Goal: Entertainment & Leisure: Browse casually

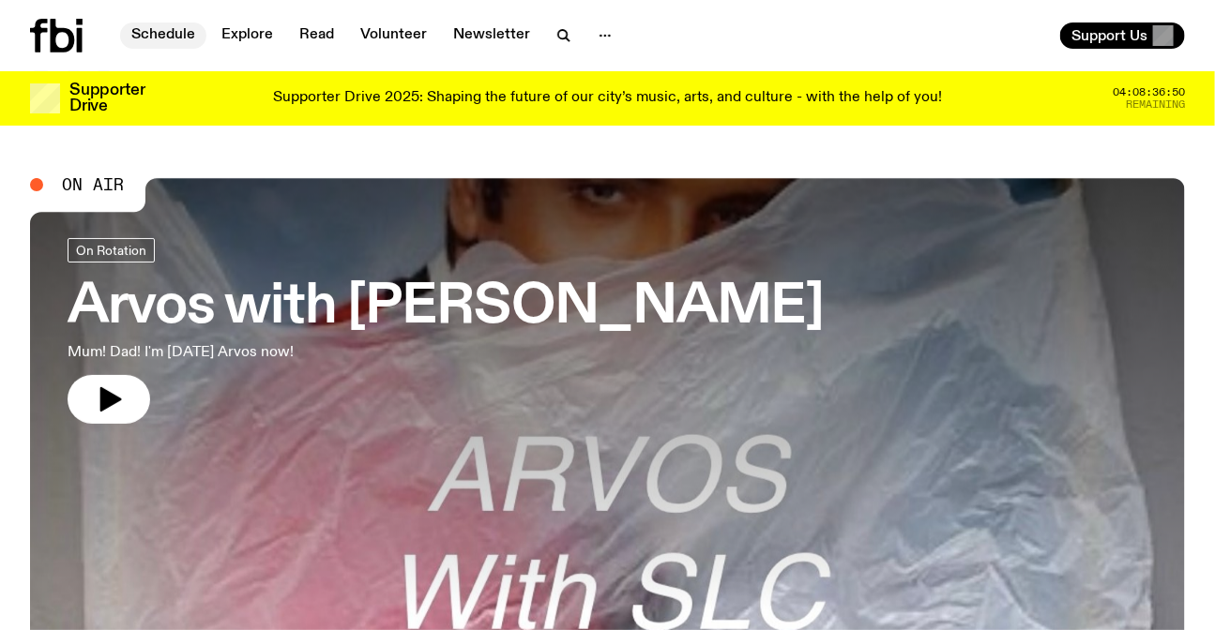
click at [137, 47] on link "Schedule" at bounding box center [163, 36] width 86 height 26
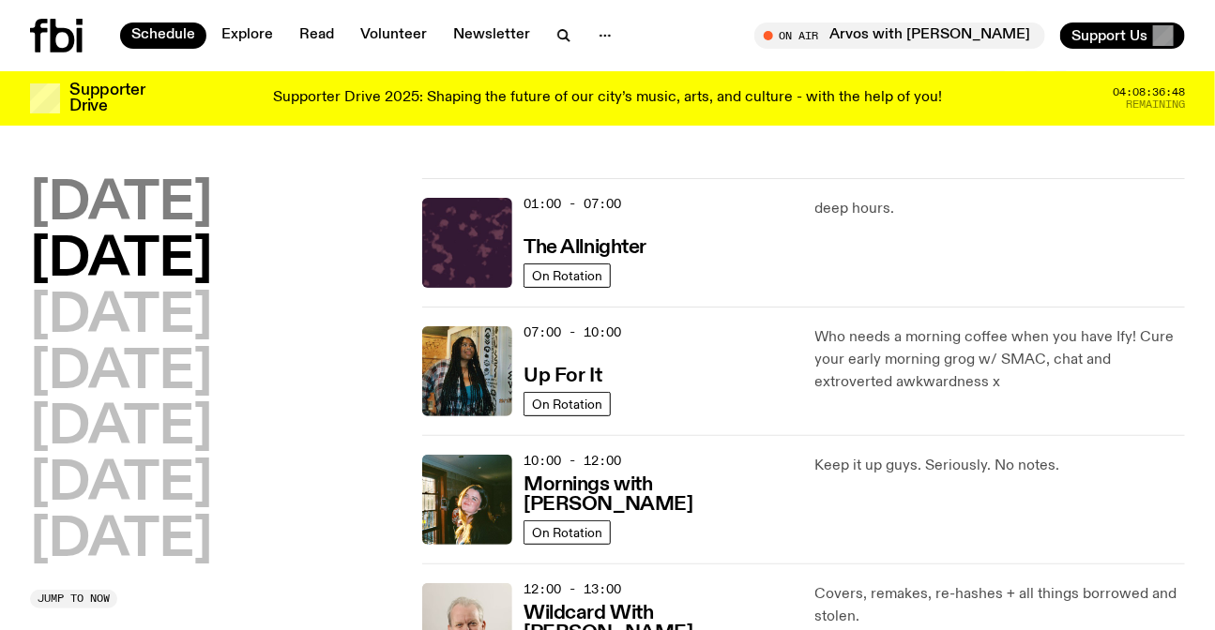
click at [184, 198] on h2 "Monday" at bounding box center [121, 204] width 182 height 53
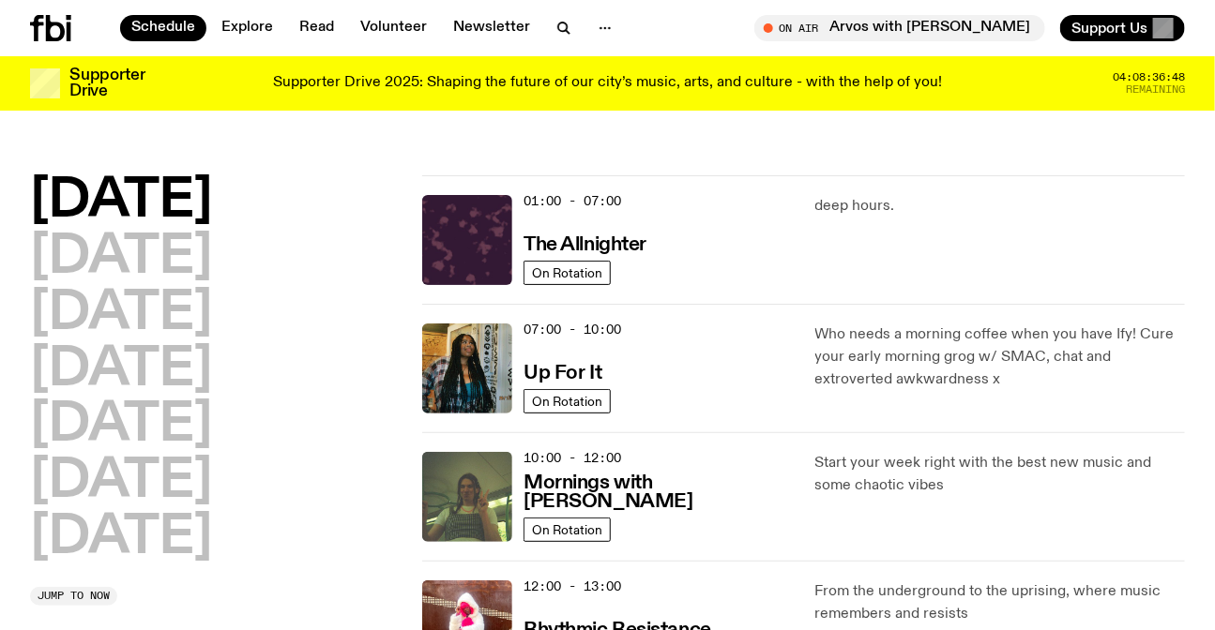
scroll to position [52, 0]
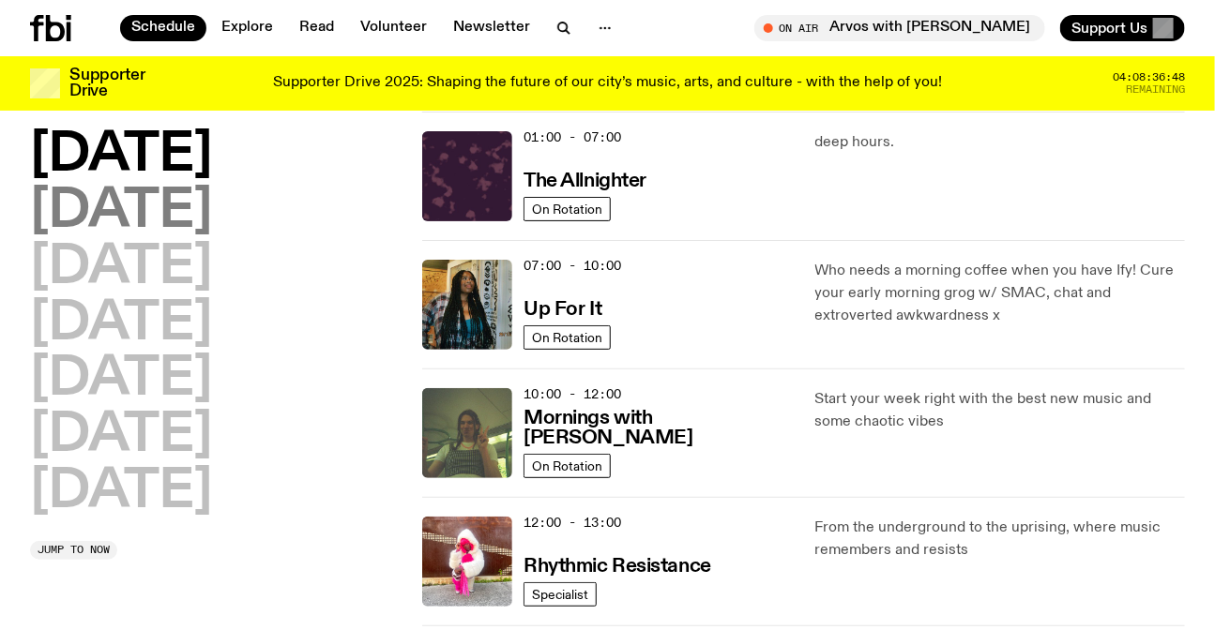
click at [174, 219] on h2 "Tuesday" at bounding box center [121, 212] width 182 height 53
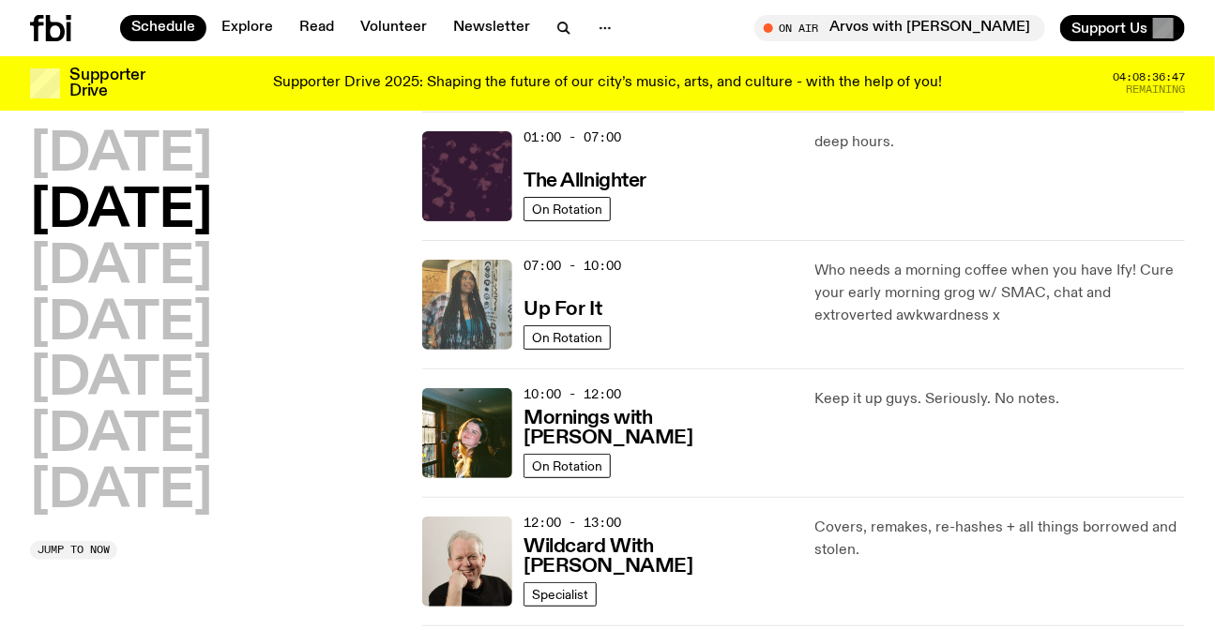
click at [476, 318] on img at bounding box center [467, 305] width 90 height 90
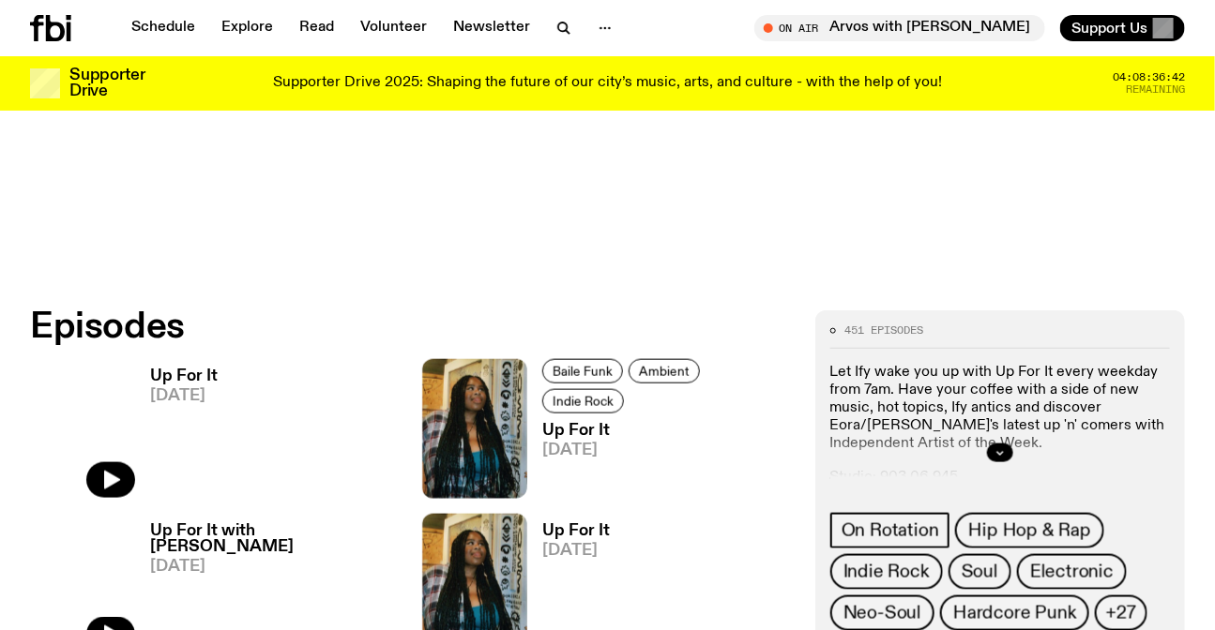
scroll to position [840, 0]
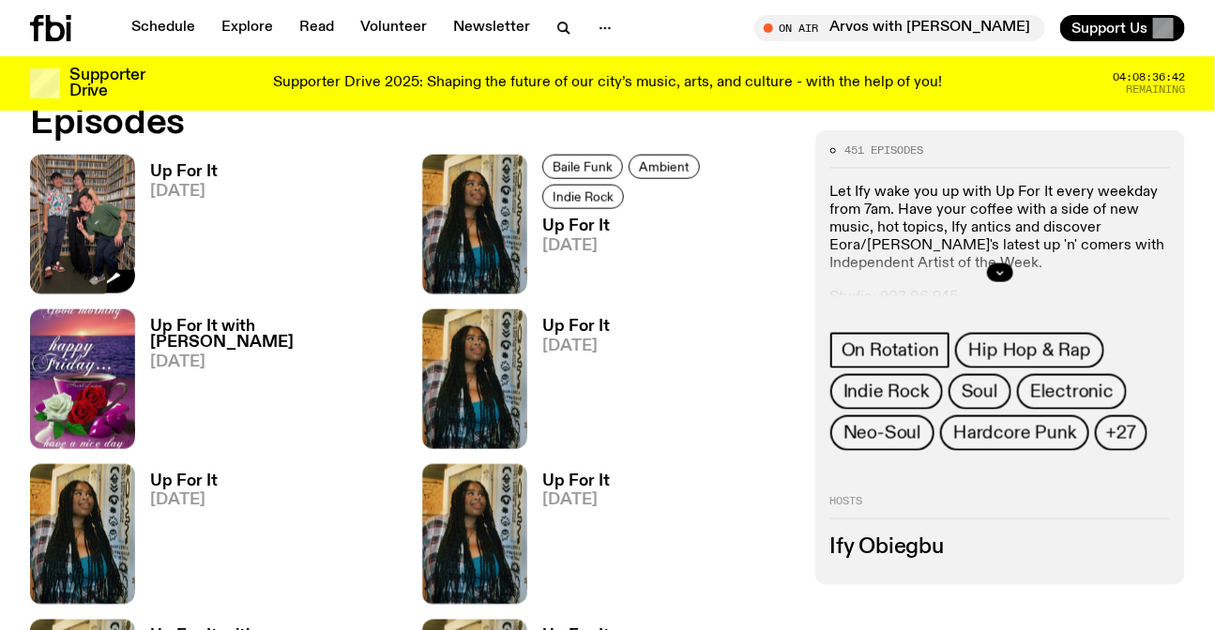
click at [75, 174] on img at bounding box center [82, 225] width 105 height 140
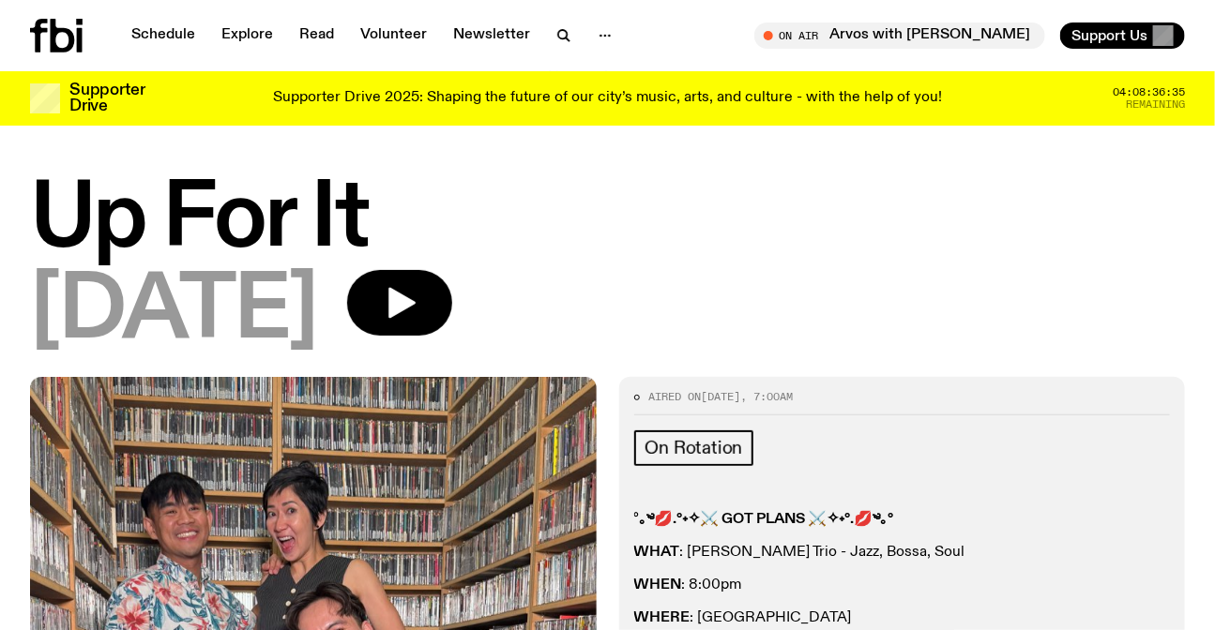
click at [24, 27] on div "Schedule Explore Read Volunteer Newsletter On Air Arvos with Sabine Lee Cook Tu…" at bounding box center [607, 35] width 1215 height 71
click at [34, 28] on icon at bounding box center [39, 36] width 18 height 34
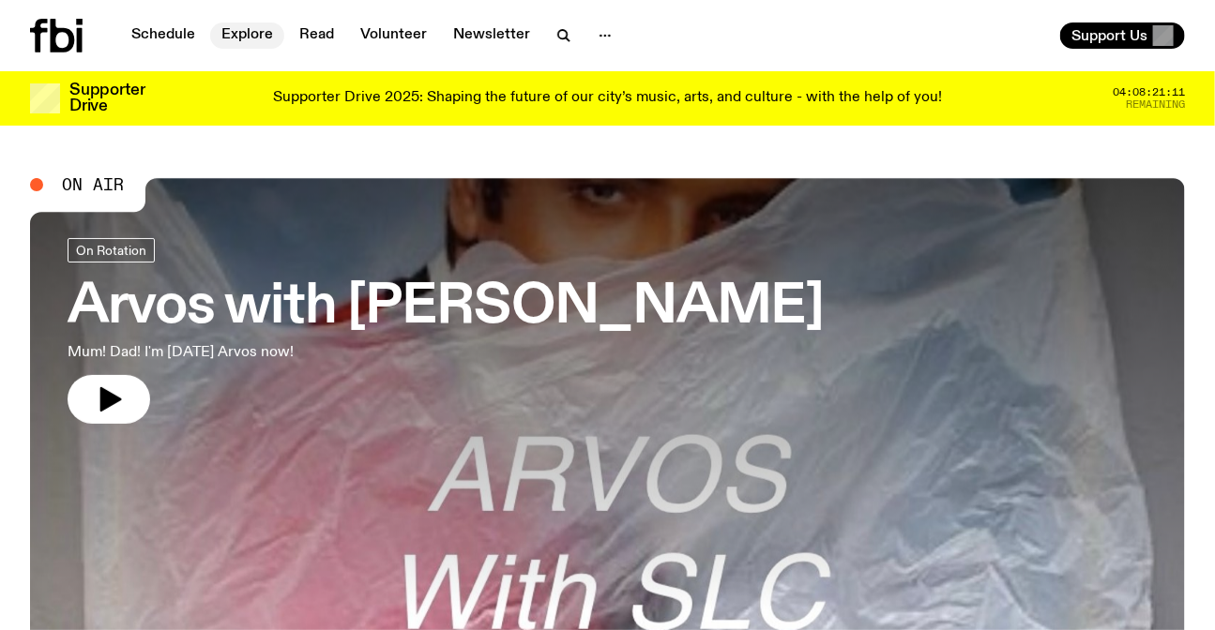
click at [263, 29] on link "Explore" at bounding box center [247, 36] width 74 height 26
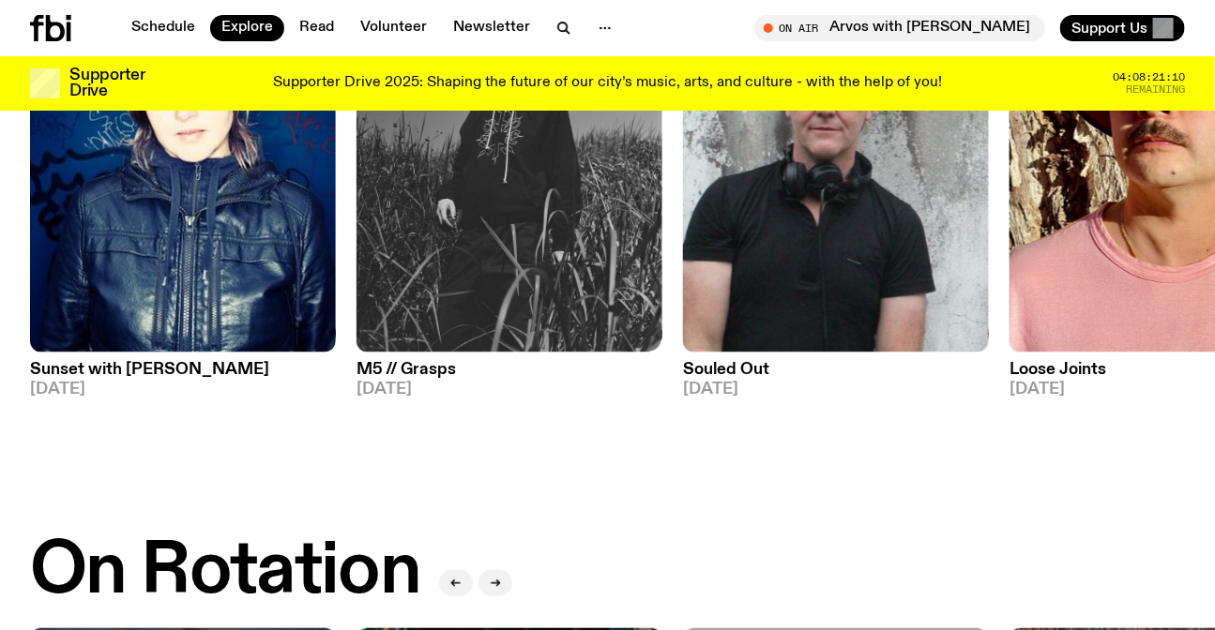
scroll to position [316, 0]
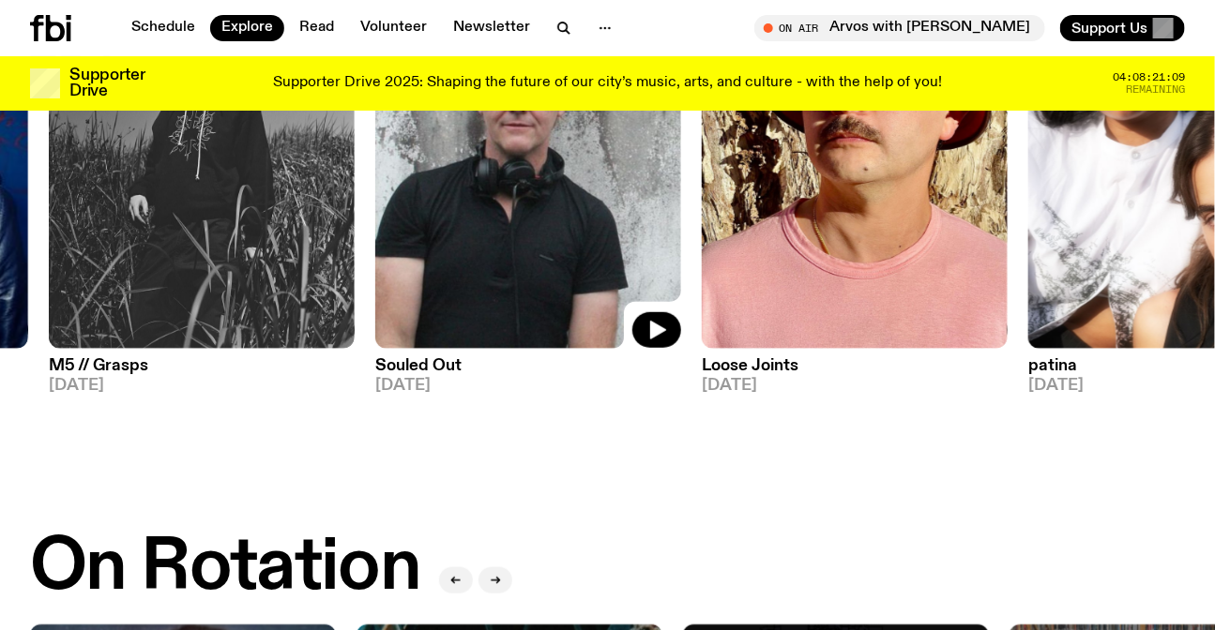
drag, startPoint x: 622, startPoint y: 221, endPoint x: 263, endPoint y: 217, distance: 359.3
click at [375, 219] on img at bounding box center [528, 145] width 306 height 408
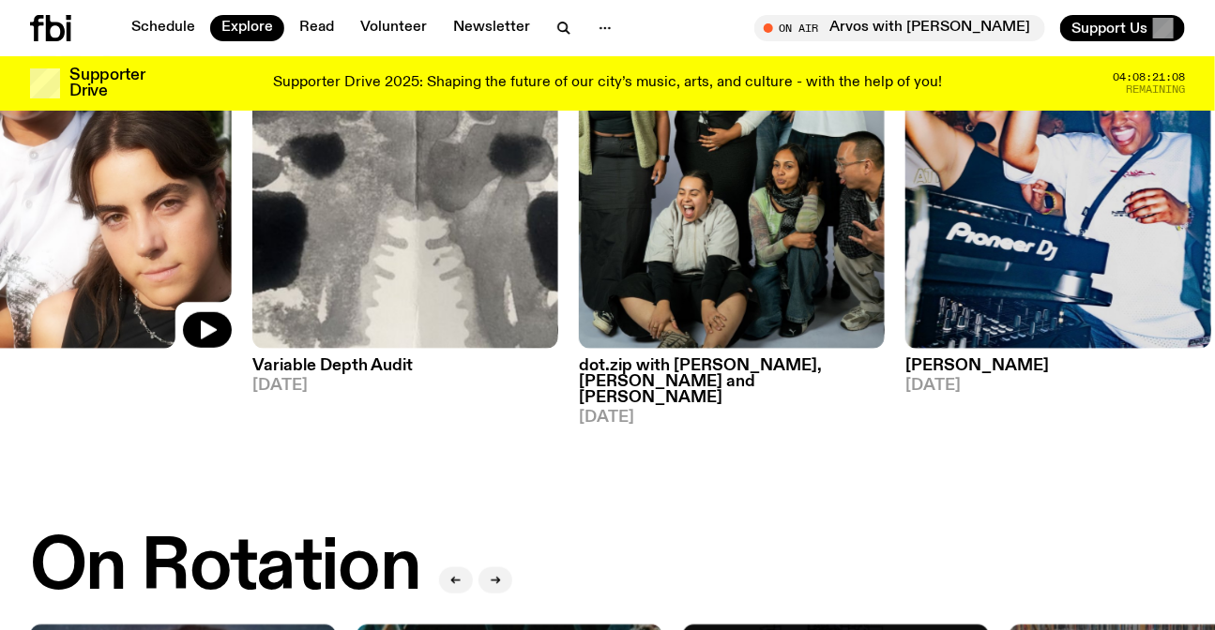
drag, startPoint x: 509, startPoint y: 248, endPoint x: 68, endPoint y: 241, distance: 440.9
click at [68, 241] on img at bounding box center [79, 145] width 306 height 408
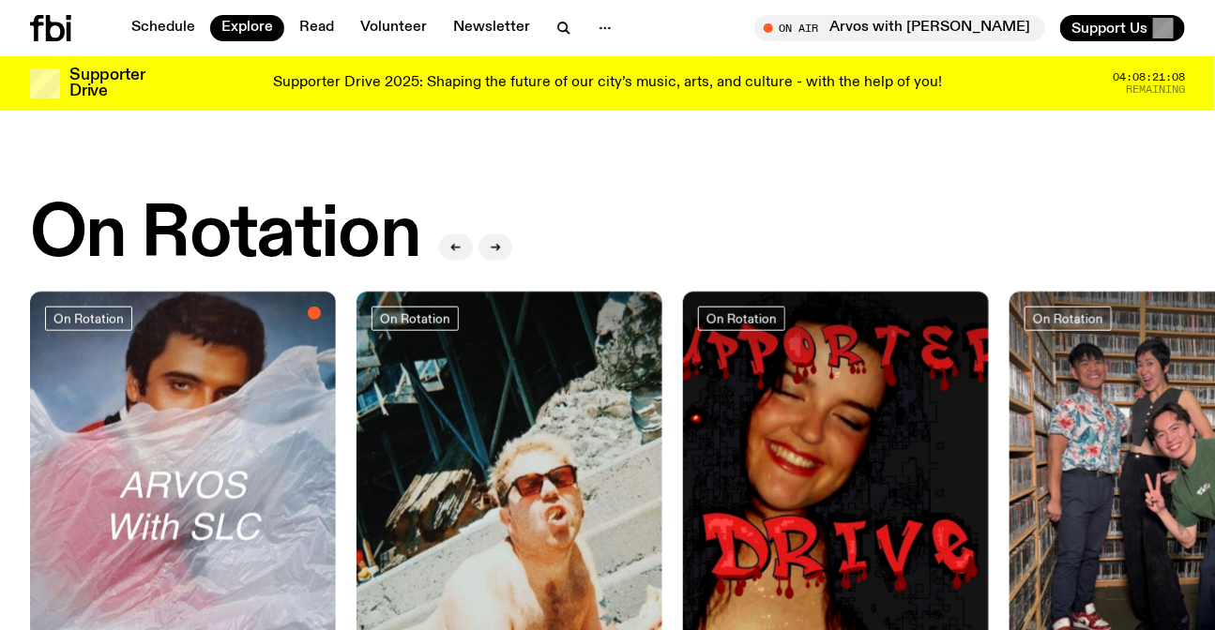
scroll to position [742, 0]
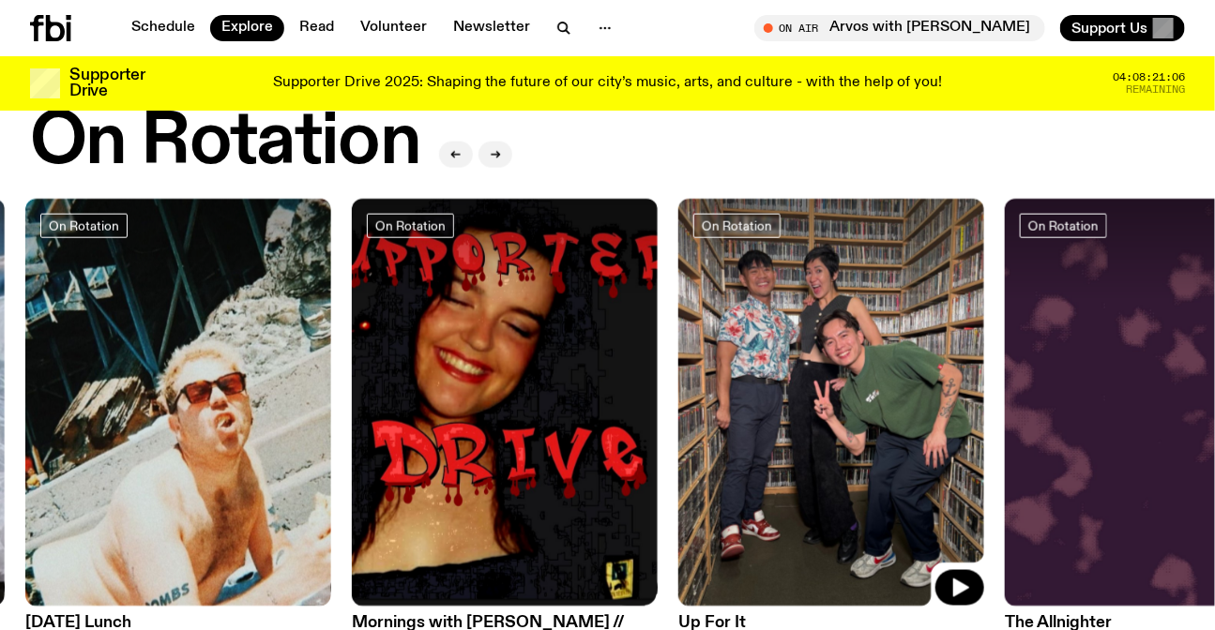
drag, startPoint x: 1014, startPoint y: 302, endPoint x: 308, endPoint y: 309, distance: 706.3
click at [221, 310] on div "On Rotation Arvos with Sabine Lee Cook 23.09.25 On Rotation Tuesday Lunch 23.09…" at bounding box center [607, 433] width 1155 height 469
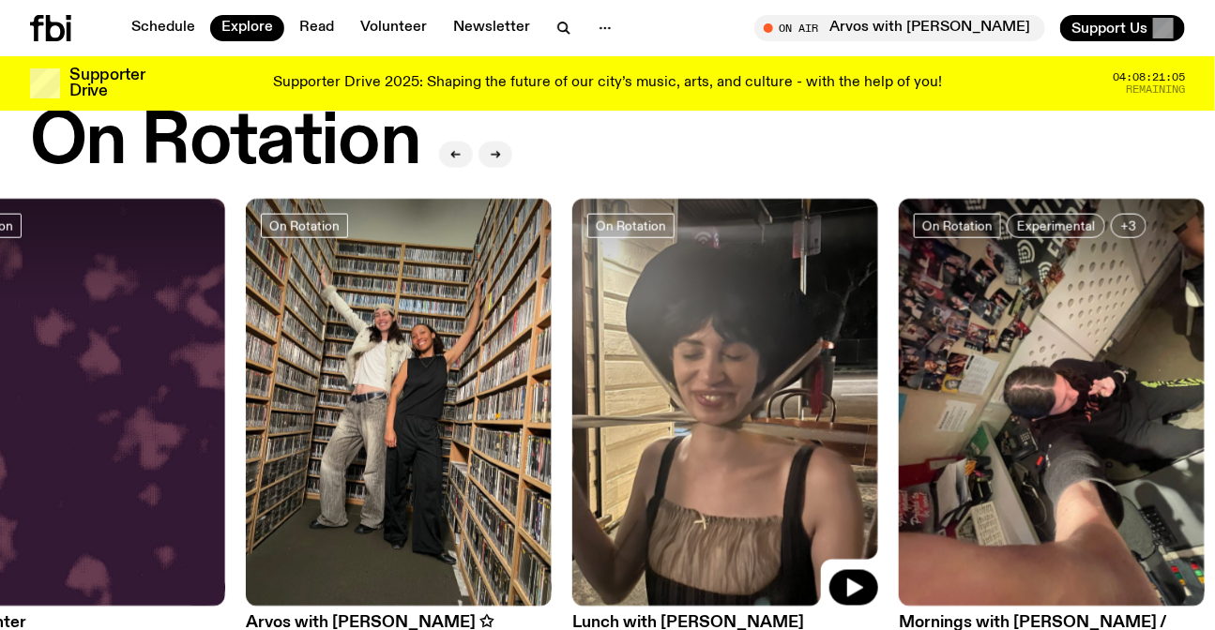
drag, startPoint x: 1056, startPoint y: 315, endPoint x: 613, endPoint y: 319, distance: 442.7
click at [613, 319] on img at bounding box center [725, 403] width 306 height 408
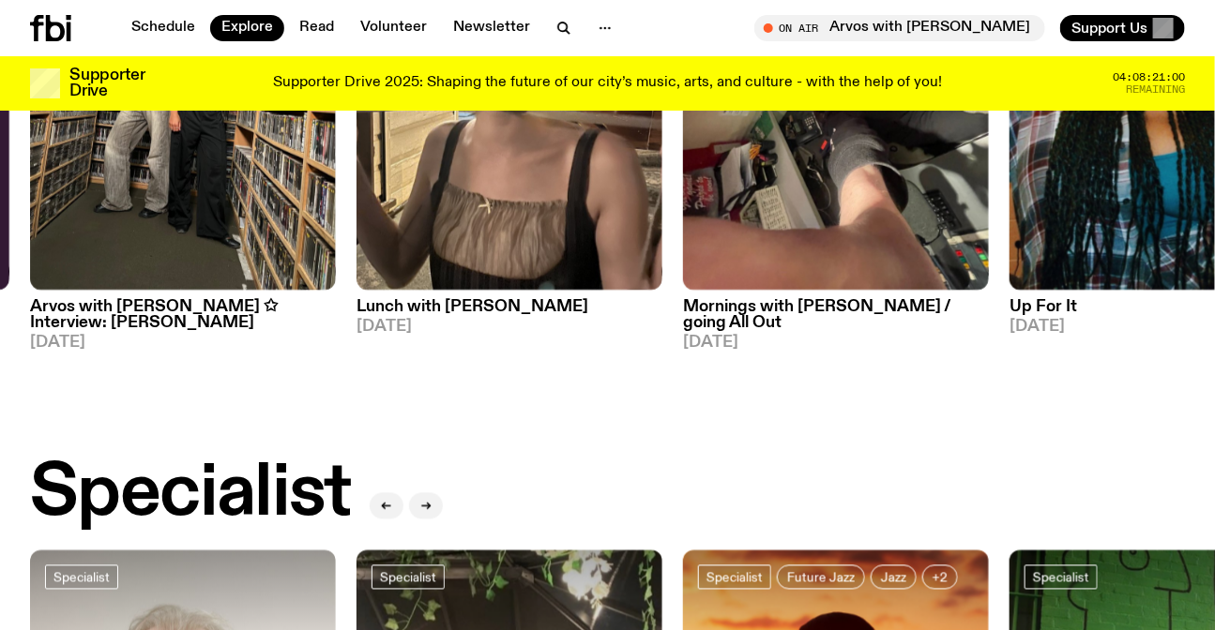
scroll to position [913, 0]
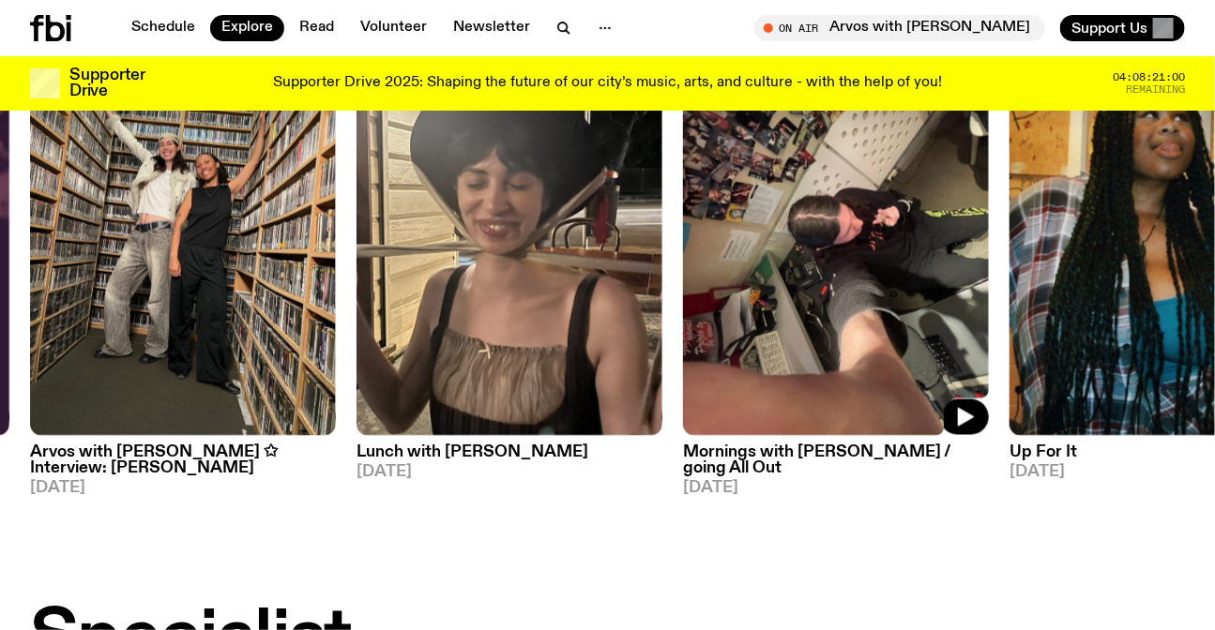
drag, startPoint x: 462, startPoint y: 327, endPoint x: 344, endPoint y: 332, distance: 118.3
click at [683, 328] on img at bounding box center [836, 232] width 306 height 408
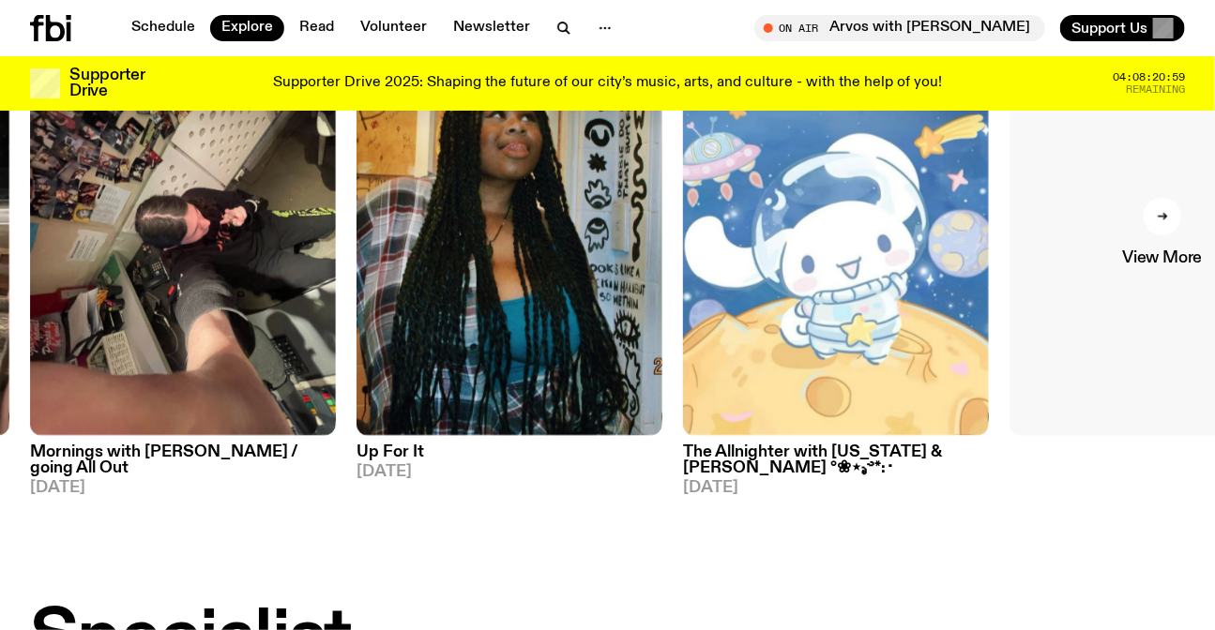
click at [1154, 241] on link "View More" at bounding box center [1162, 232] width 306 height 408
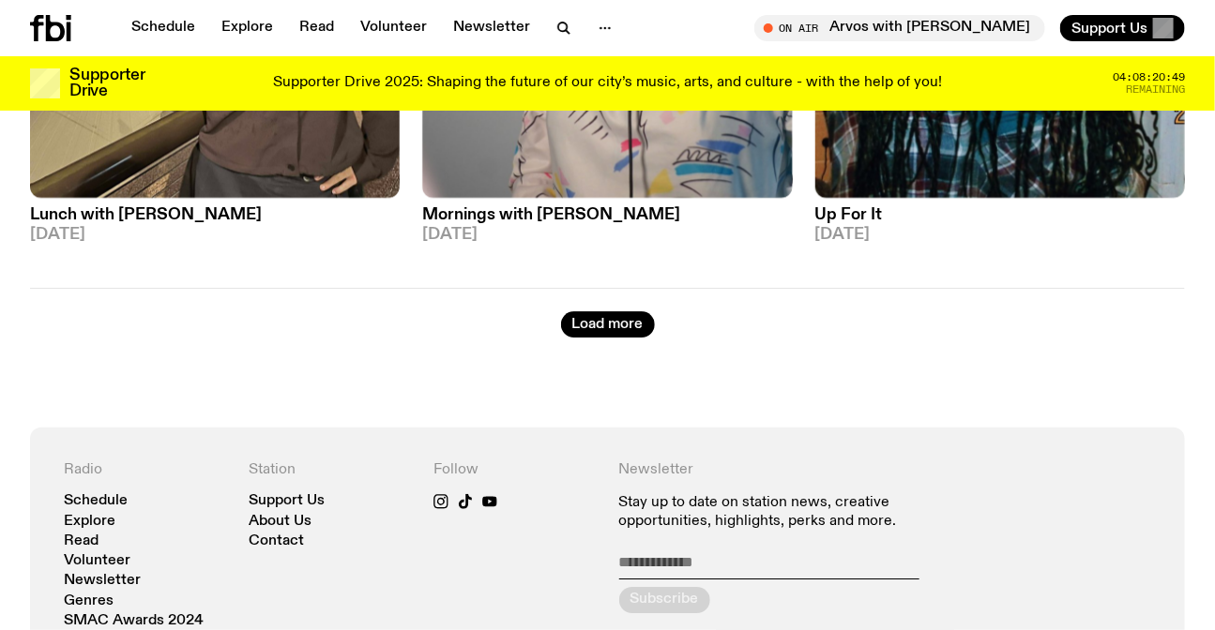
scroll to position [4675, 0]
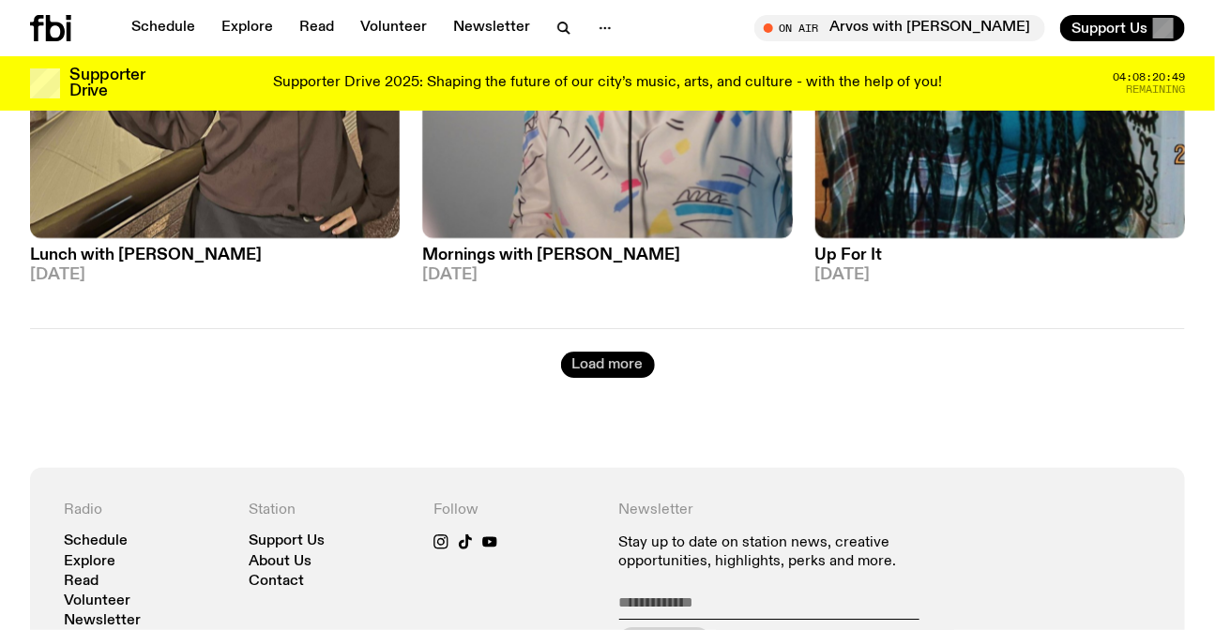
click at [591, 352] on button "Load more" at bounding box center [608, 365] width 94 height 26
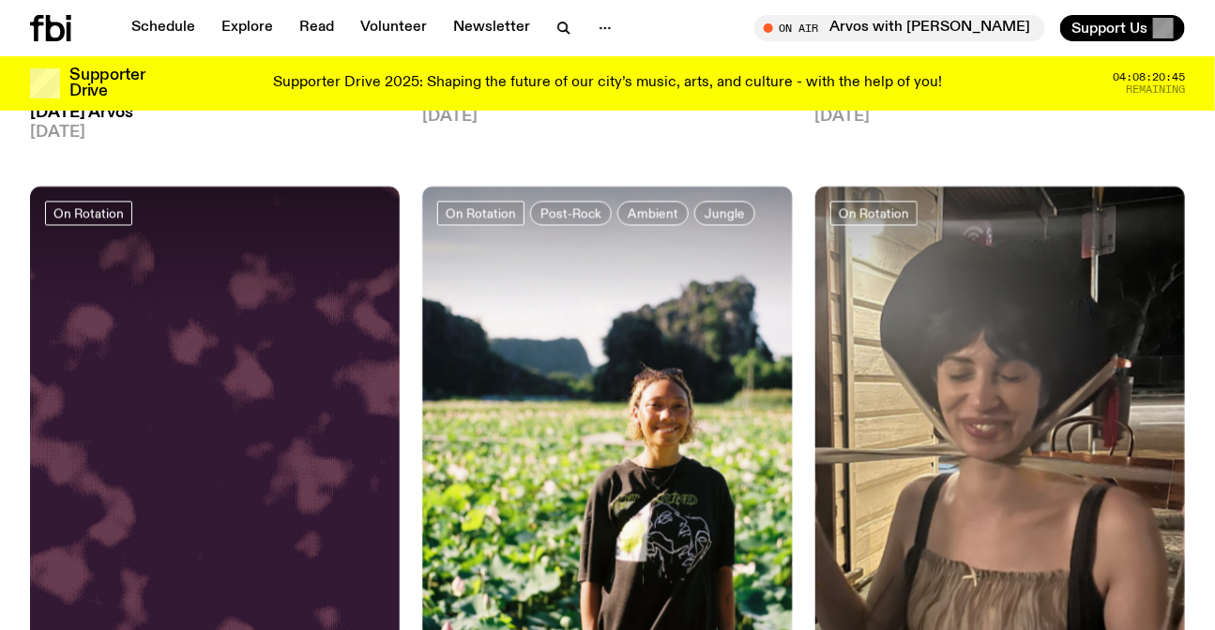
scroll to position [6721, 0]
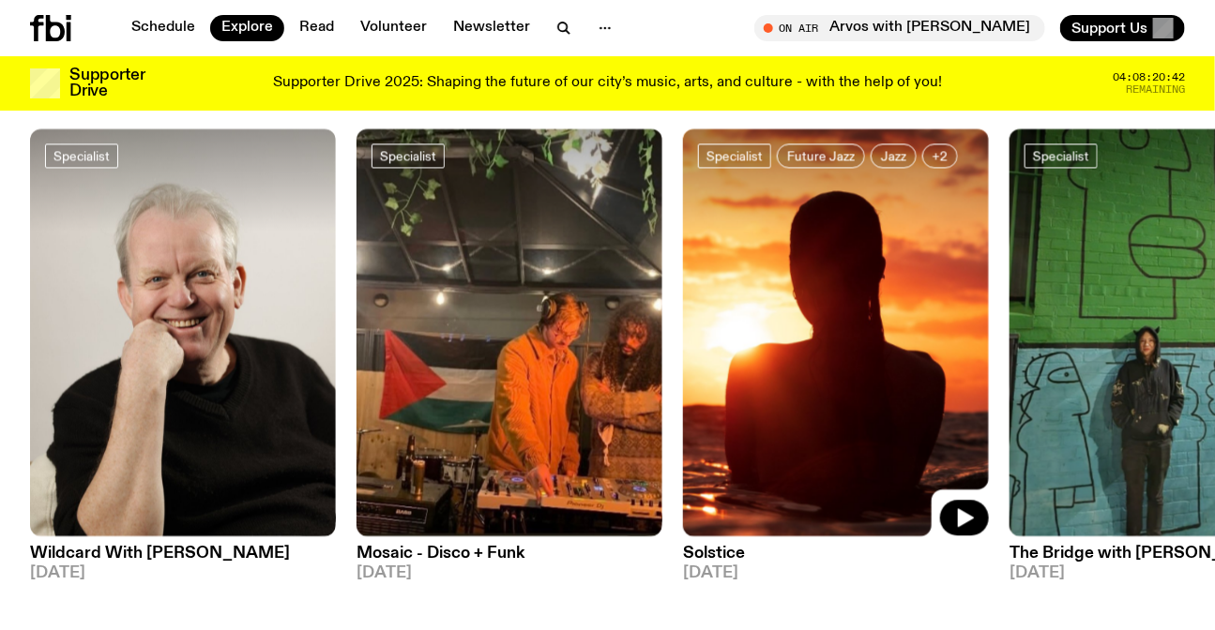
scroll to position [1594, 0]
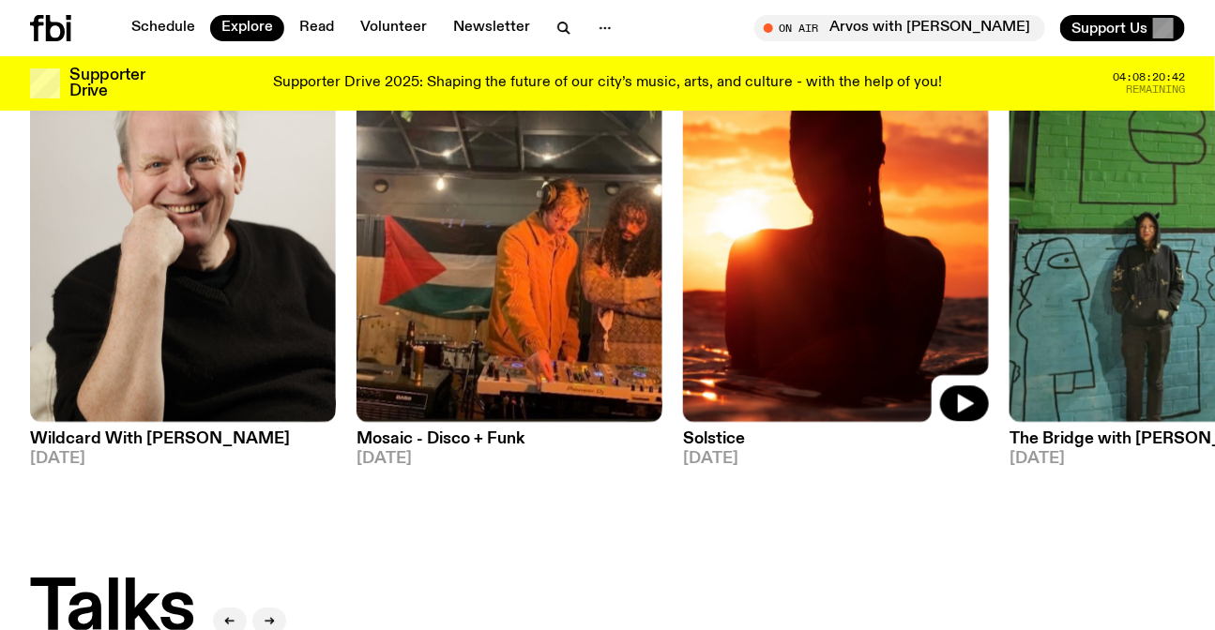
drag, startPoint x: 468, startPoint y: 280, endPoint x: 154, endPoint y: 276, distance: 314.2
click at [153, 275] on div "Specialist Wildcard With Stuart Coupe 23.09.25 Specialist Mosaic - Disco + Funk…" at bounding box center [607, 240] width 1155 height 453
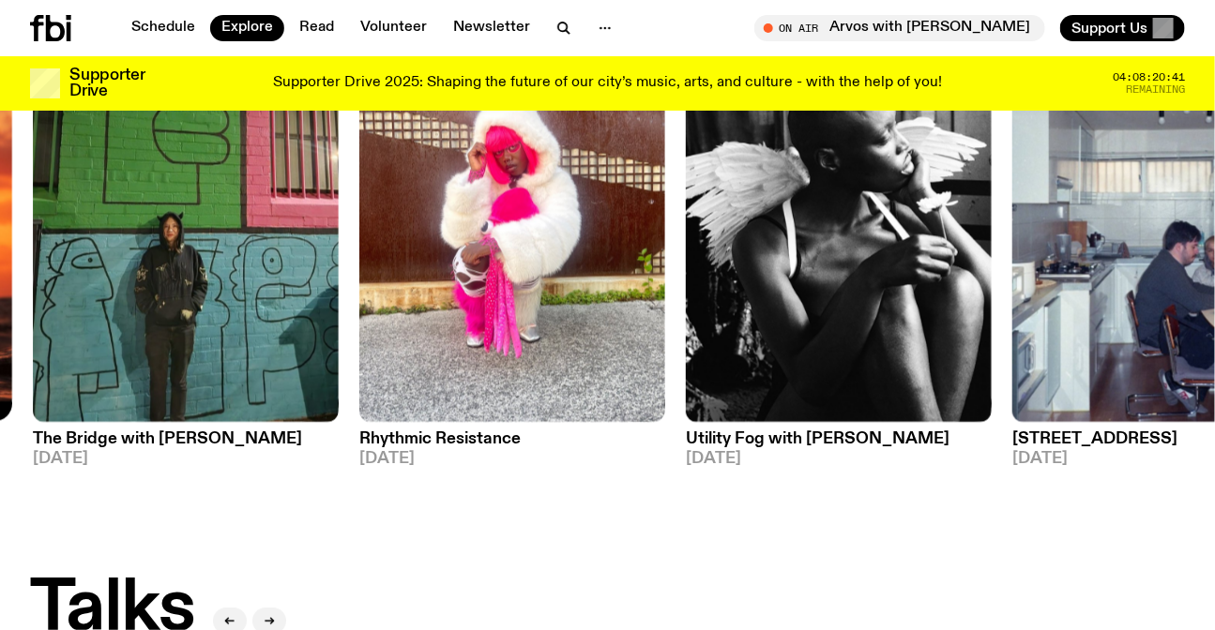
drag, startPoint x: 571, startPoint y: 294, endPoint x: 499, endPoint y: 292, distance: 72.2
click at [522, 294] on div "Specialist Wildcard With Stuart Coupe 23.09.25 Specialist Mosaic - Disco + Funk…" at bounding box center [607, 240] width 1155 height 453
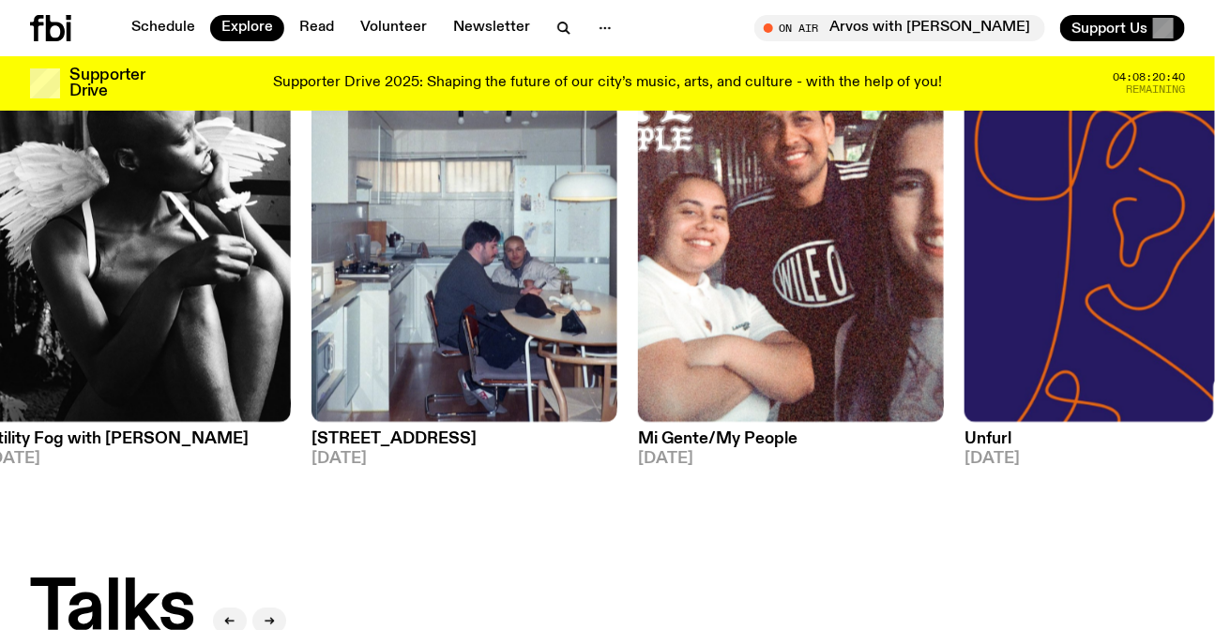
drag, startPoint x: 995, startPoint y: 297, endPoint x: 696, endPoint y: 288, distance: 299.4
click at [603, 291] on div "Specialist Wildcard With Stuart Coupe 23.09.25 Specialist Mosaic - Disco + Funk…" at bounding box center [607, 240] width 1155 height 453
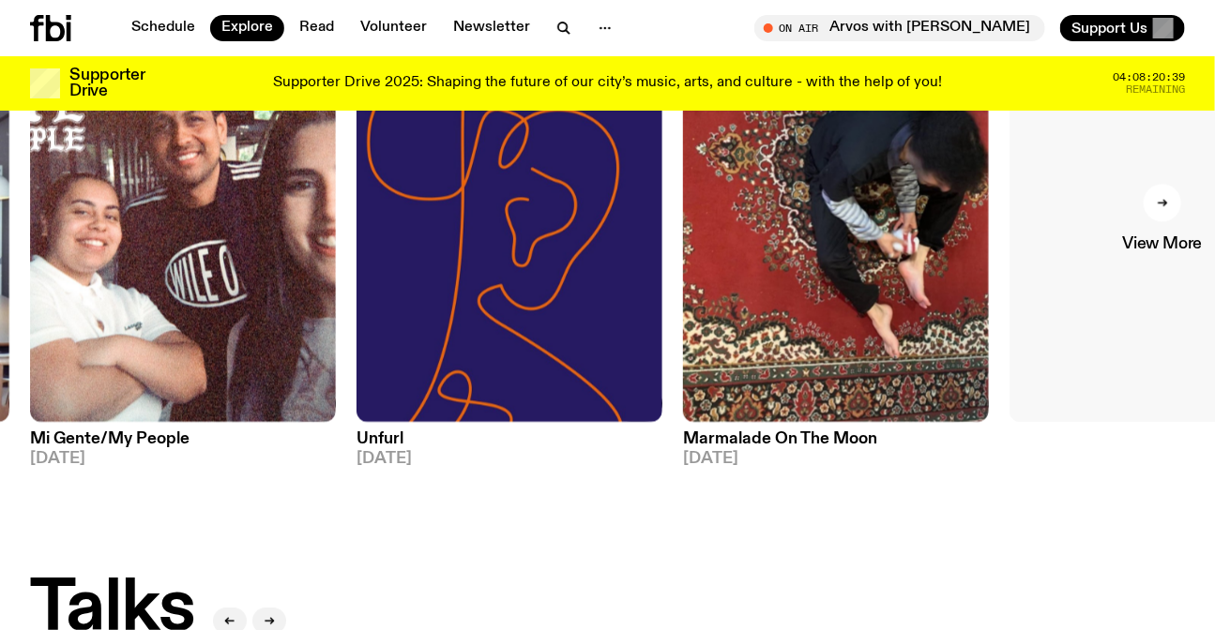
click at [1130, 280] on link "View More" at bounding box center [1162, 218] width 306 height 408
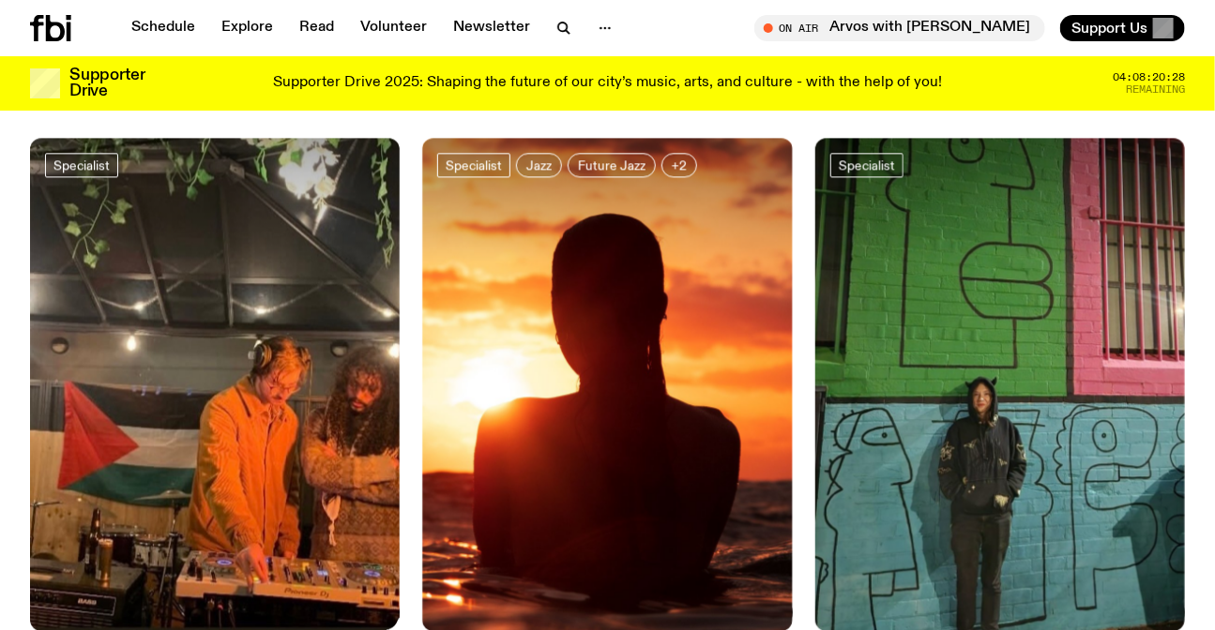
scroll to position [4336, 0]
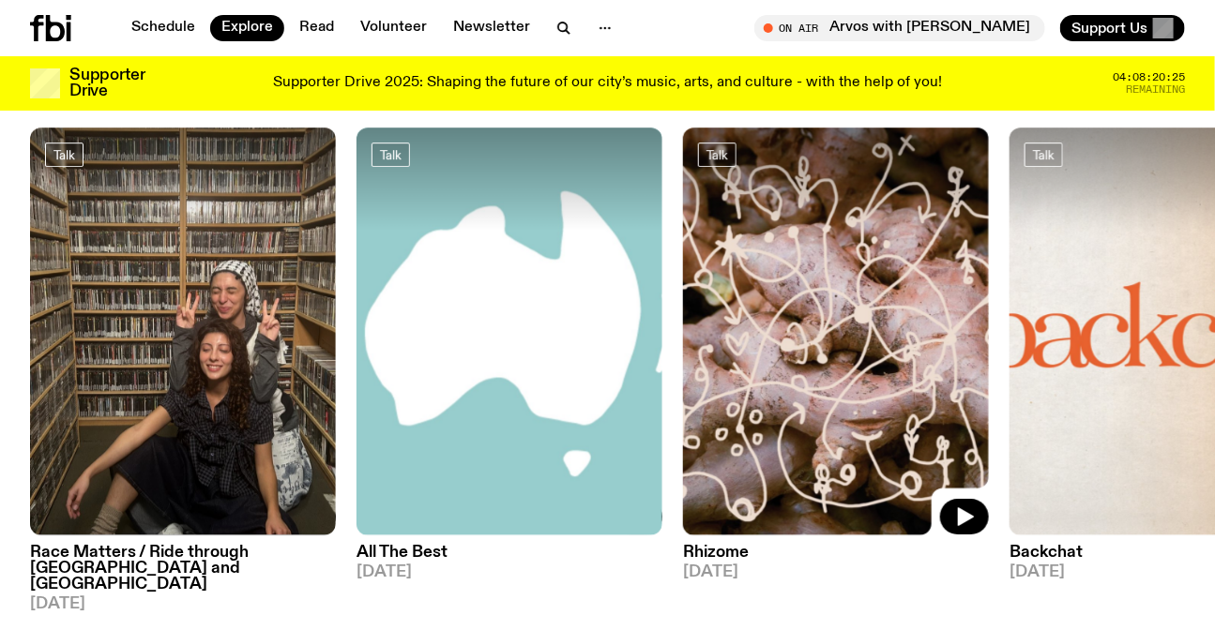
scroll to position [2107, 0]
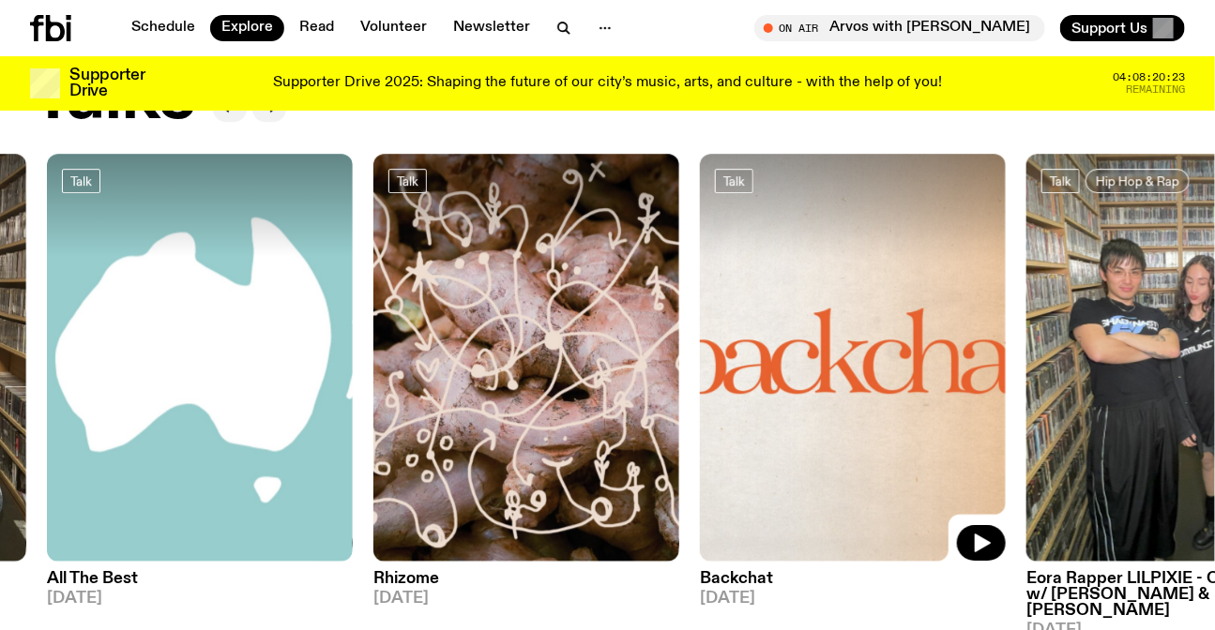
drag, startPoint x: 771, startPoint y: 268, endPoint x: 299, endPoint y: 281, distance: 472.0
click at [700, 281] on img at bounding box center [853, 358] width 306 height 408
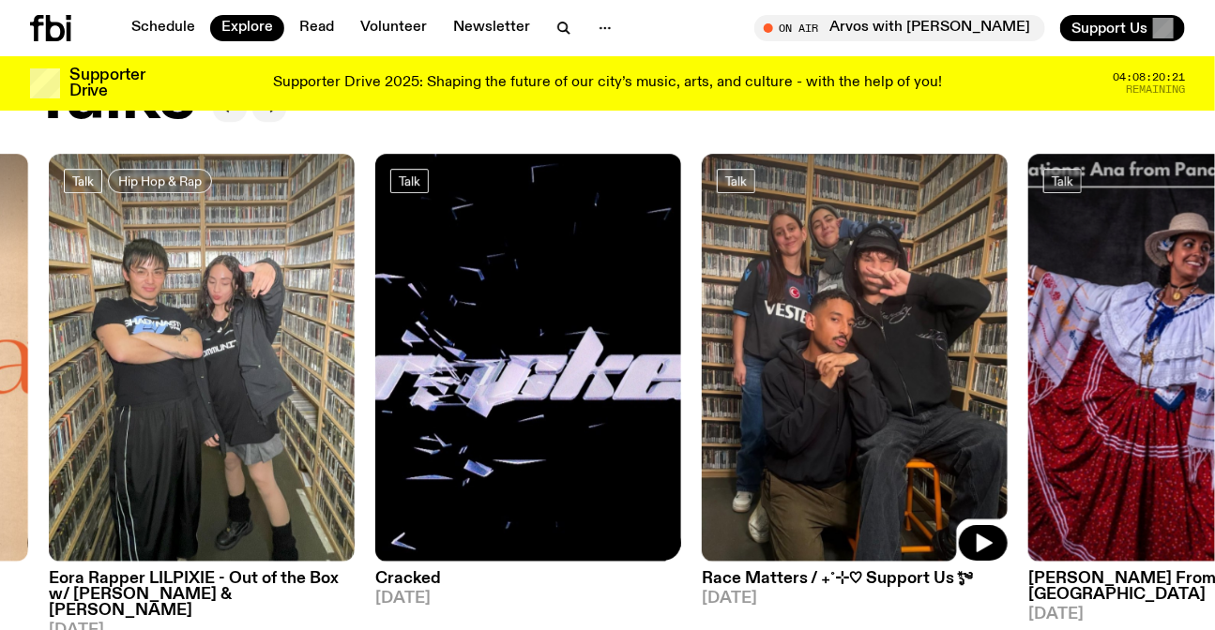
drag, startPoint x: 901, startPoint y: 327, endPoint x: 148, endPoint y: 340, distance: 753.3
click at [150, 340] on div "Talk Race Matters / Ride through Damascus and Beirut 21.09.25 Talk All The Best…" at bounding box center [607, 396] width 1155 height 485
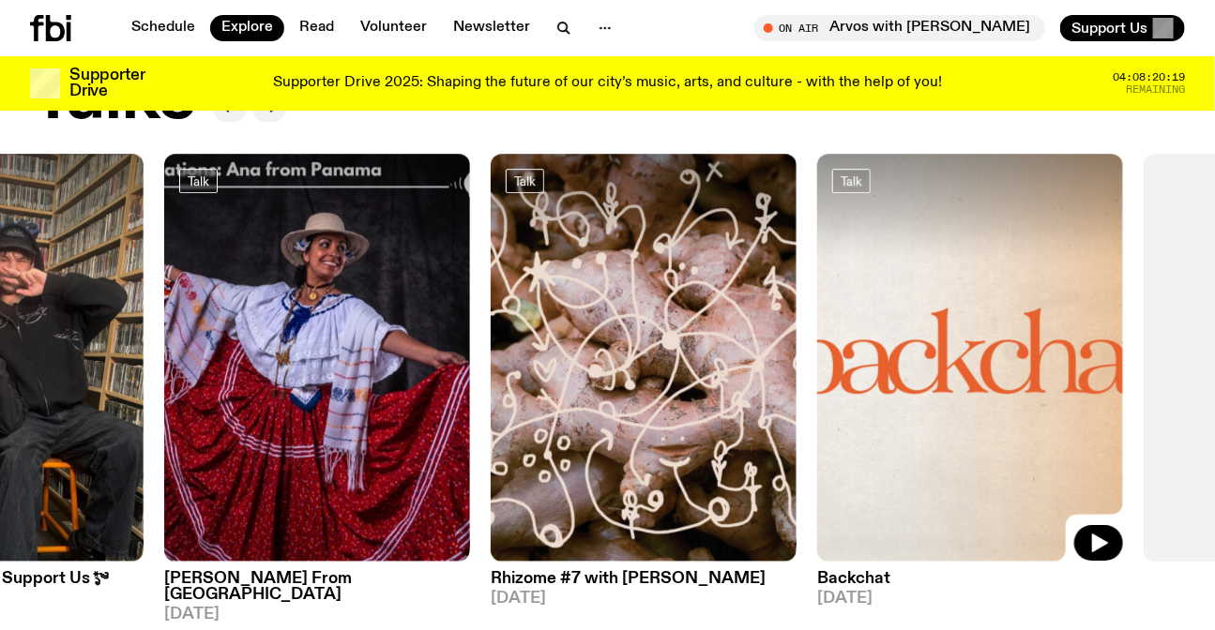
drag, startPoint x: 1035, startPoint y: 352, endPoint x: 457, endPoint y: 304, distance: 580.7
click at [589, 336] on div "Talk Race Matters / Ride through Damascus and Beirut 21.09.25 Talk All The Best…" at bounding box center [607, 396] width 1155 height 485
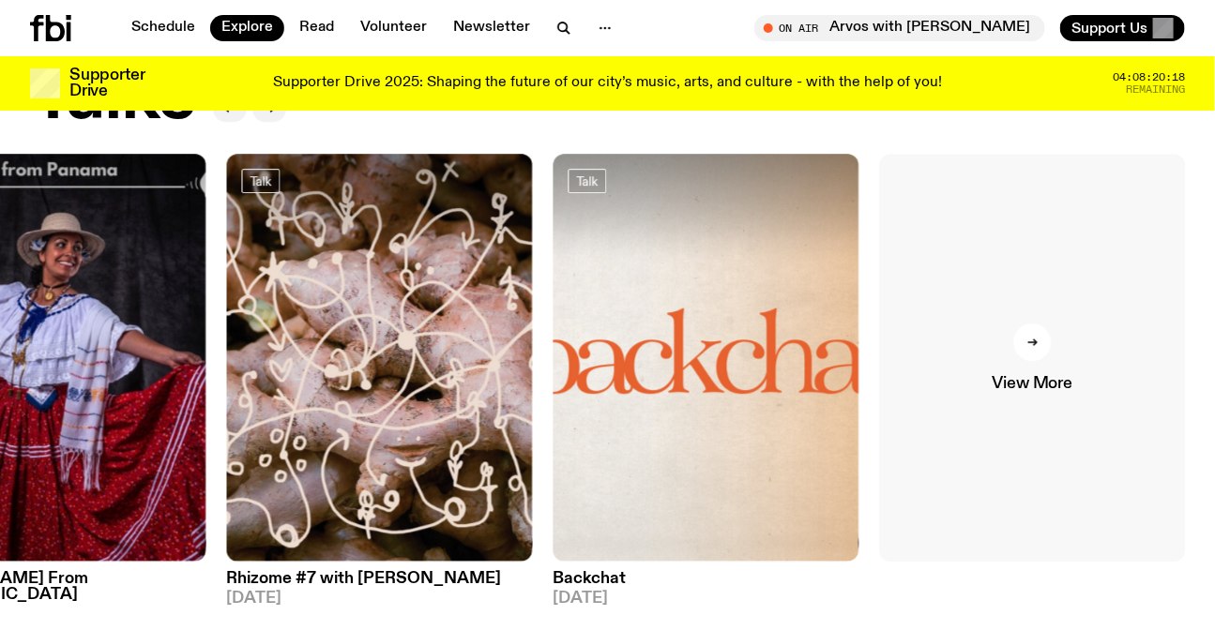
click at [983, 310] on link "View More" at bounding box center [1033, 358] width 306 height 408
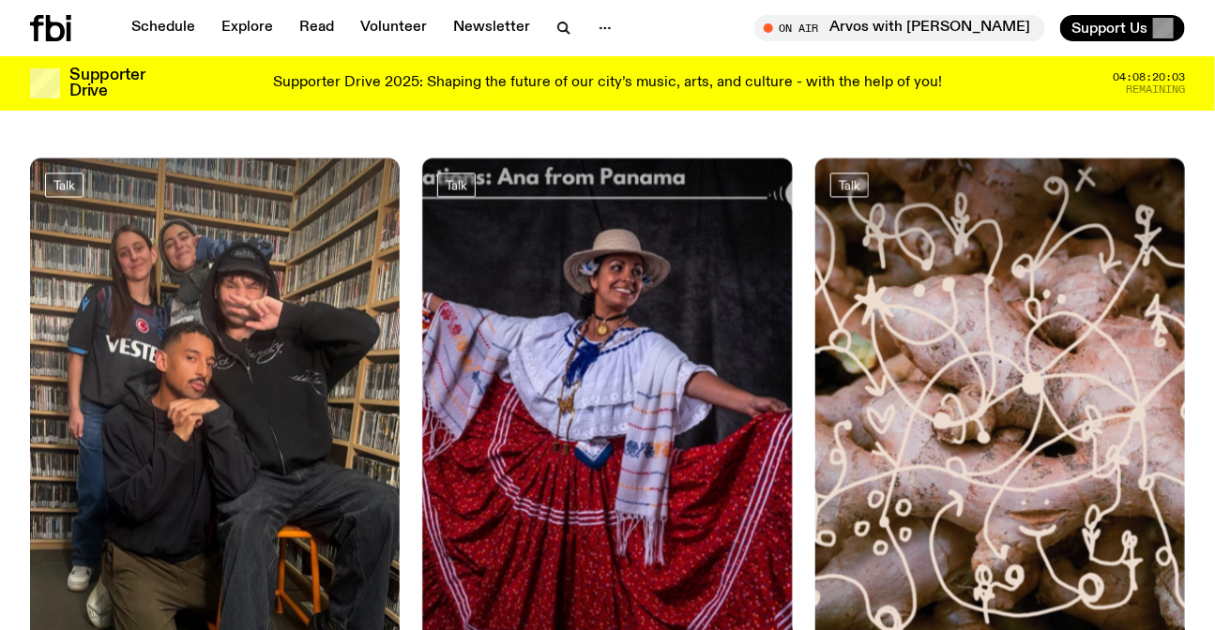
scroll to position [1520, 0]
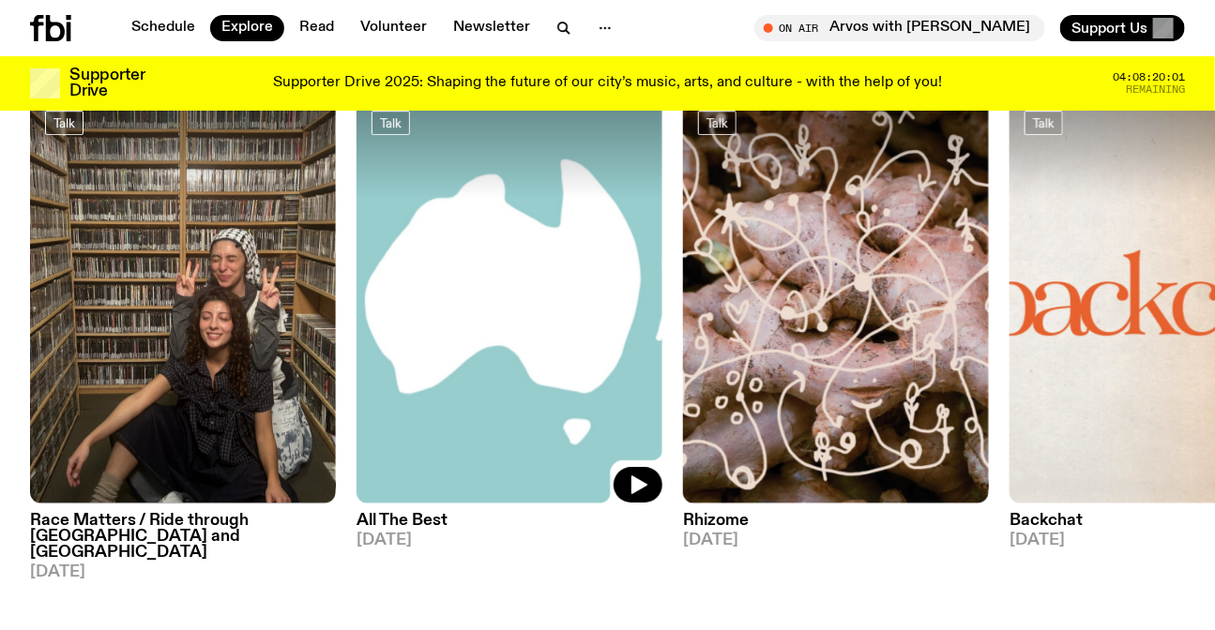
scroll to position [2192, 0]
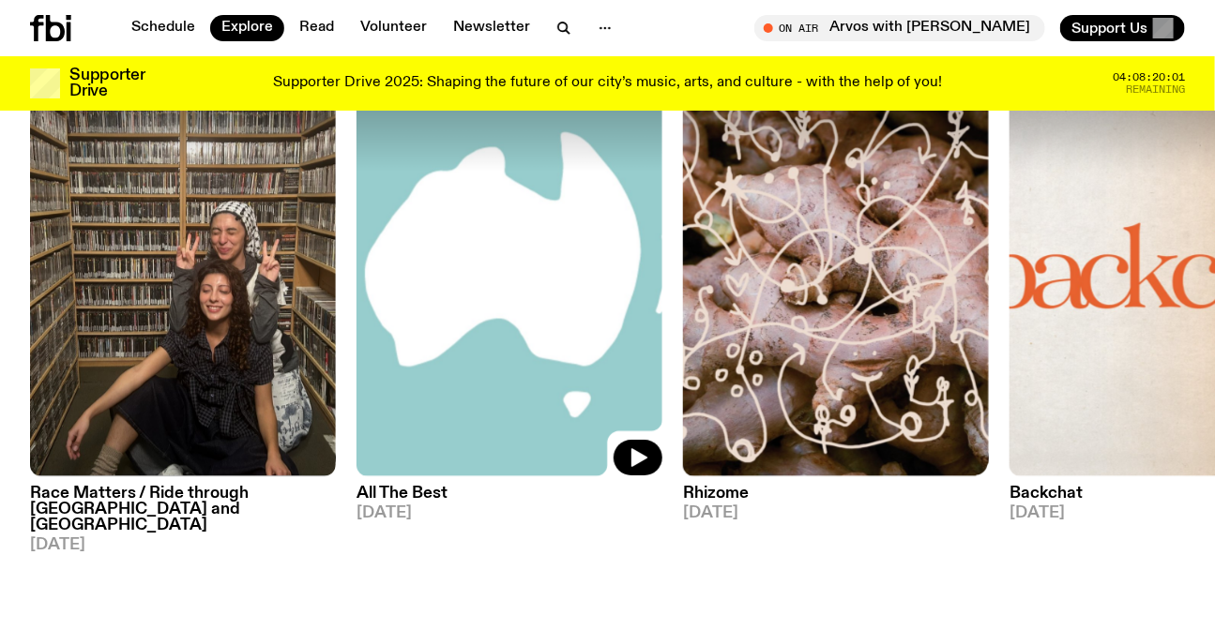
drag, startPoint x: 797, startPoint y: 307, endPoint x: 0, endPoint y: 300, distance: 797.3
click at [683, 300] on img at bounding box center [836, 272] width 306 height 408
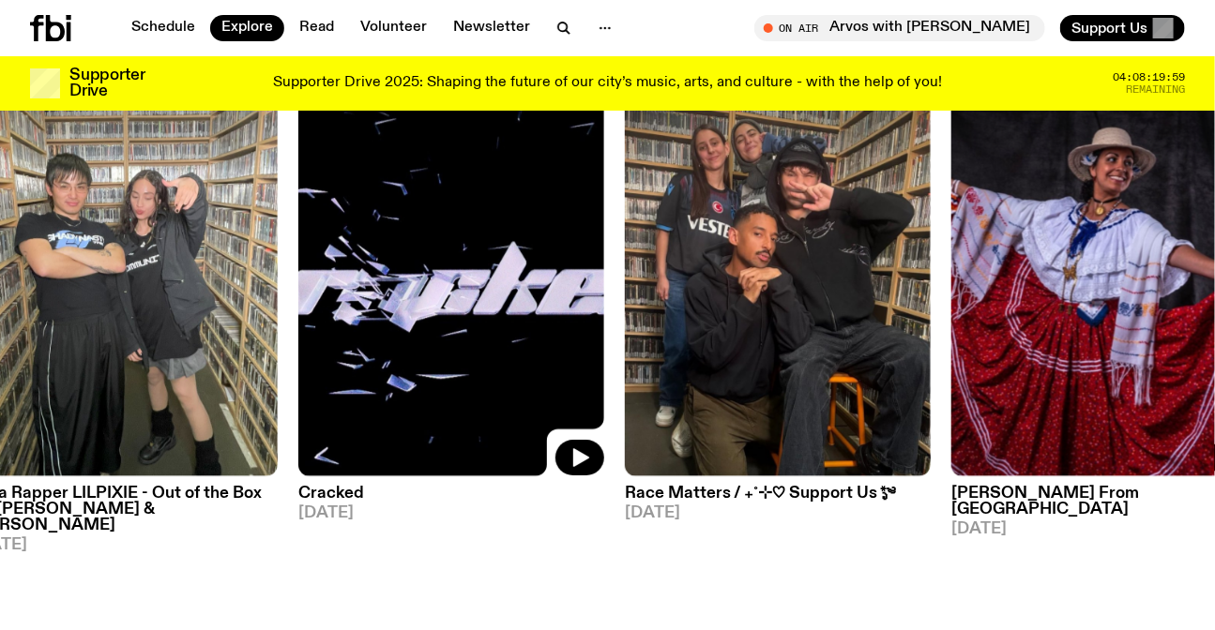
drag, startPoint x: 628, startPoint y: 241, endPoint x: 506, endPoint y: 240, distance: 122.9
click at [625, 240] on img at bounding box center [778, 272] width 306 height 408
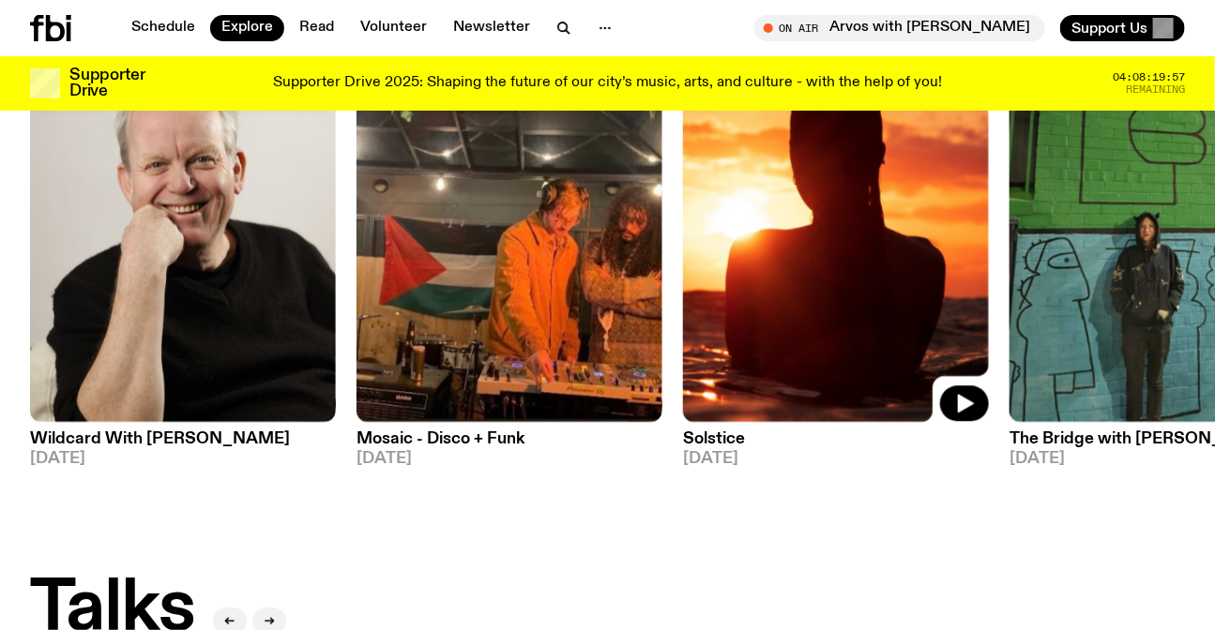
scroll to position [1510, 0]
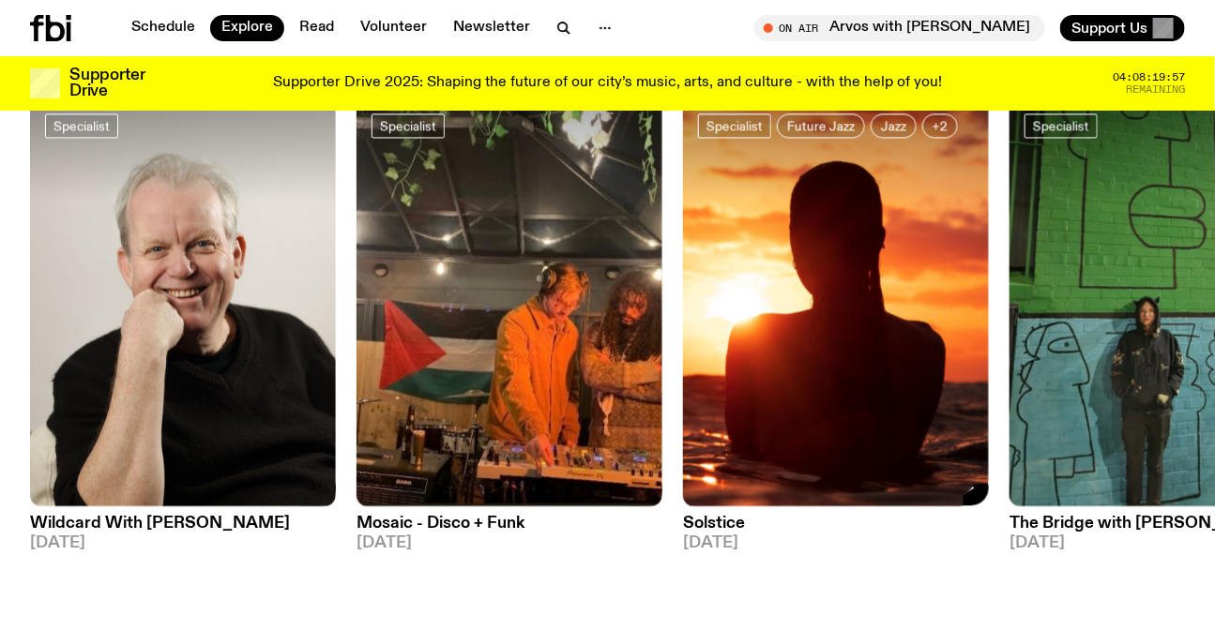
drag, startPoint x: 678, startPoint y: 270, endPoint x: 235, endPoint y: 272, distance: 442.7
click at [249, 274] on div "Specialist Wildcard With Stuart Coupe 23.09.25 Specialist Mosaic - Disco + Funk…" at bounding box center [607, 324] width 1155 height 453
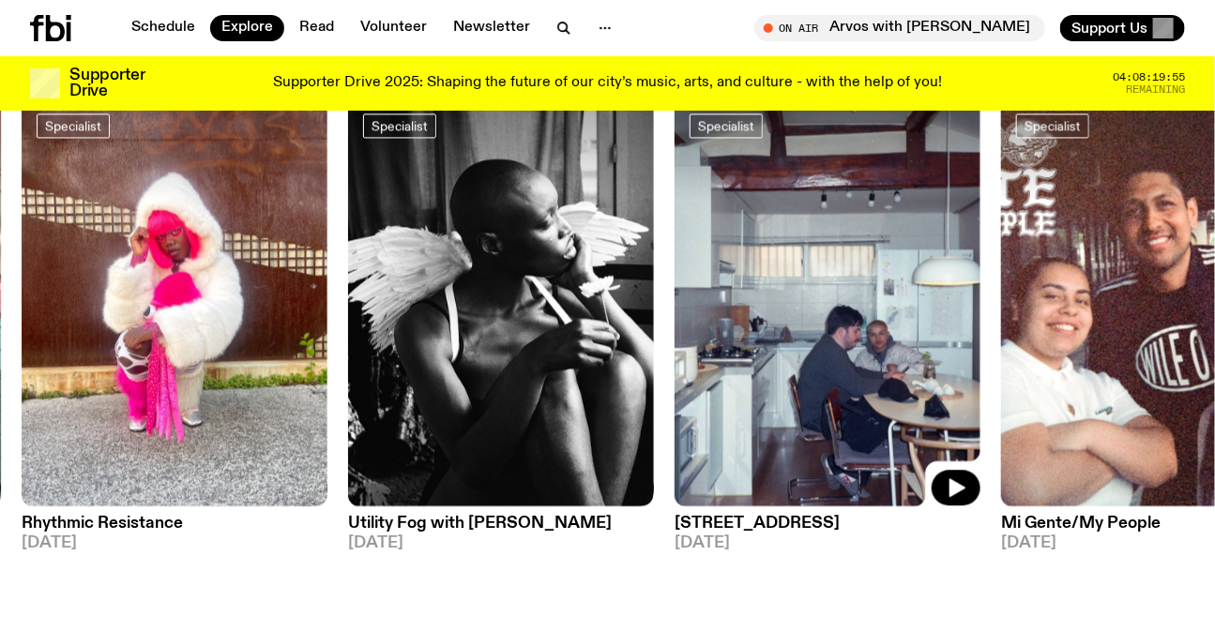
drag, startPoint x: 699, startPoint y: 255, endPoint x: 363, endPoint y: 260, distance: 335.8
click at [674, 260] on img at bounding box center [827, 302] width 306 height 408
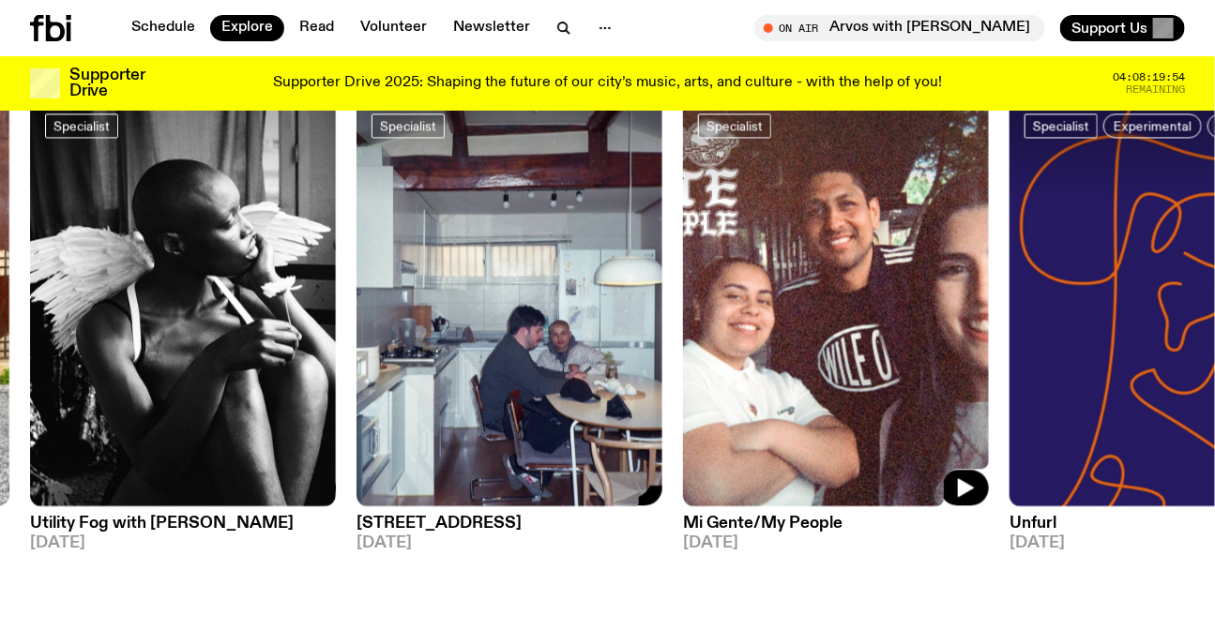
drag, startPoint x: 871, startPoint y: 265, endPoint x: 210, endPoint y: 265, distance: 661.2
click at [683, 265] on img at bounding box center [836, 302] width 306 height 408
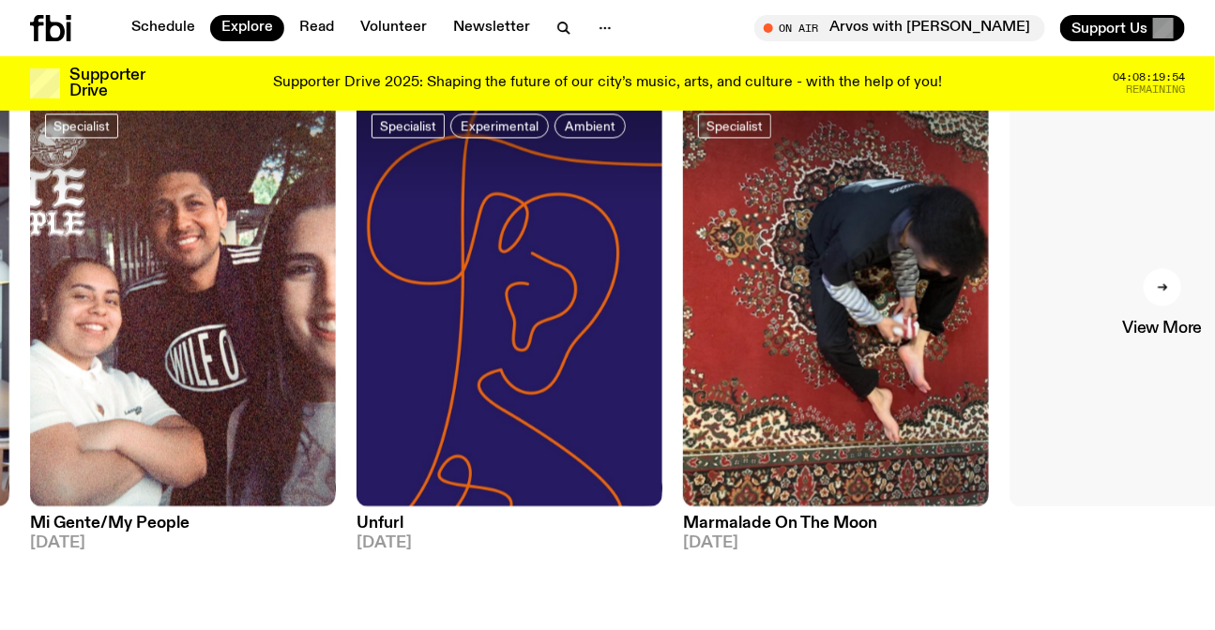
click at [1107, 266] on link "View More" at bounding box center [1162, 302] width 306 height 408
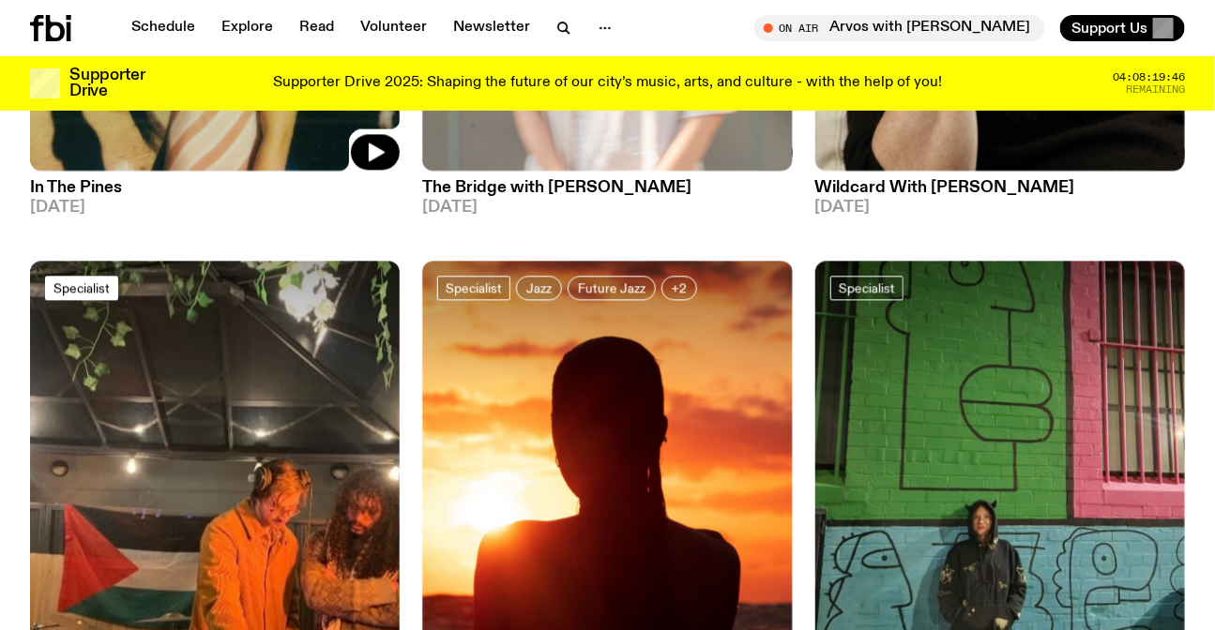
scroll to position [4250, 0]
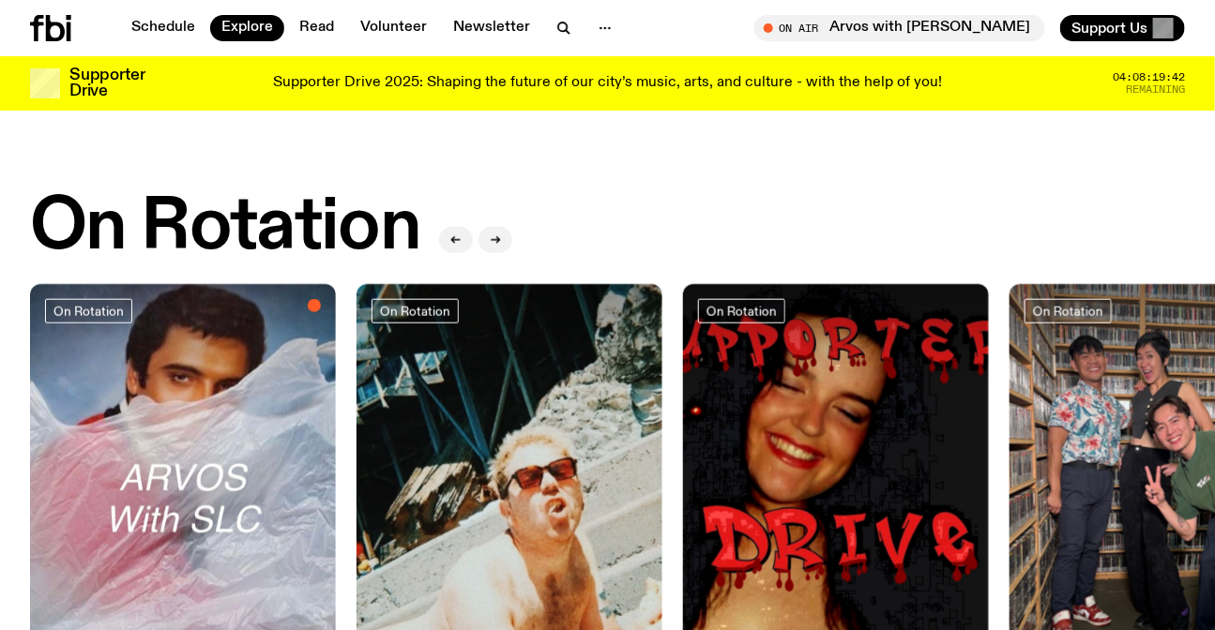
scroll to position [827, 0]
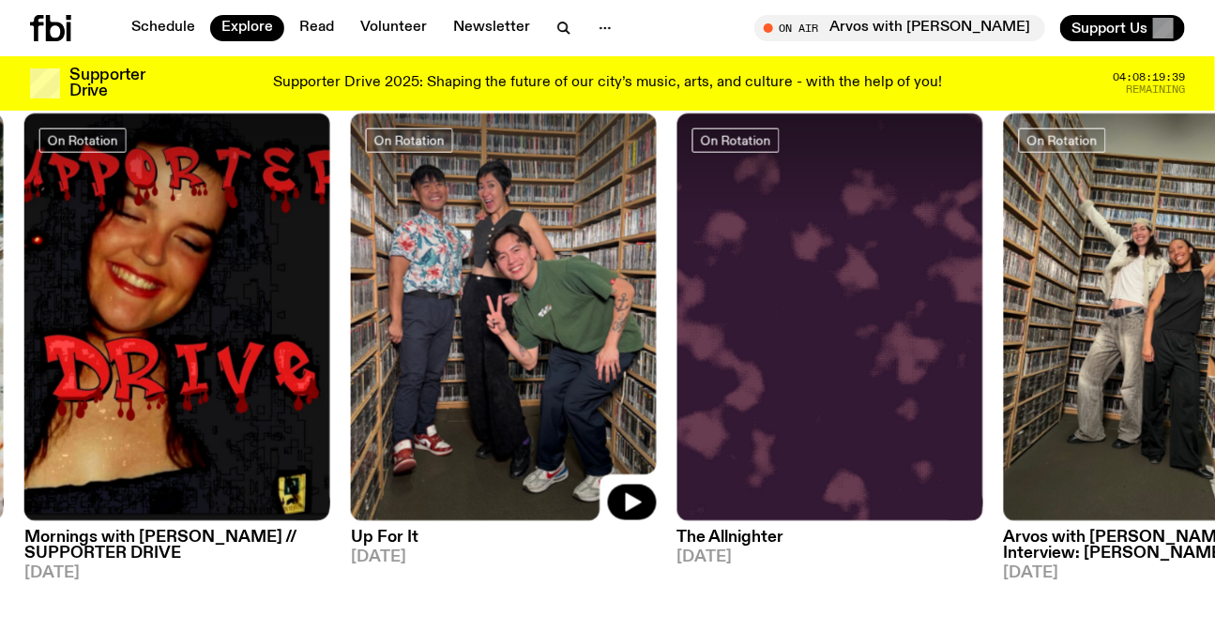
drag, startPoint x: 1106, startPoint y: 291, endPoint x: 188, endPoint y: 305, distance: 918.4
click at [351, 305] on img at bounding box center [504, 317] width 306 height 408
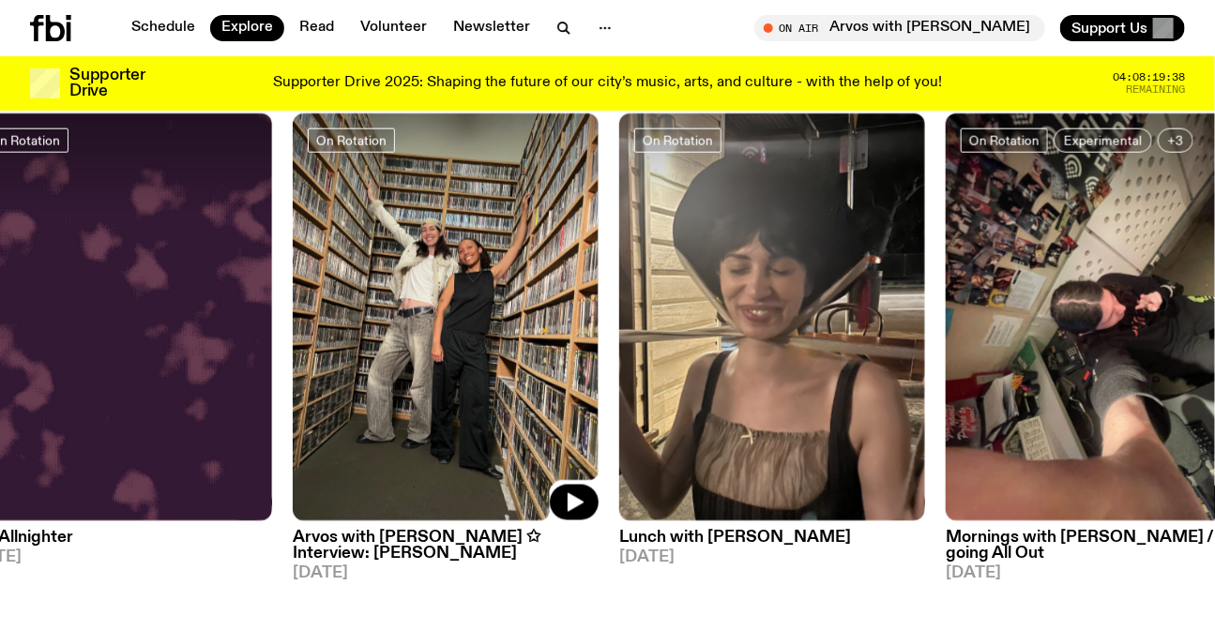
drag, startPoint x: 909, startPoint y: 319, endPoint x: 116, endPoint y: 261, distance: 794.7
click at [293, 263] on img at bounding box center [446, 317] width 306 height 408
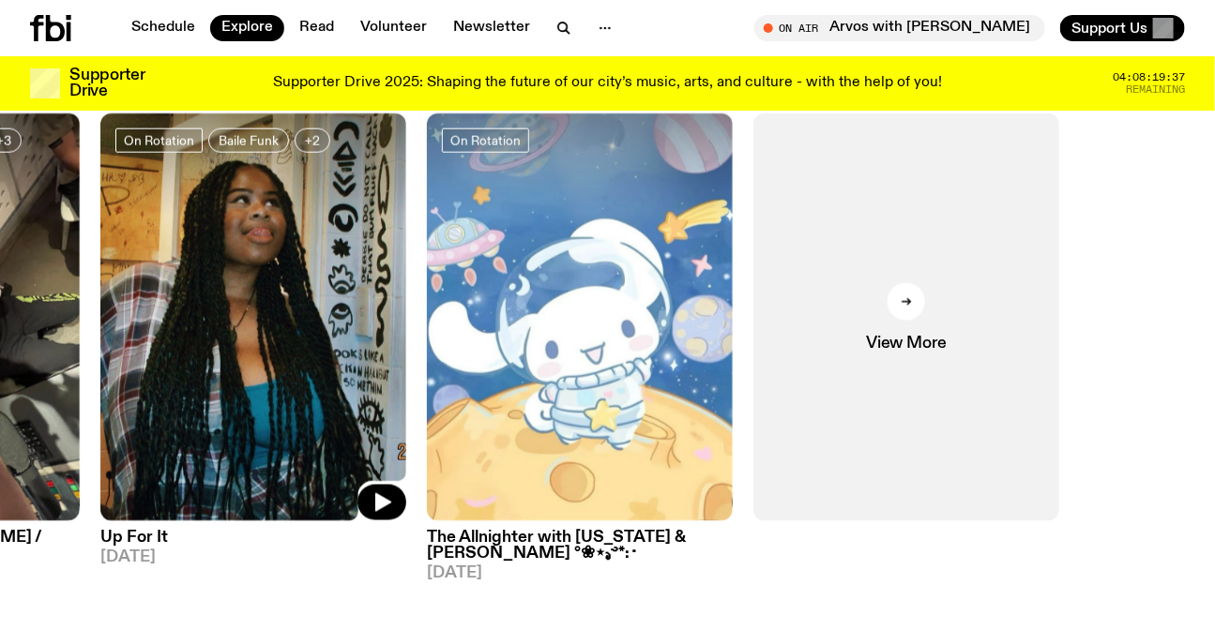
drag, startPoint x: 802, startPoint y: 296, endPoint x: 0, endPoint y: 268, distance: 802.4
click at [30, 273] on div "On Rotation Arvos with Sabine Lee Cook 23.09.25 On Rotation Tuesday Lunch 23.09…" at bounding box center [607, 347] width 1155 height 469
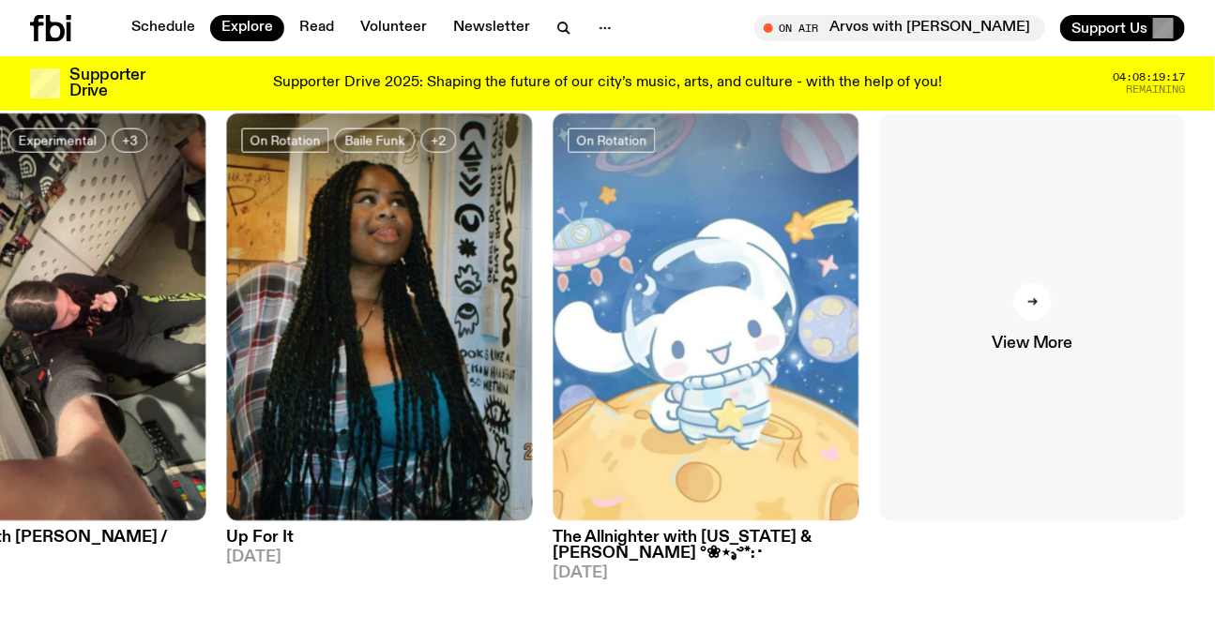
click at [1028, 415] on link "View More" at bounding box center [1033, 317] width 306 height 408
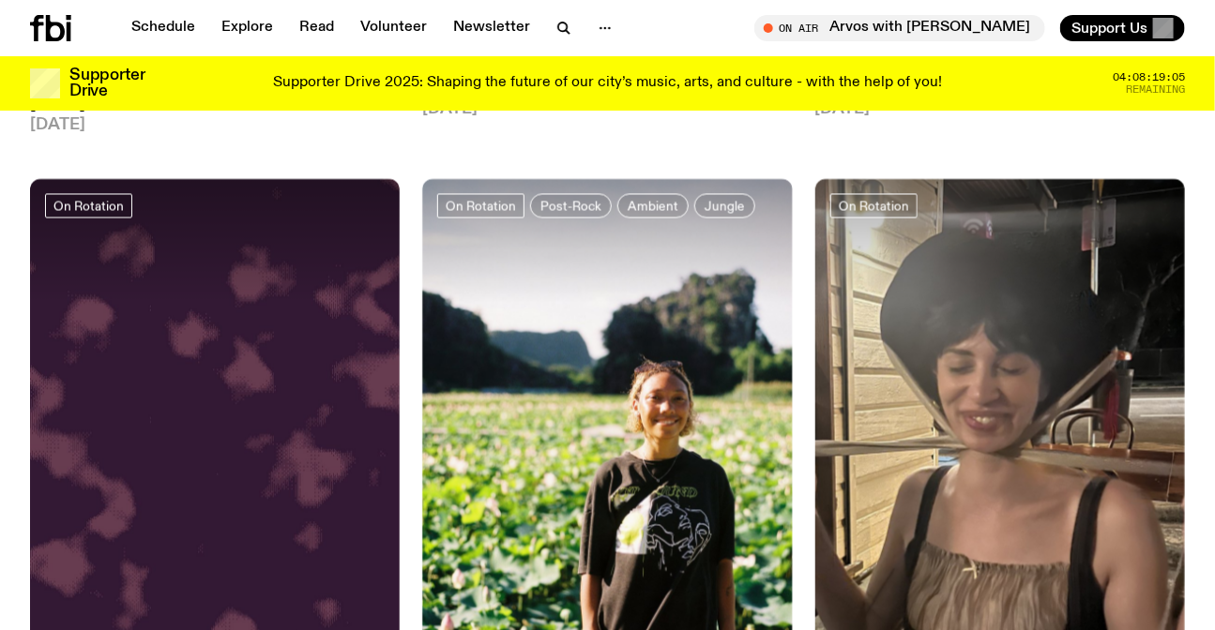
scroll to position [6979, 0]
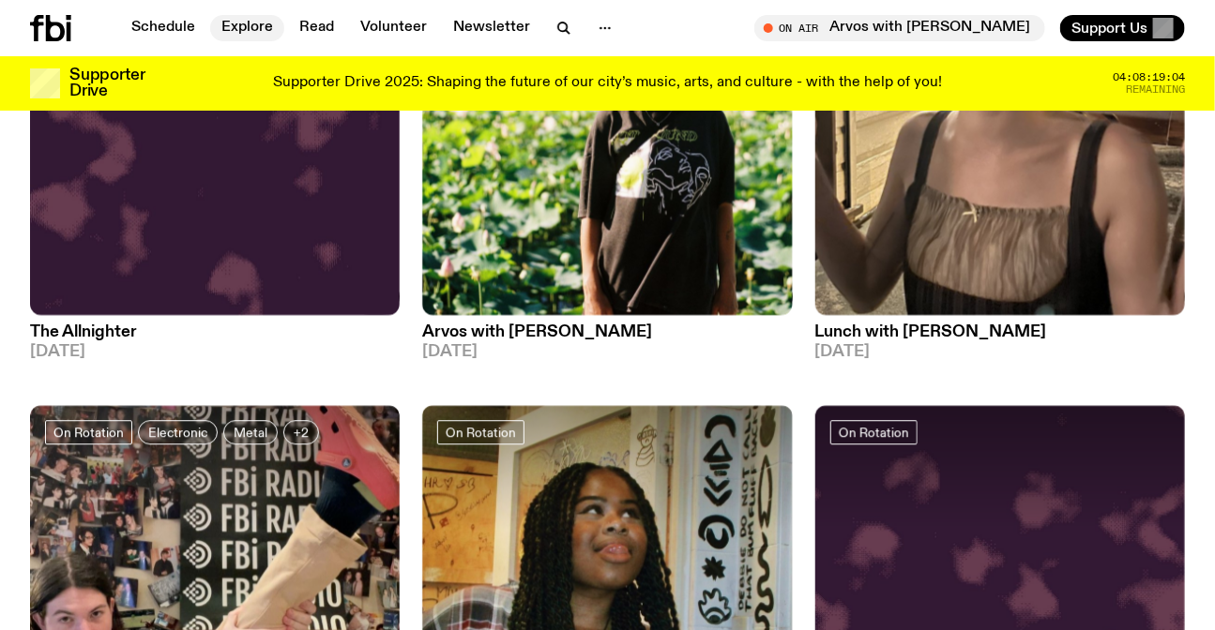
click at [233, 19] on link "Explore" at bounding box center [247, 28] width 74 height 26
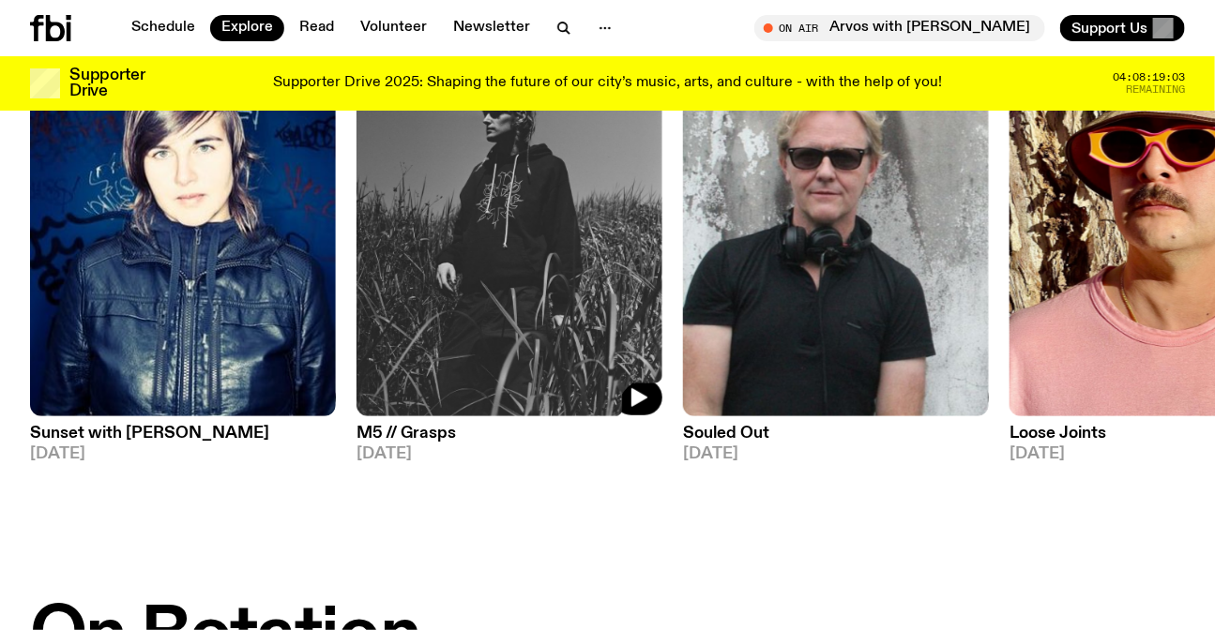
scroll to position [414, 0]
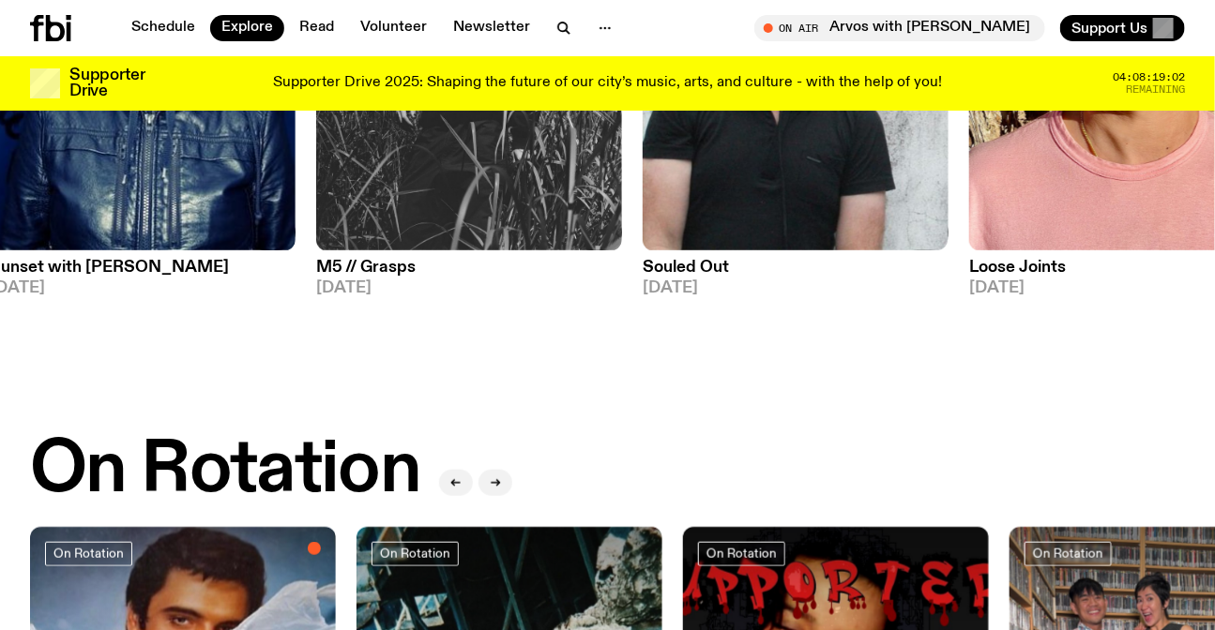
drag, startPoint x: 916, startPoint y: 209, endPoint x: 196, endPoint y: 203, distance: 720.4
click at [642, 204] on img at bounding box center [795, 47] width 306 height 408
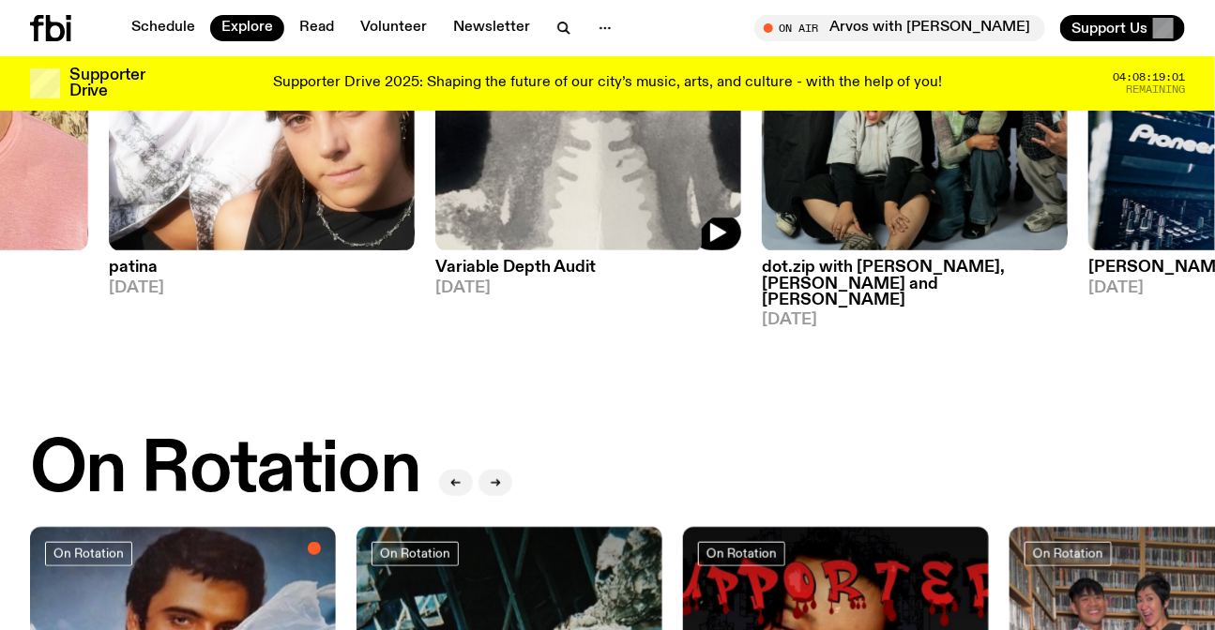
drag, startPoint x: 837, startPoint y: 208, endPoint x: 103, endPoint y: 214, distance: 733.5
click at [435, 214] on img at bounding box center [588, 47] width 306 height 408
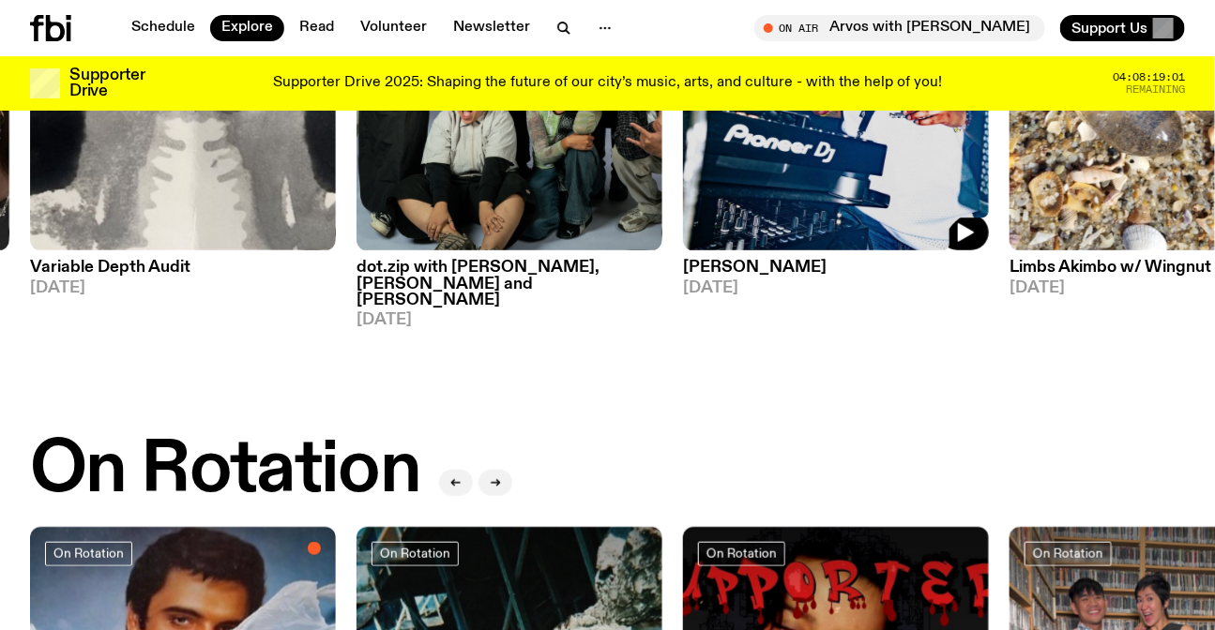
click at [683, 227] on img at bounding box center [836, 47] width 306 height 408
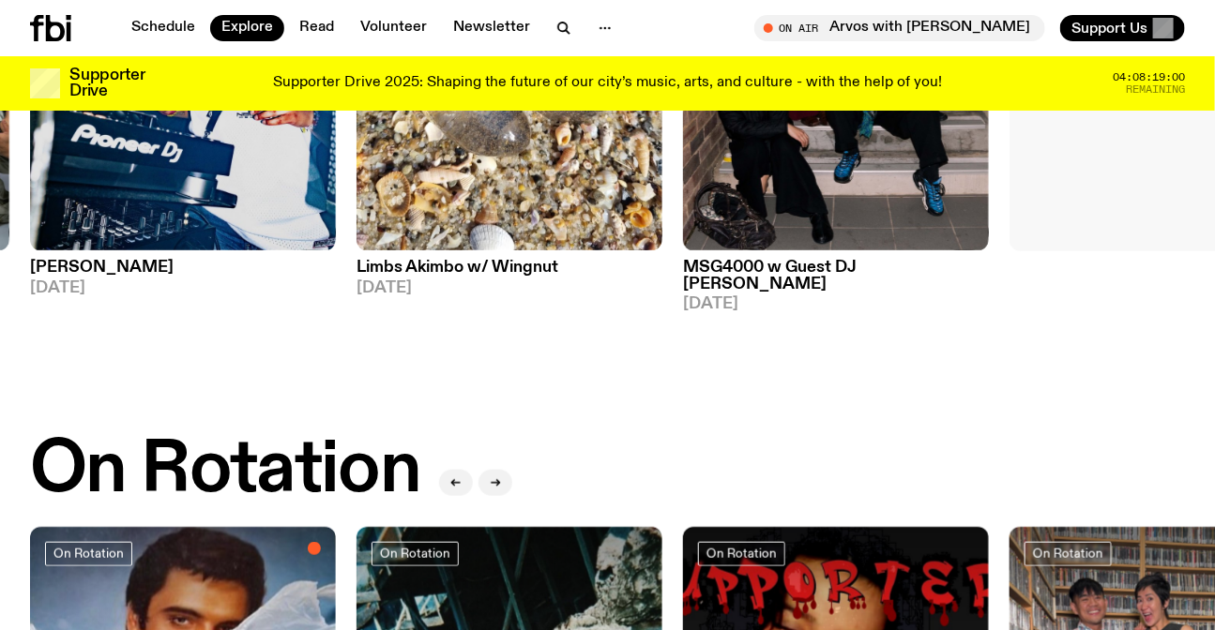
click at [1115, 211] on link "View More" at bounding box center [1162, 47] width 306 height 408
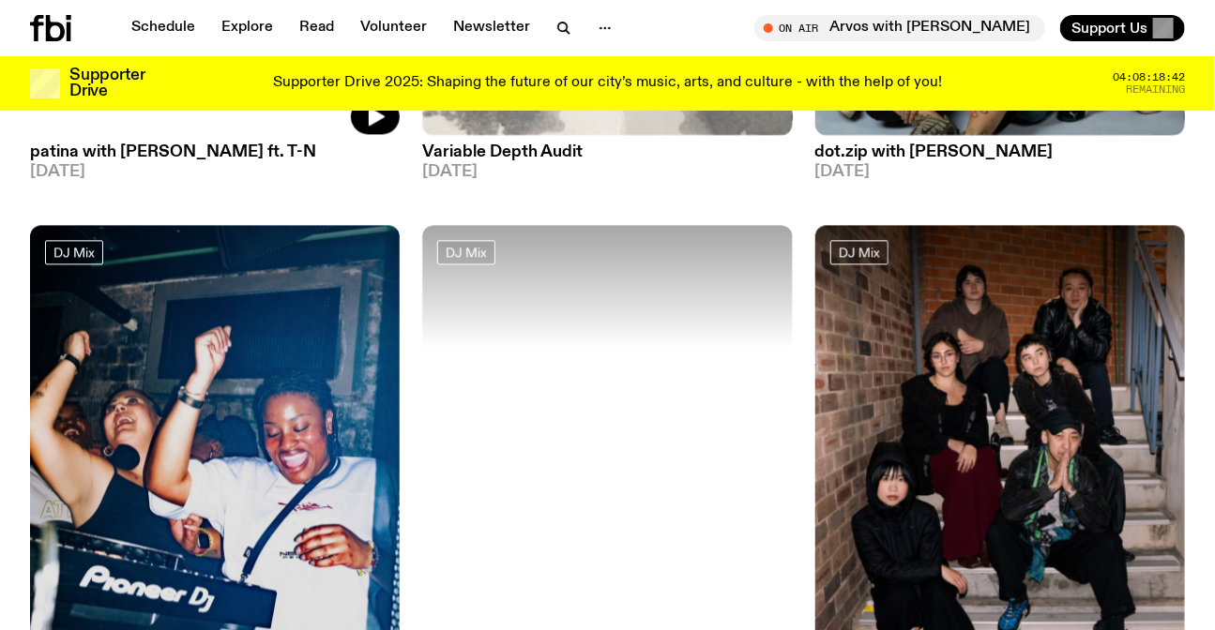
scroll to position [4336, 0]
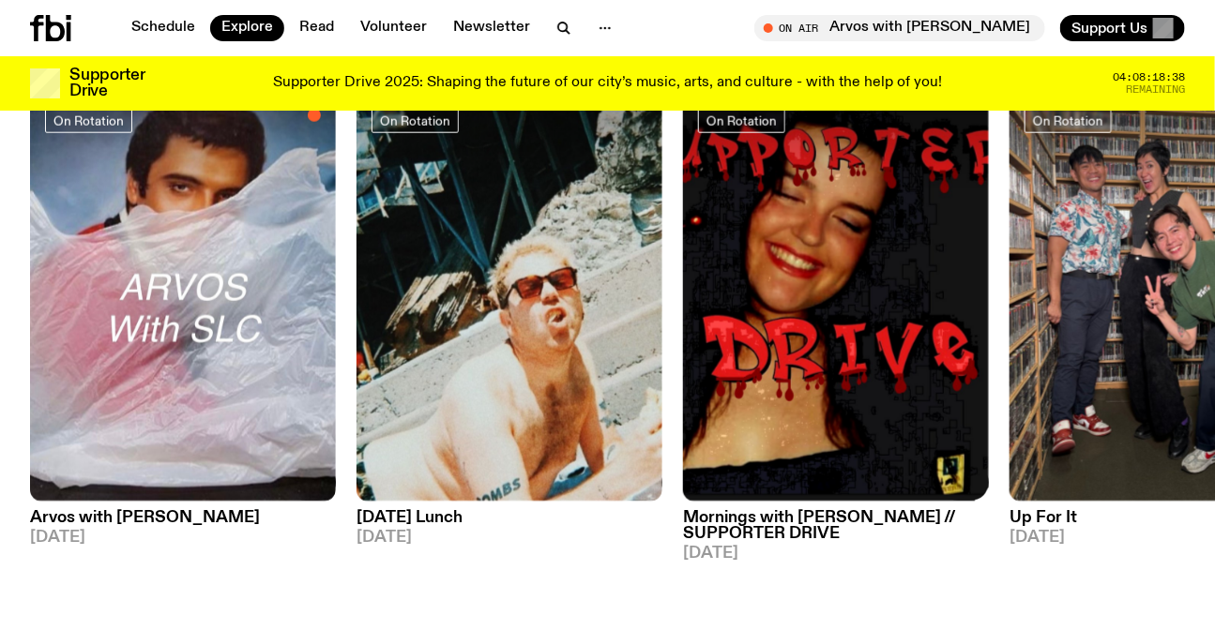
scroll to position [840, 0]
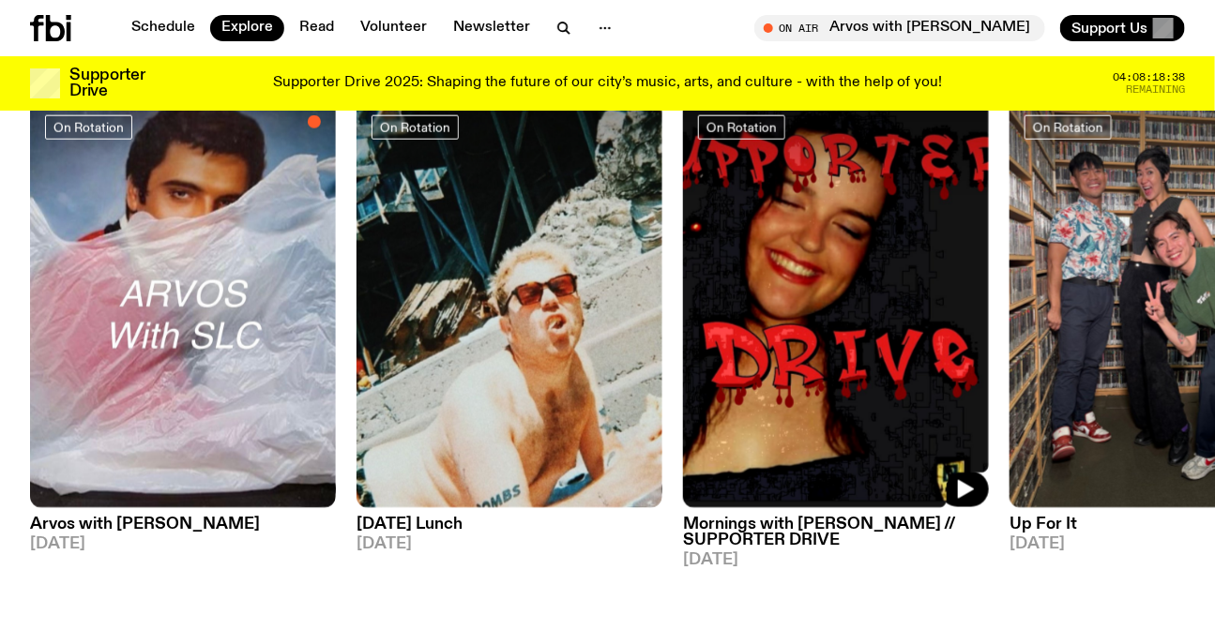
drag, startPoint x: 985, startPoint y: 290, endPoint x: 234, endPoint y: 282, distance: 751.3
click at [263, 283] on div "On Rotation Arvos with Sabine Lee Cook 23.09.25 On Rotation Tuesday Lunch 23.09…" at bounding box center [607, 334] width 1155 height 469
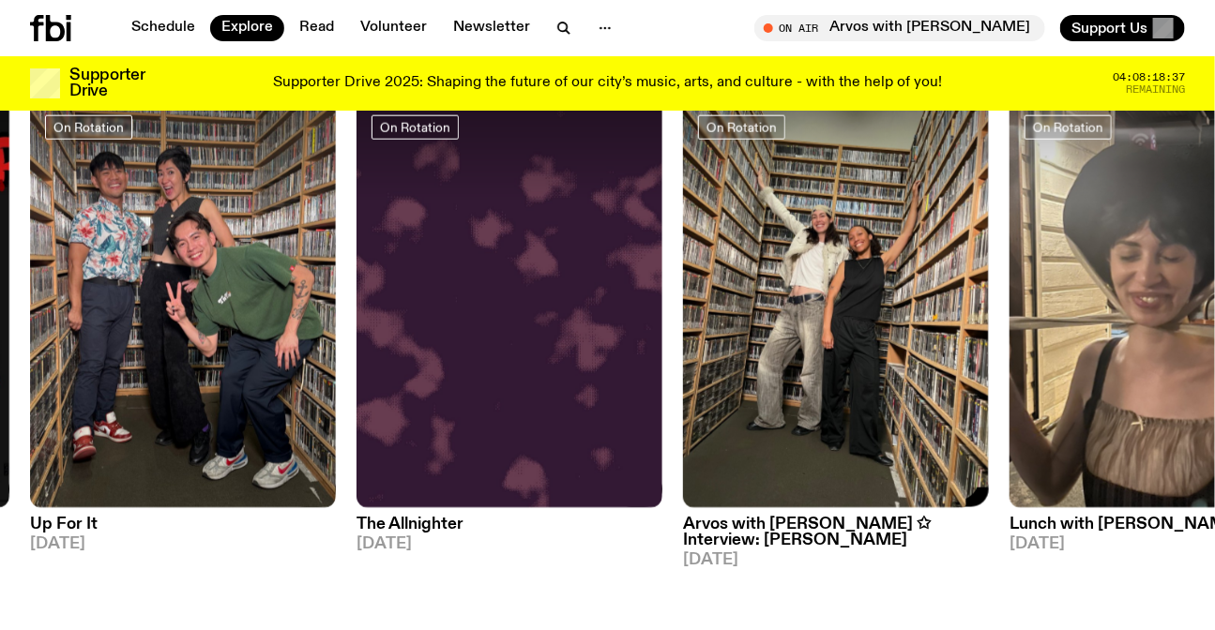
drag, startPoint x: 1004, startPoint y: 341, endPoint x: 0, endPoint y: 336, distance: 1003.6
click at [30, 339] on div "On Rotation Arvos with Sabine Lee Cook 23.09.25 On Rotation Tuesday Lunch 23.09…" at bounding box center [607, 334] width 1155 height 469
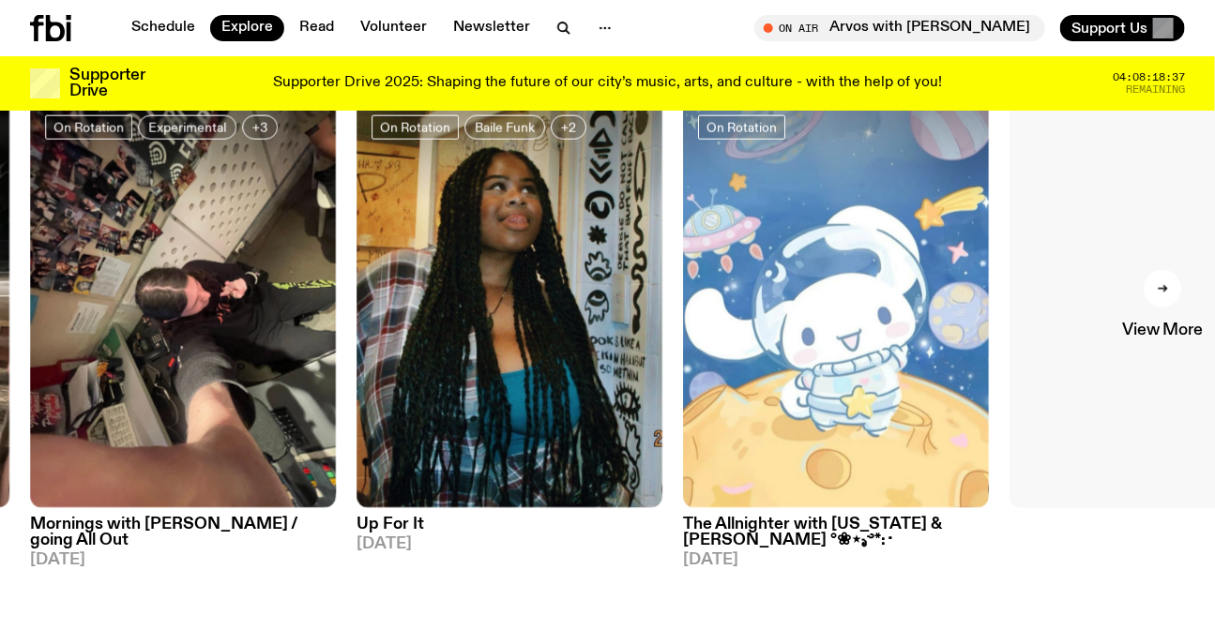
click at [1066, 338] on link "View More" at bounding box center [1162, 304] width 306 height 408
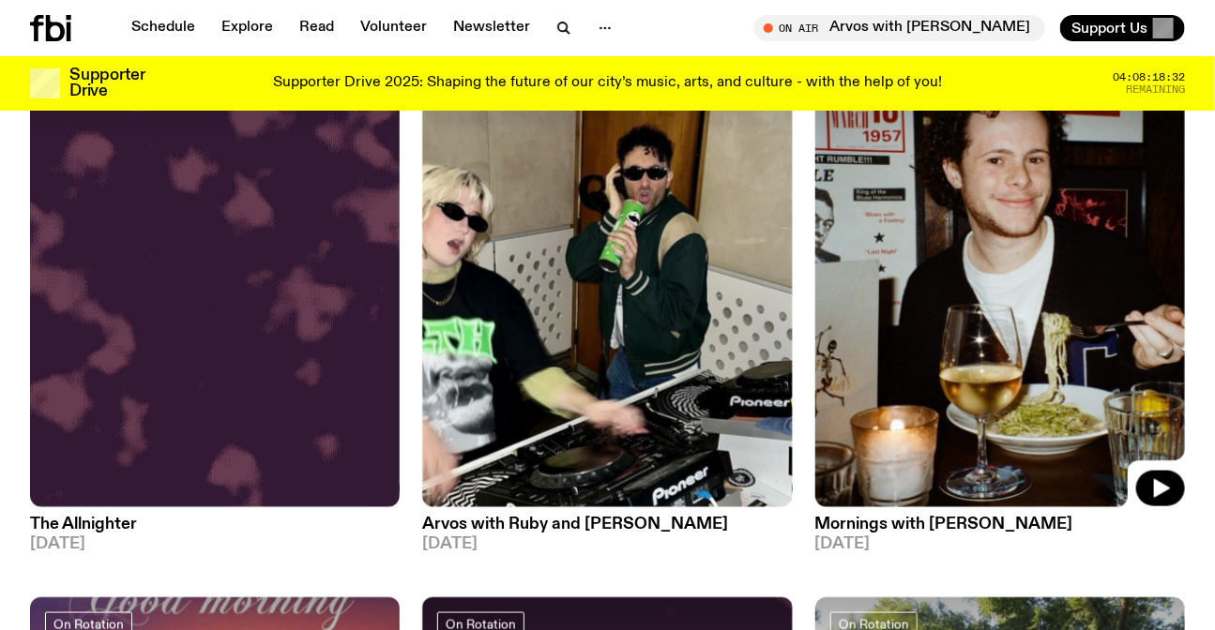
click at [673, 223] on img at bounding box center [607, 260] width 370 height 493
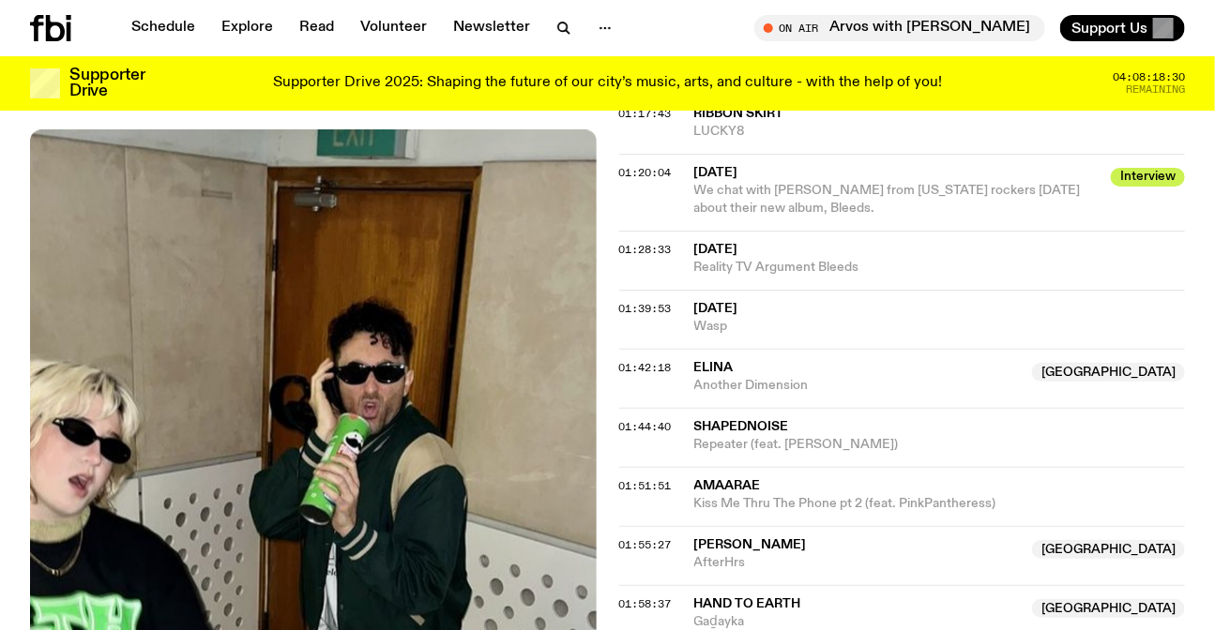
scroll to position [1449, 0]
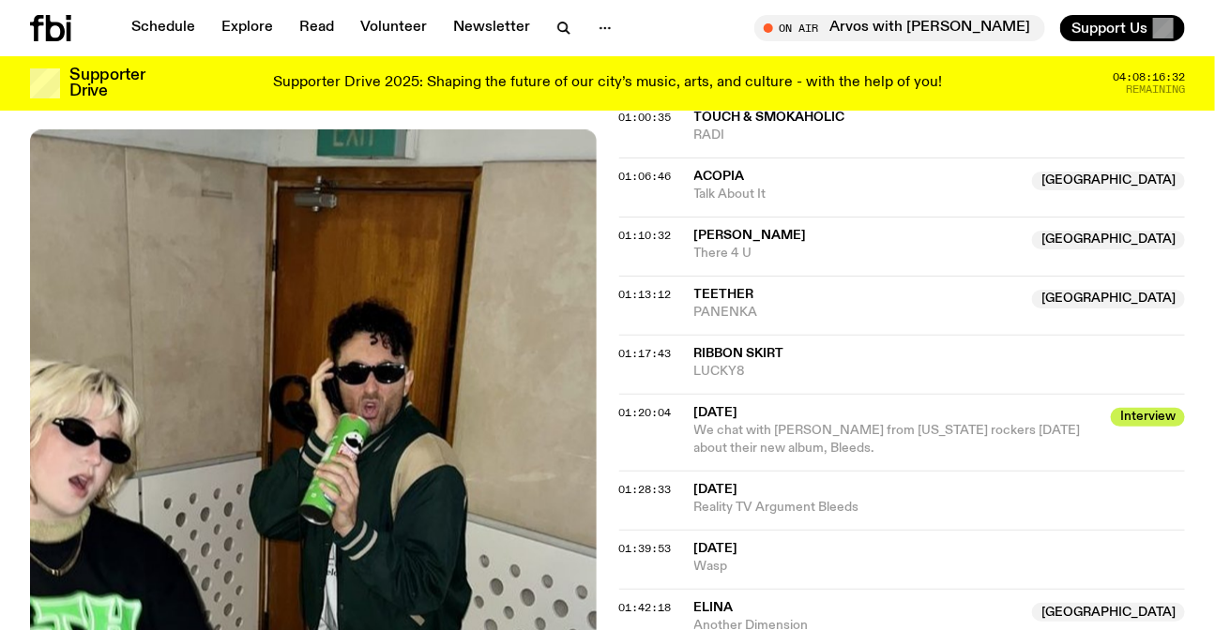
click at [72, 26] on div at bounding box center [75, 28] width 90 height 26
drag, startPoint x: 51, startPoint y: 24, endPoint x: 102, endPoint y: 51, distance: 57.9
click at [52, 24] on icon at bounding box center [55, 28] width 19 height 26
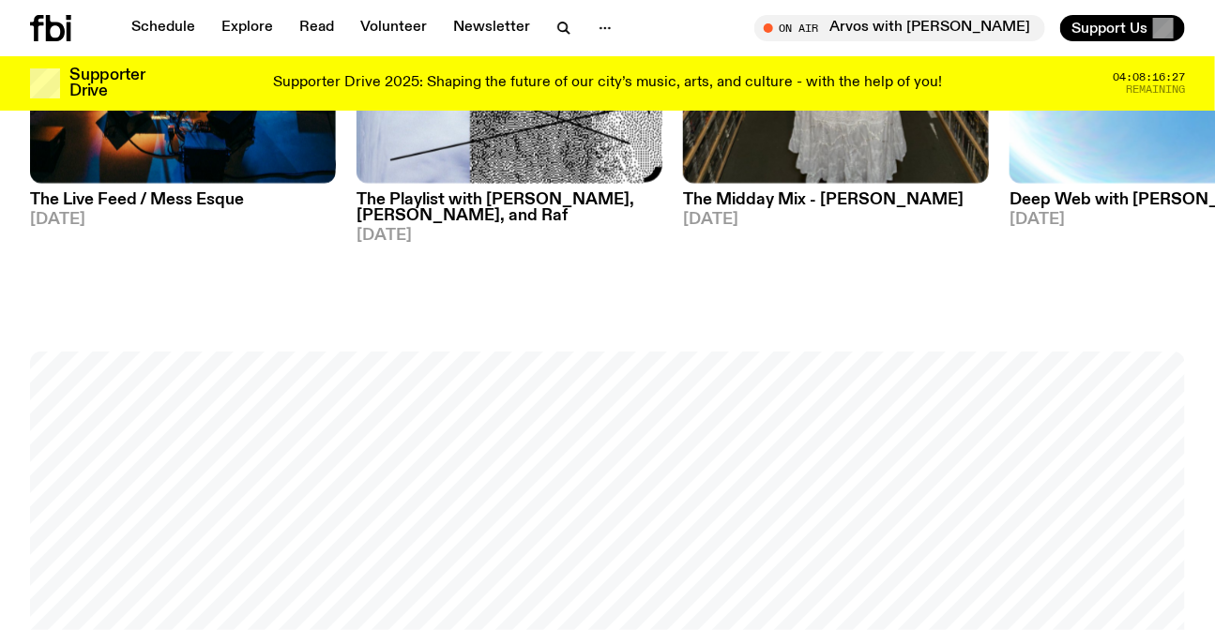
scroll to position [757, 0]
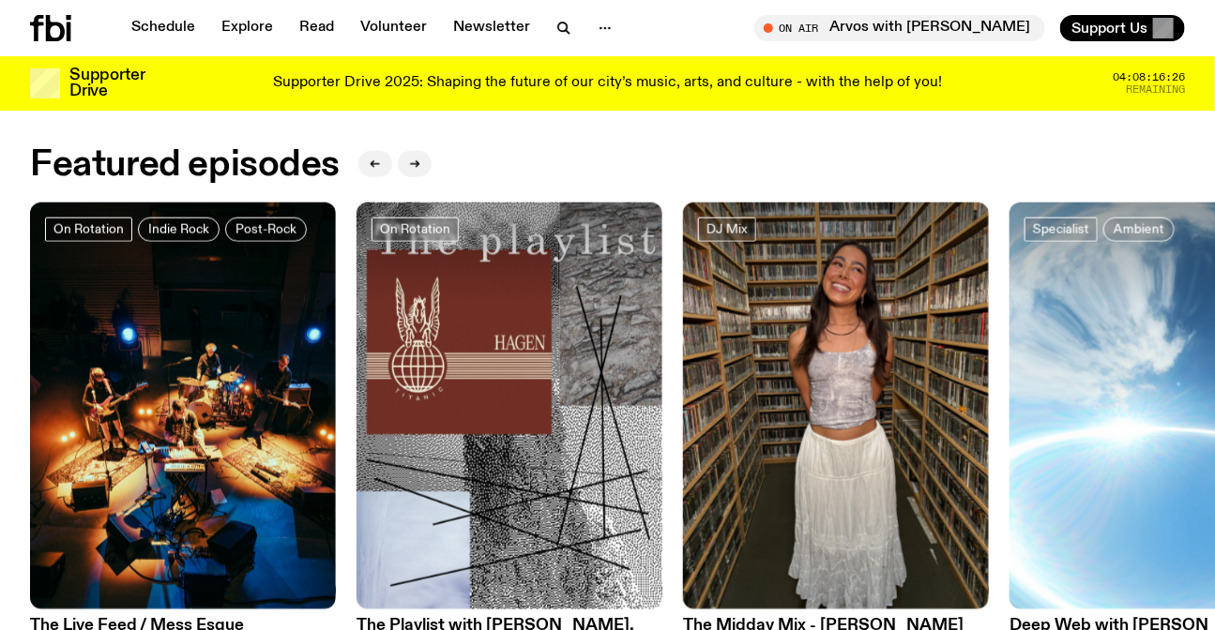
drag, startPoint x: 920, startPoint y: 359, endPoint x: 116, endPoint y: 341, distance: 804.0
click at [222, 350] on div "On Rotation Indie Rock Post-Rock The Live Feed / Mess Esque 10.09.25 On Rotatio…" at bounding box center [607, 445] width 1155 height 485
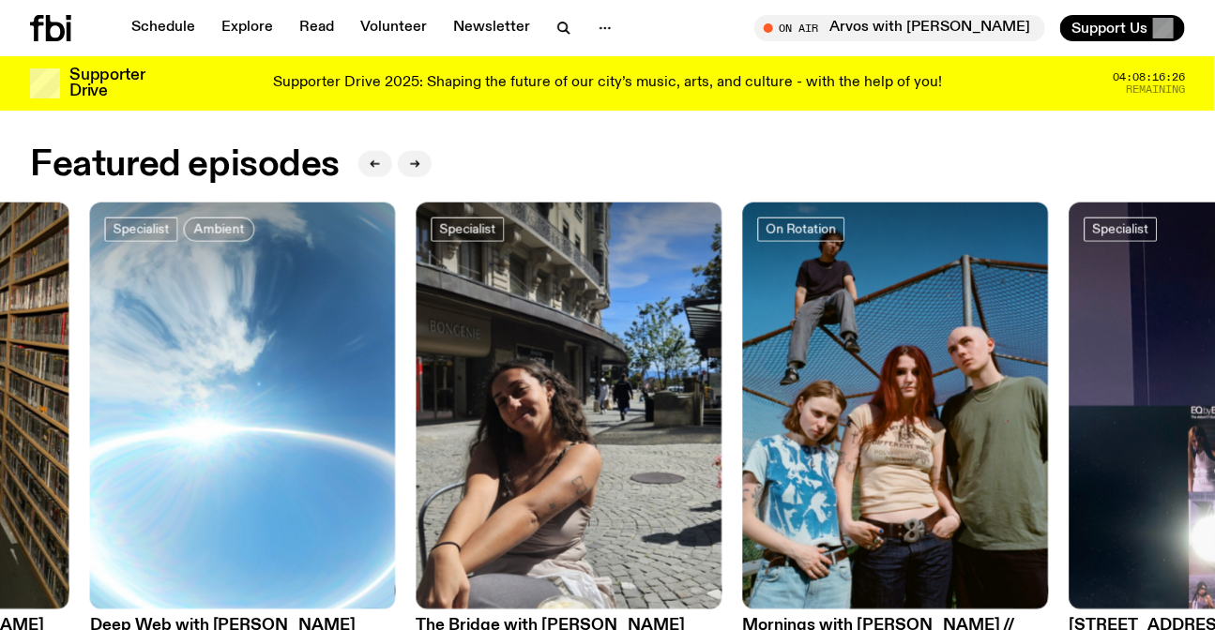
click at [324, 335] on div "On Rotation Indie Rock Post-Rock The Live Feed / Mess Esque 10.09.25 On Rotatio…" at bounding box center [607, 445] width 1155 height 485
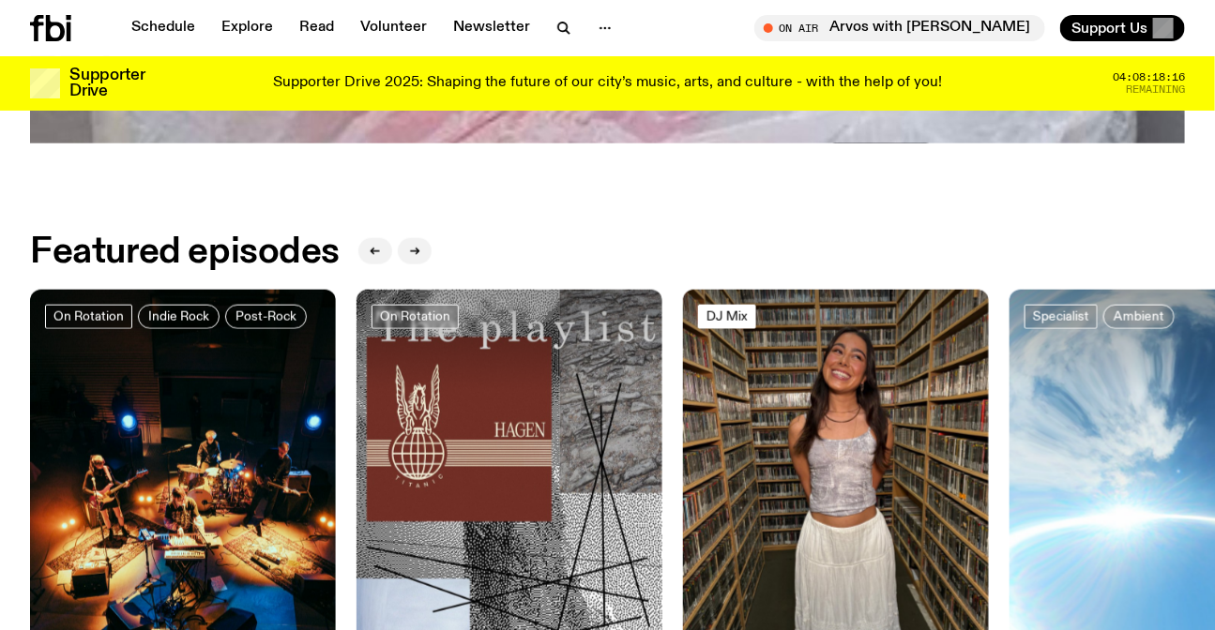
scroll to position [1009, 0]
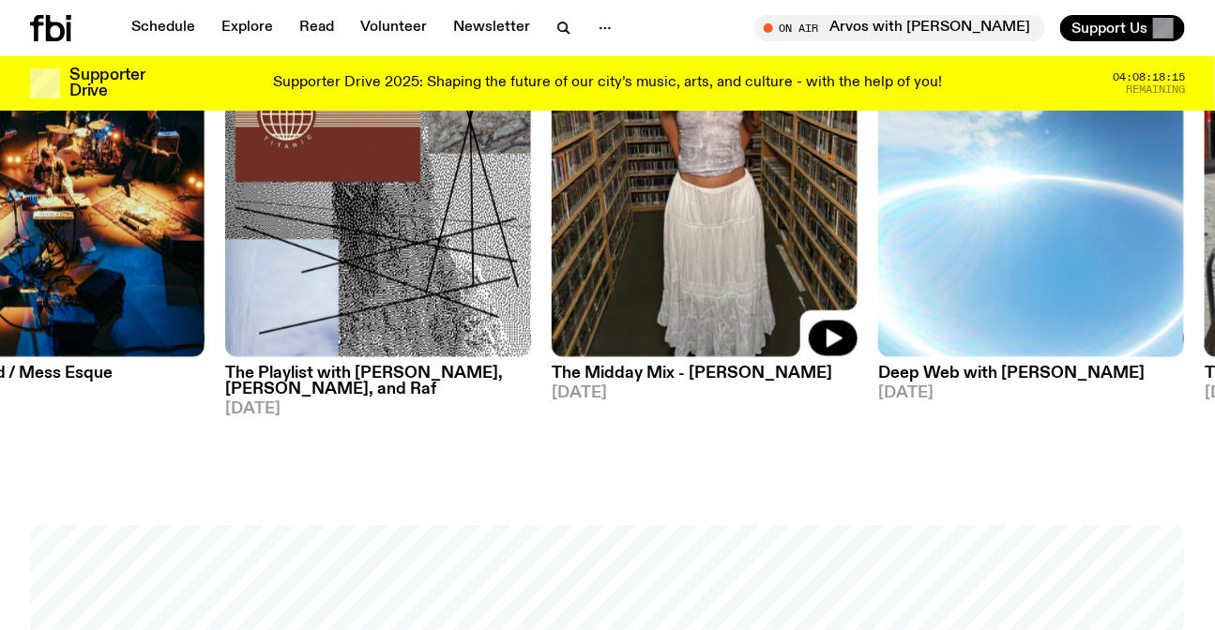
drag, startPoint x: 855, startPoint y: 291, endPoint x: 506, endPoint y: 311, distance: 350.5
click at [555, 311] on img at bounding box center [705, 154] width 306 height 408
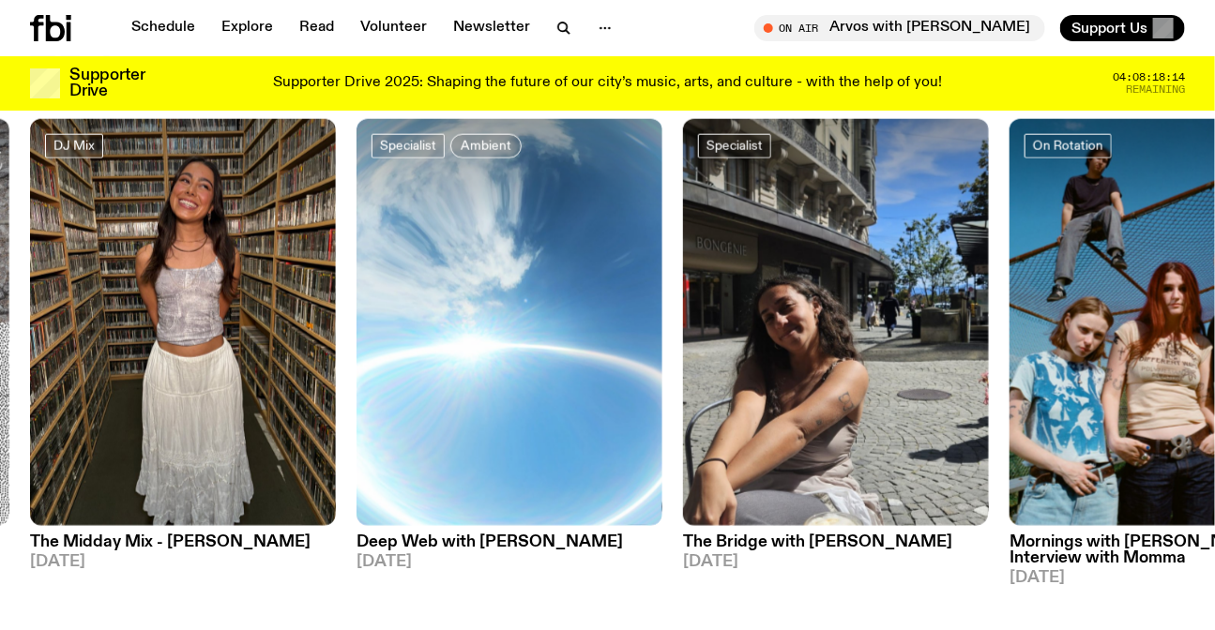
scroll to position [839, 0]
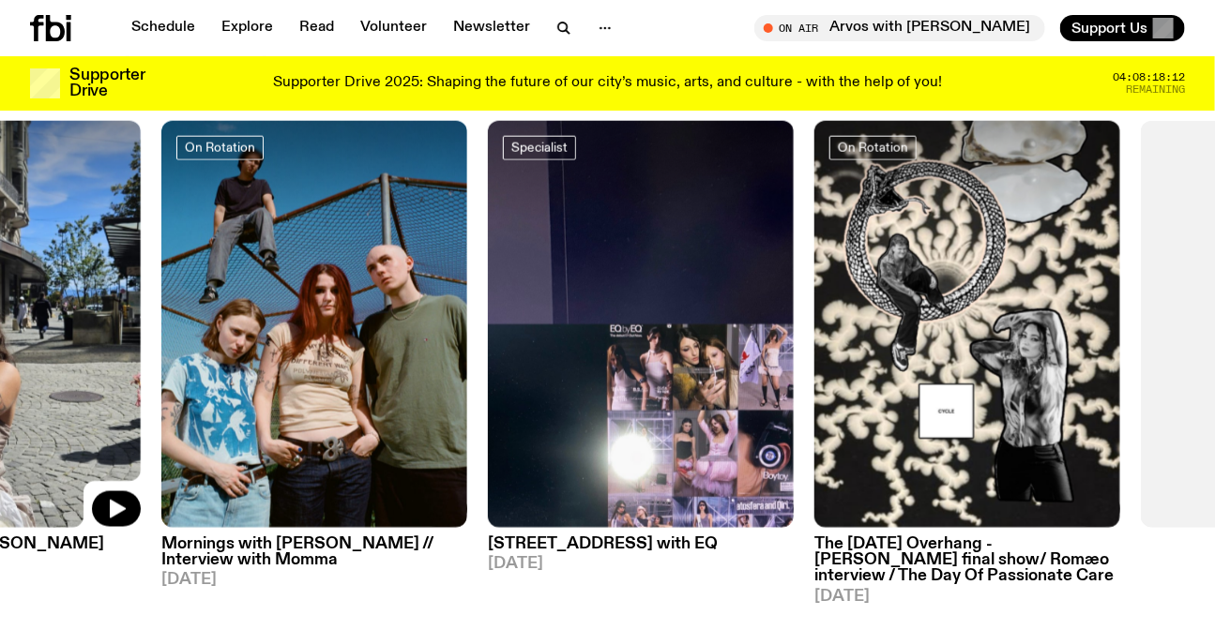
drag, startPoint x: 974, startPoint y: 294, endPoint x: 31, endPoint y: 300, distance: 942.7
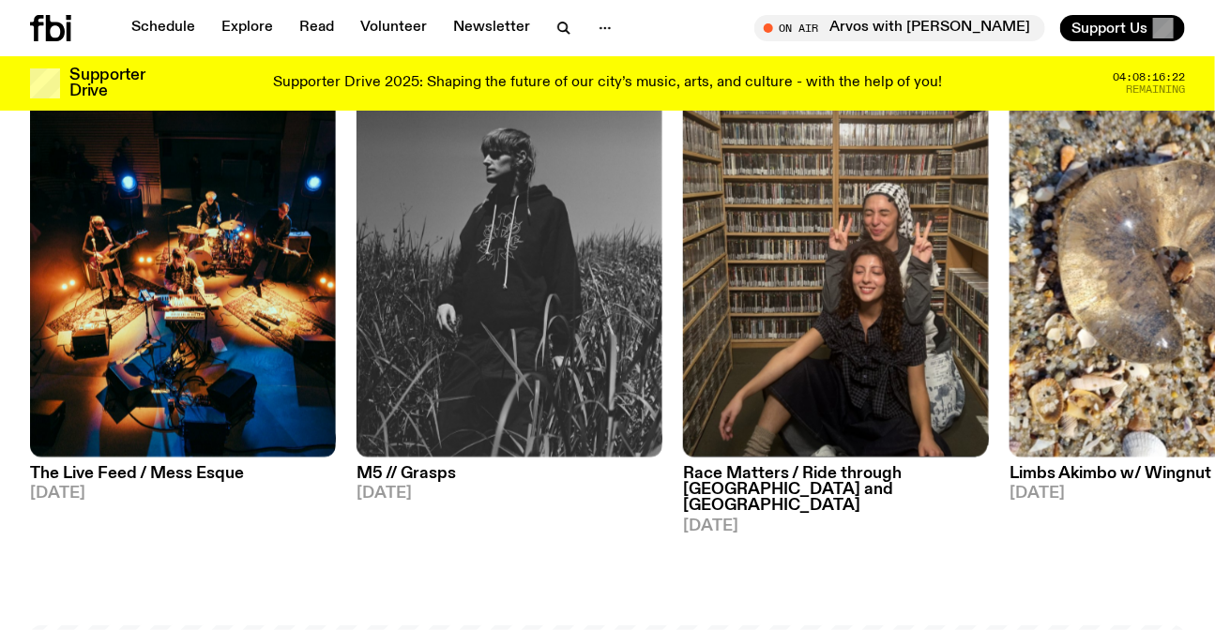
scroll to position [923, 0]
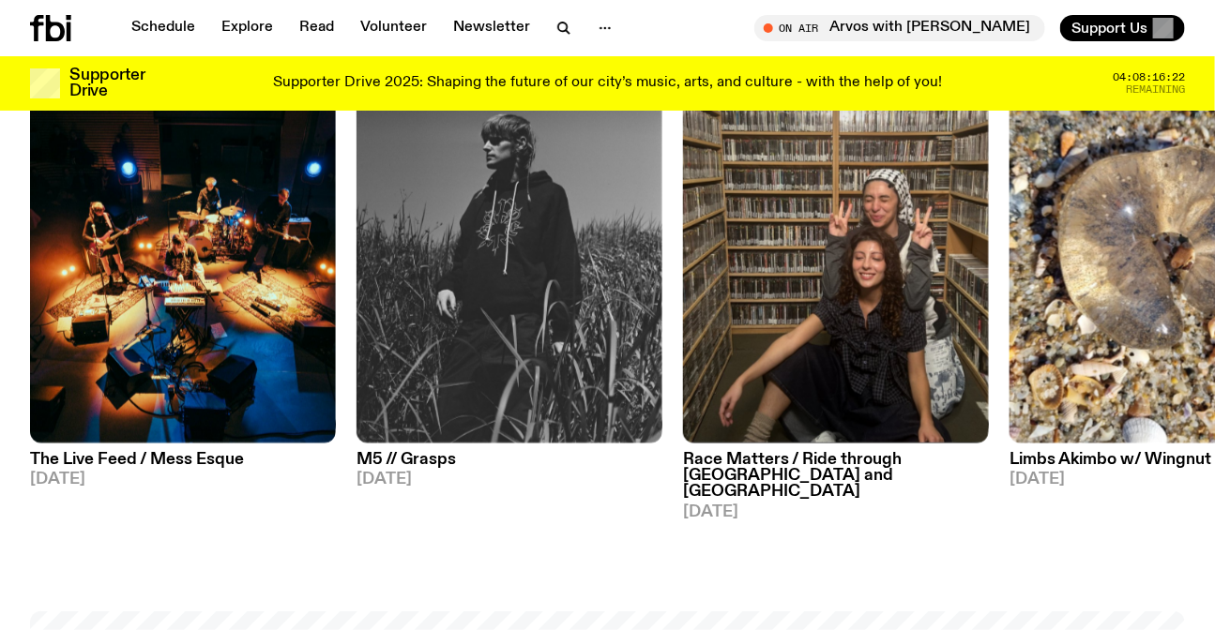
drag, startPoint x: 624, startPoint y: 343, endPoint x: 528, endPoint y: 343, distance: 95.7
click at [542, 343] on div "On Rotation Indie Rock Post-Rock The Live Feed / Mess Esque 10.09.25 DJ Mix M5 …" at bounding box center [607, 279] width 1155 height 485
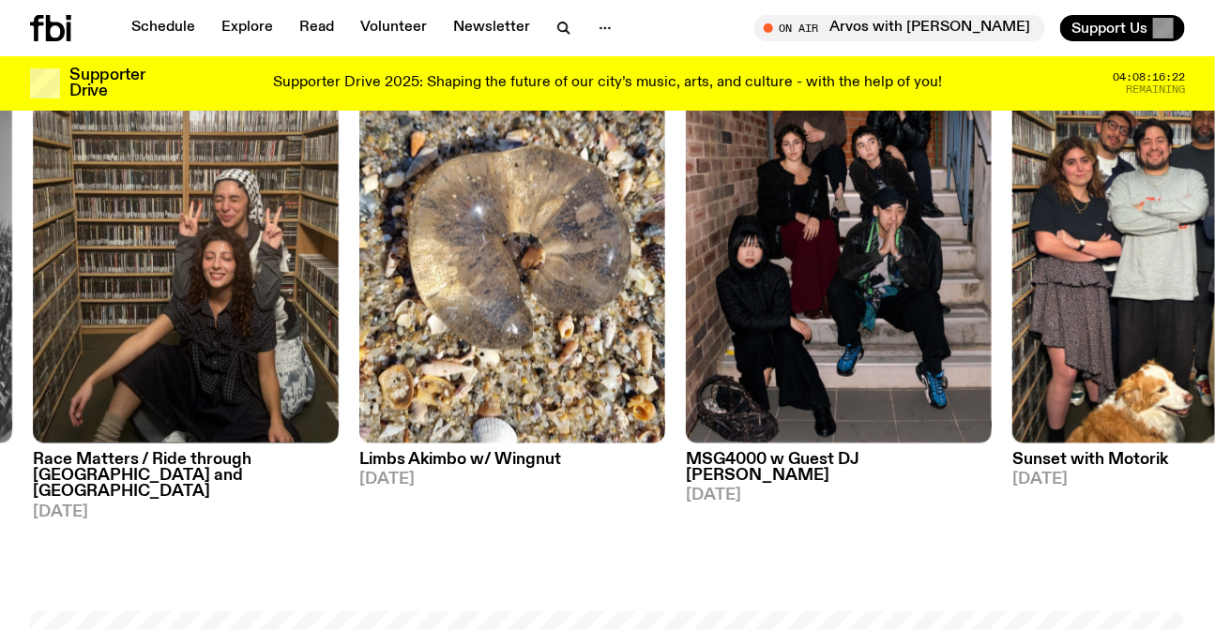
click at [627, 328] on div "On Rotation Indie Rock Post-Rock The Live Feed / Mess Esque 10.09.25 DJ Mix M5 …" at bounding box center [607, 279] width 1155 height 485
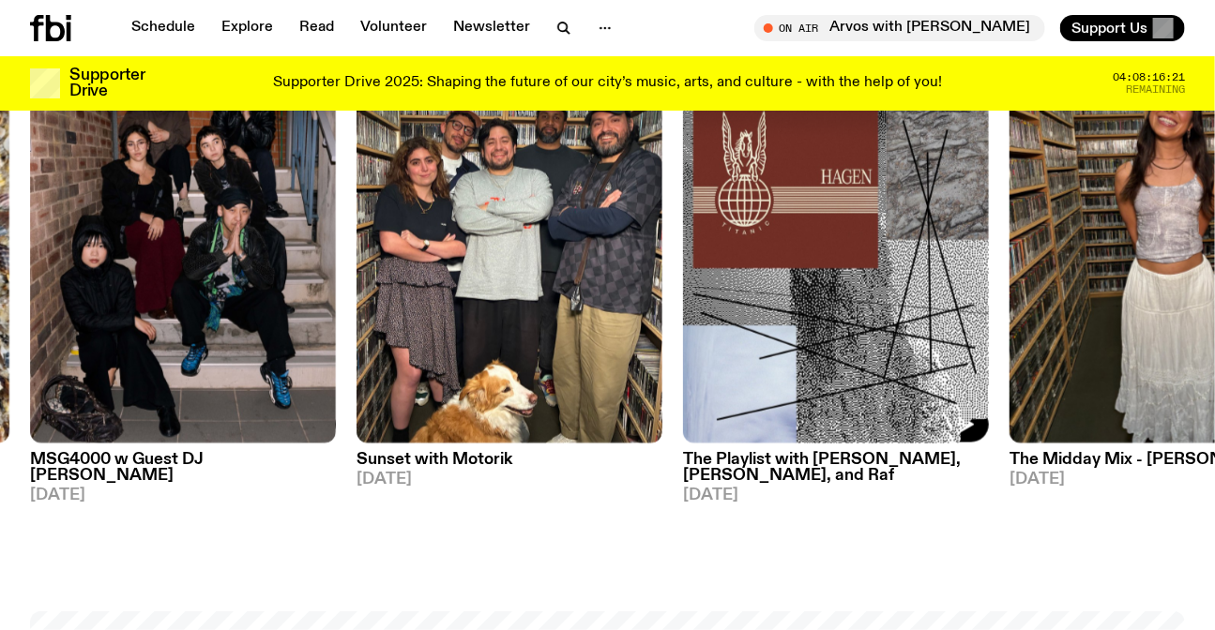
drag, startPoint x: 748, startPoint y: 333, endPoint x: 121, endPoint y: 333, distance: 627.5
click at [683, 337] on img at bounding box center [836, 241] width 306 height 408
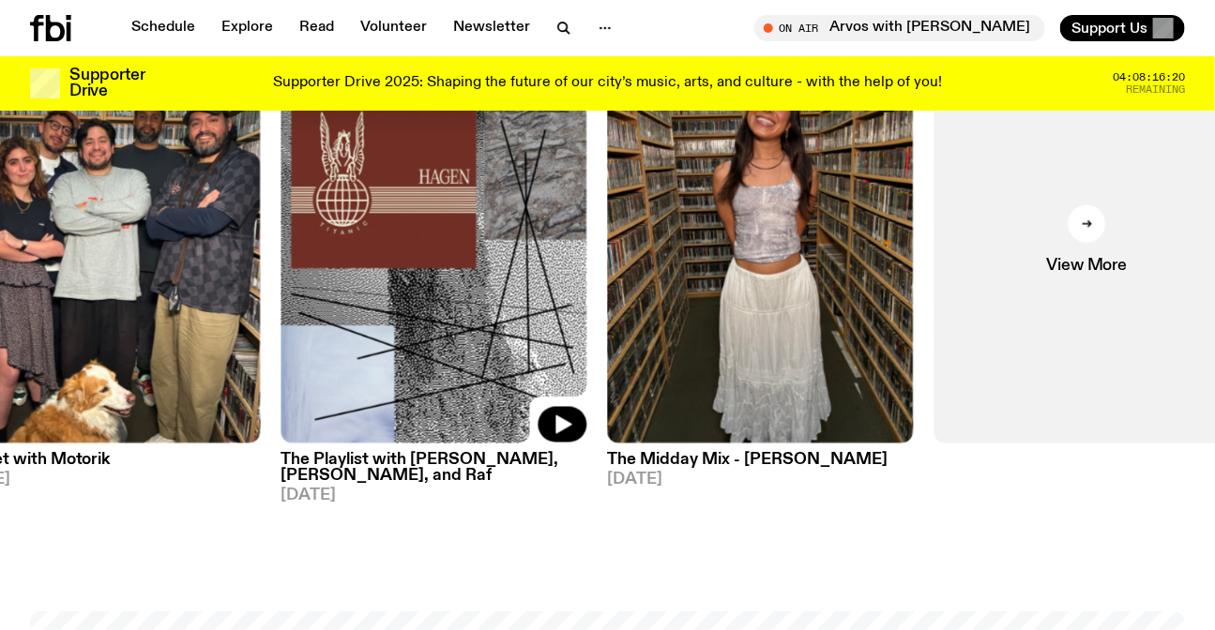
drag, startPoint x: 236, startPoint y: 305, endPoint x: 703, endPoint y: 319, distance: 467.3
click at [587, 319] on img at bounding box center [434, 241] width 306 height 408
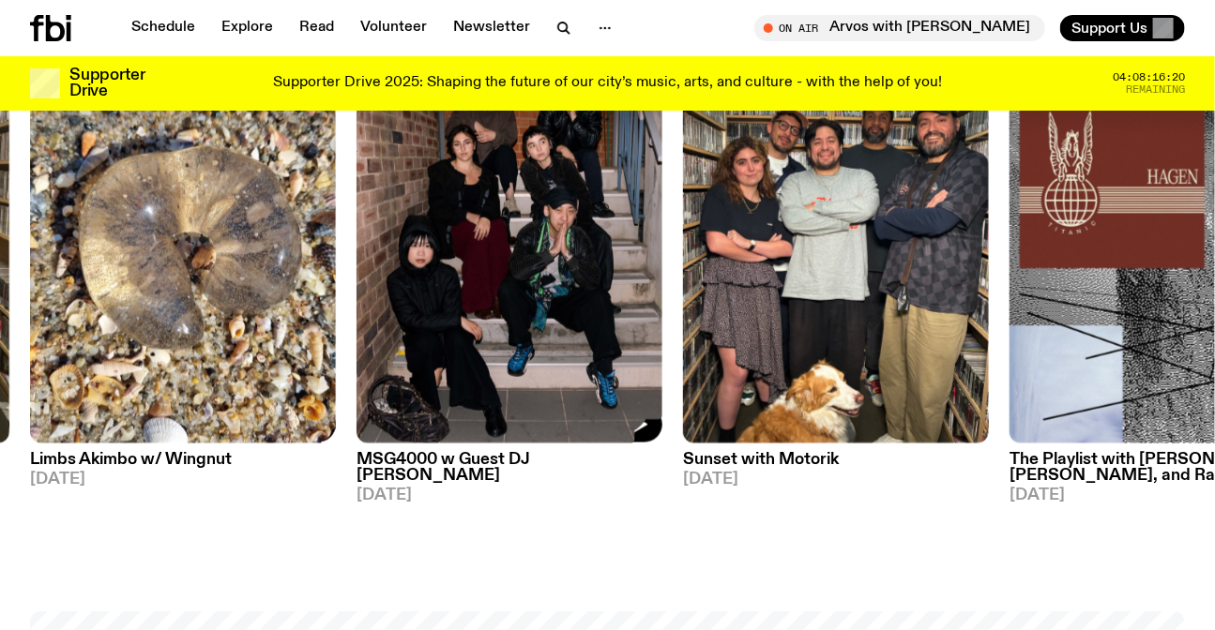
drag, startPoint x: 356, startPoint y: 264, endPoint x: 991, endPoint y: 274, distance: 635.1
click at [662, 274] on img at bounding box center [509, 241] width 306 height 408
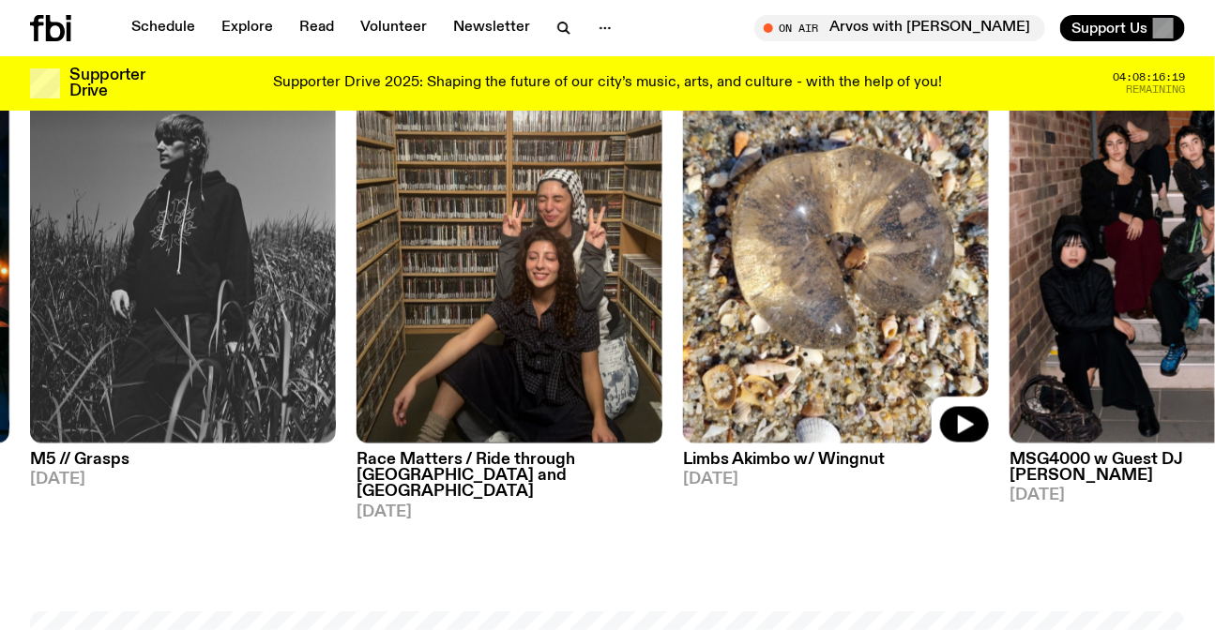
drag, startPoint x: 805, startPoint y: 261, endPoint x: 1047, endPoint y: 195, distance: 250.7
click at [989, 253] on img at bounding box center [836, 241] width 306 height 408
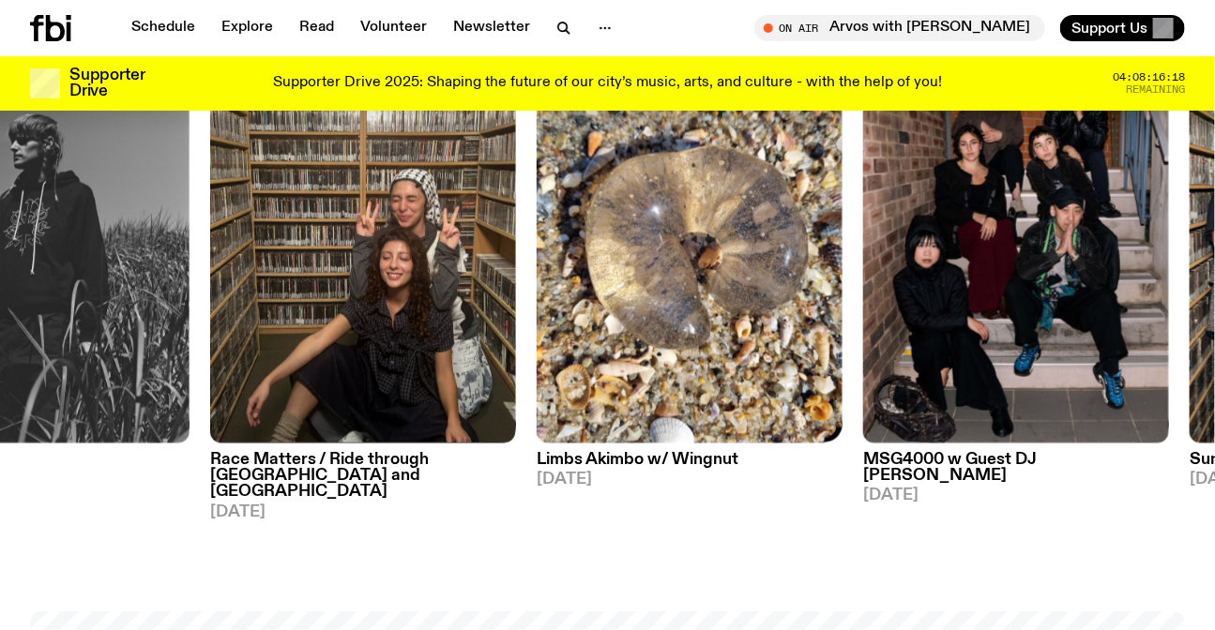
drag, startPoint x: 1032, startPoint y: 189, endPoint x: 251, endPoint y: 168, distance: 780.7
click at [395, 153] on div "On Rotation Indie Rock Post-Rock The Live Feed / Mess Esque 10.09.25 DJ Mix M5 …" at bounding box center [607, 279] width 1155 height 485
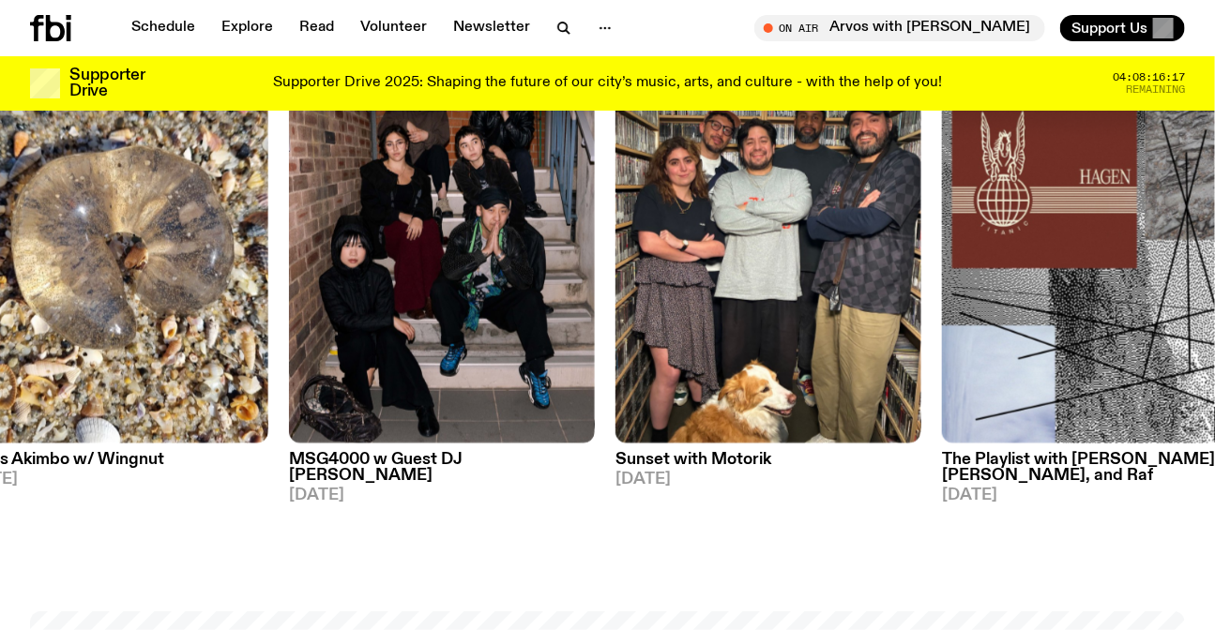
drag, startPoint x: 912, startPoint y: 219, endPoint x: 449, endPoint y: 200, distance: 462.8
click at [561, 219] on div "On Rotation Indie Rock Post-Rock The Live Feed / Mess Esque 10.09.25 DJ Mix M5 …" at bounding box center [607, 279] width 1155 height 485
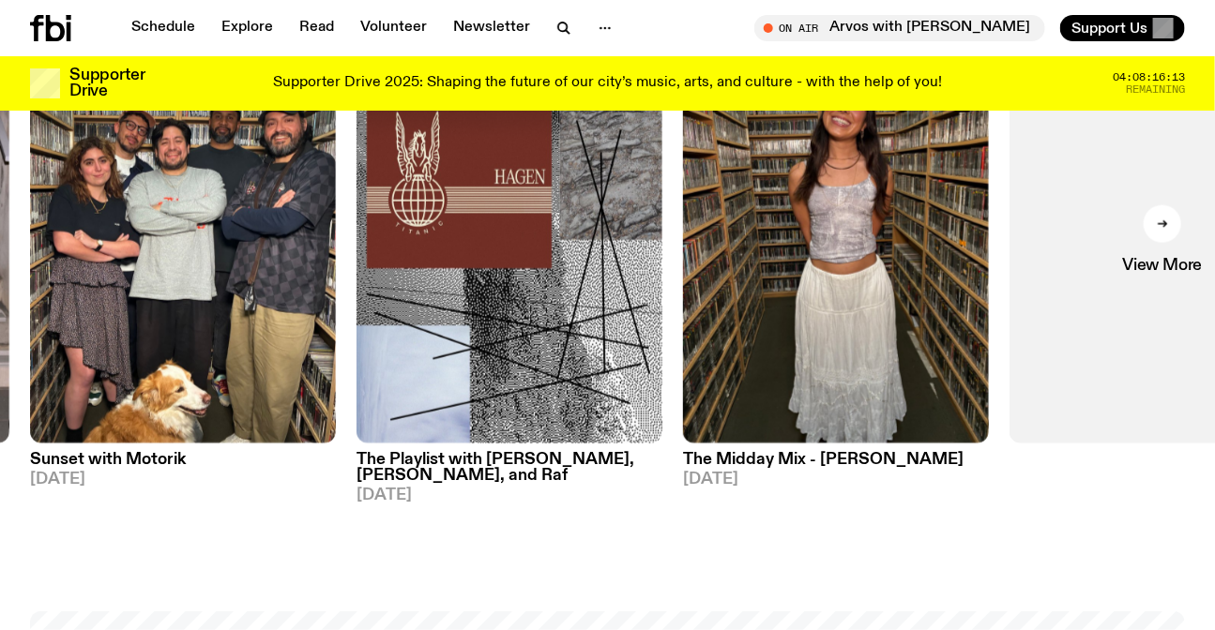
drag, startPoint x: 761, startPoint y: 2, endPoint x: 693, endPoint y: 484, distance: 486.8
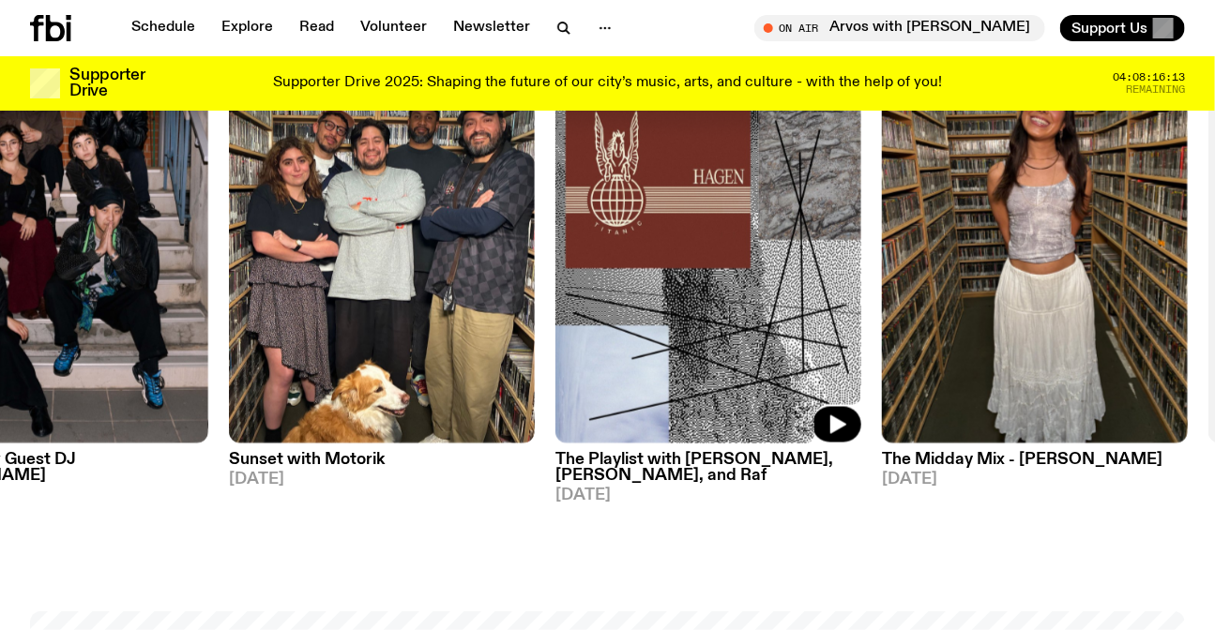
drag, startPoint x: 733, startPoint y: 355, endPoint x: 803, endPoint y: 367, distance: 70.3
click at [847, 363] on img at bounding box center [708, 241] width 306 height 408
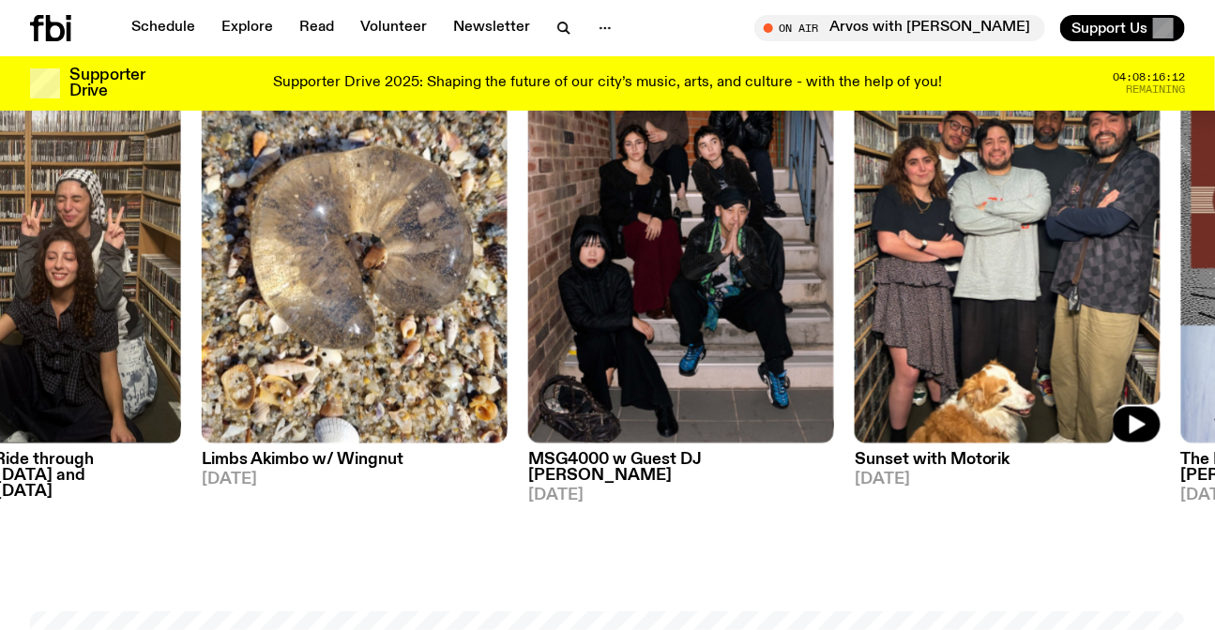
drag, startPoint x: 979, startPoint y: 348, endPoint x: 1047, endPoint y: 350, distance: 67.6
click at [1022, 349] on img at bounding box center [1007, 241] width 306 height 408
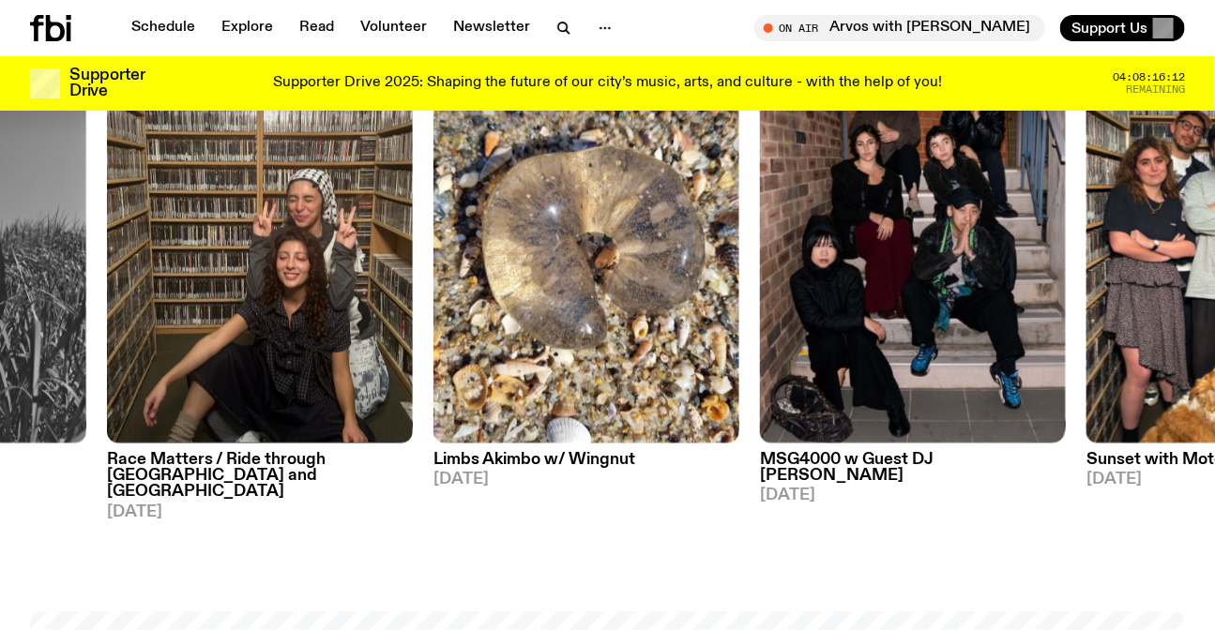
drag, startPoint x: 668, startPoint y: 336, endPoint x: 938, endPoint y: 335, distance: 270.1
click at [934, 337] on div "On Rotation Indie Rock Post-Rock The Live Feed / Mess Esque 10.09.25 DJ Mix M5 …" at bounding box center [607, 279] width 1155 height 485
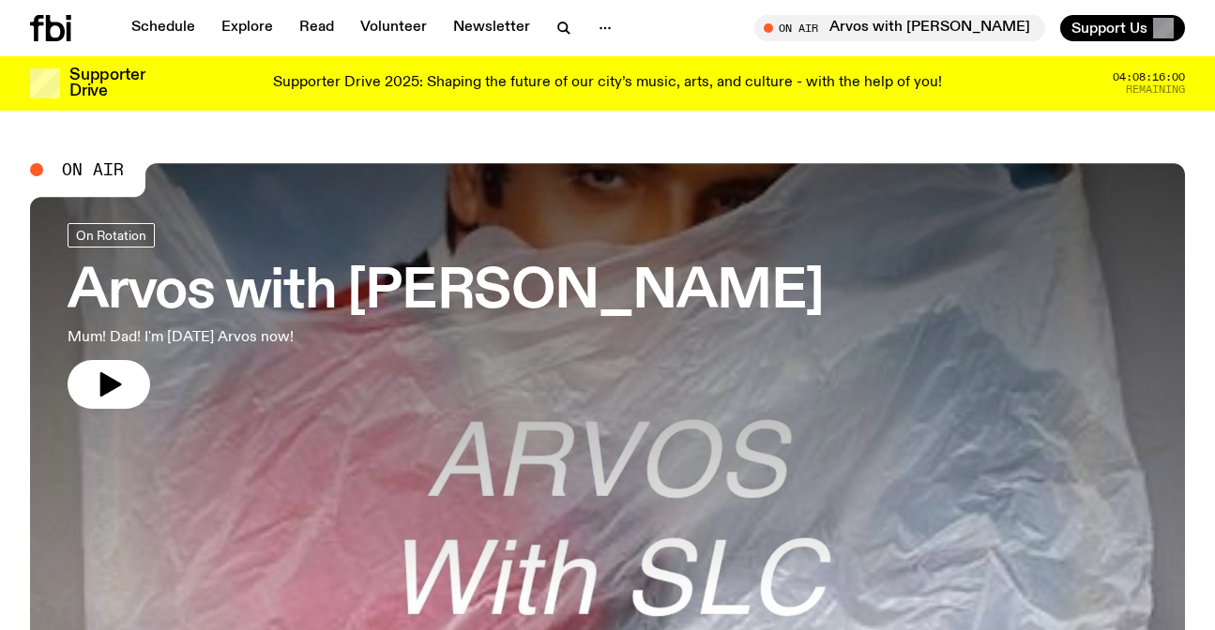
scroll to position [752, 0]
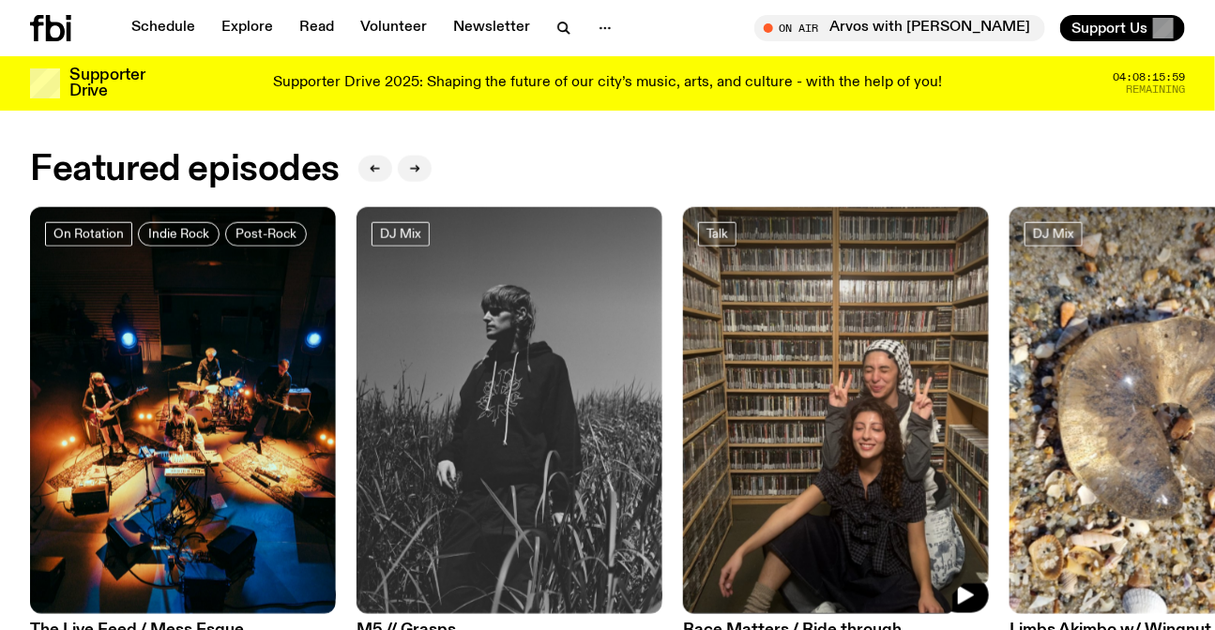
click at [665, 438] on div "On Rotation Indie Rock Post-Rock The Live Feed / Mess Esque [DATE] DJ Mix M5 //…" at bounding box center [607, 449] width 1155 height 485
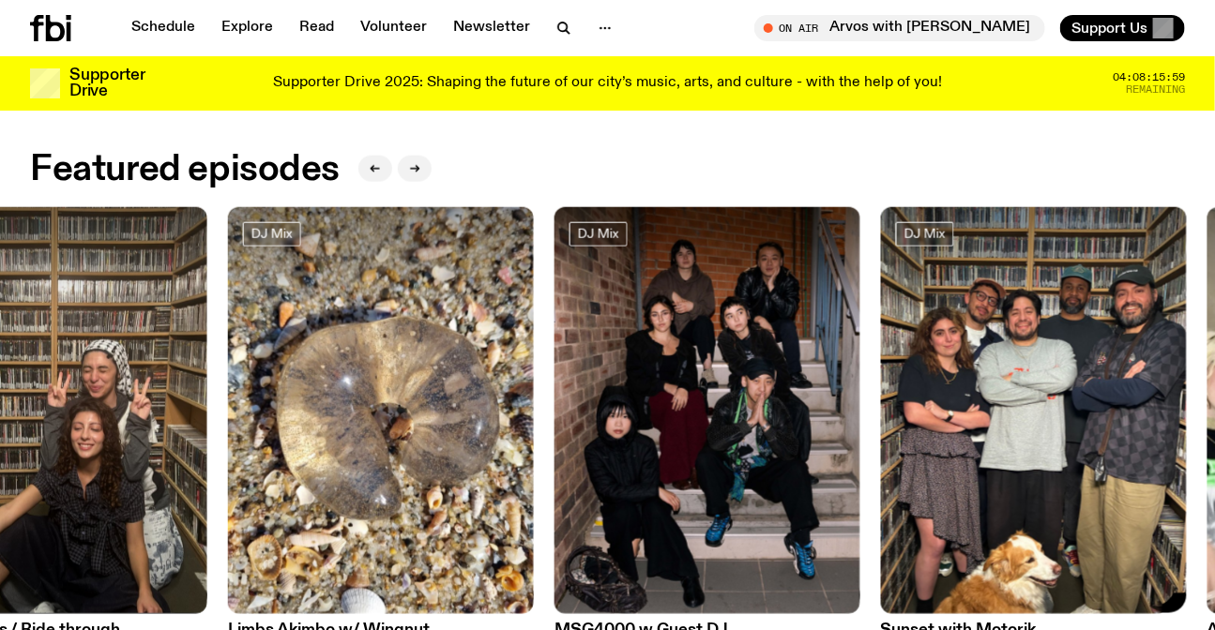
drag, startPoint x: 1023, startPoint y: 448, endPoint x: 629, endPoint y: 451, distance: 393.9
click at [881, 448] on img at bounding box center [1034, 411] width 306 height 408
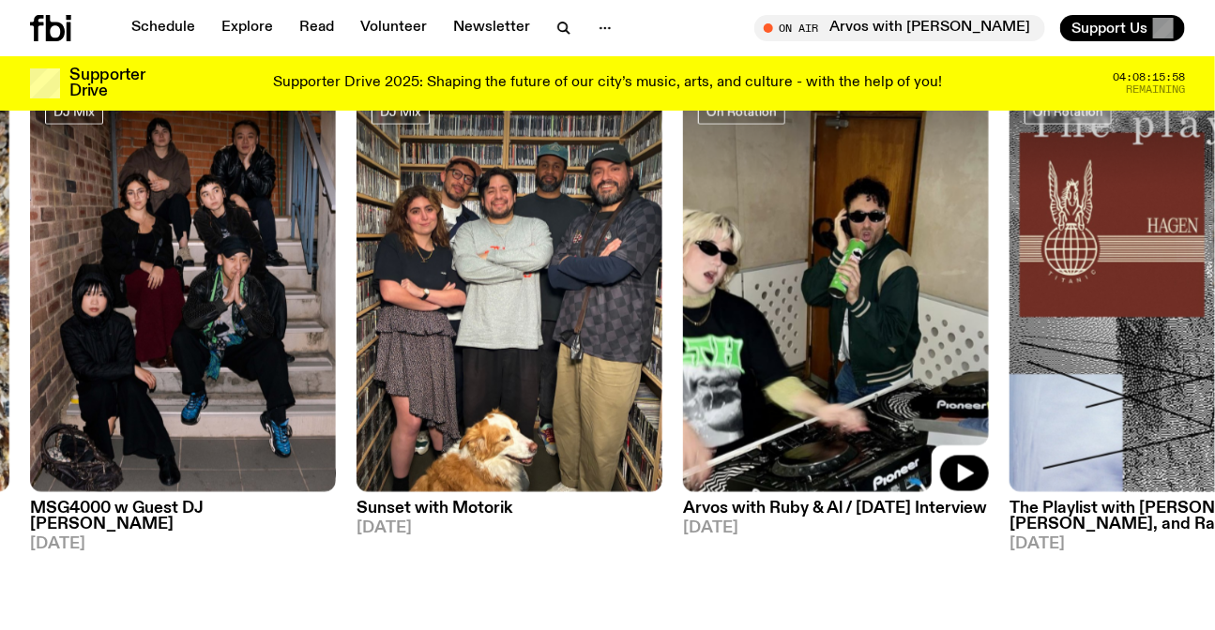
scroll to position [1008, 0]
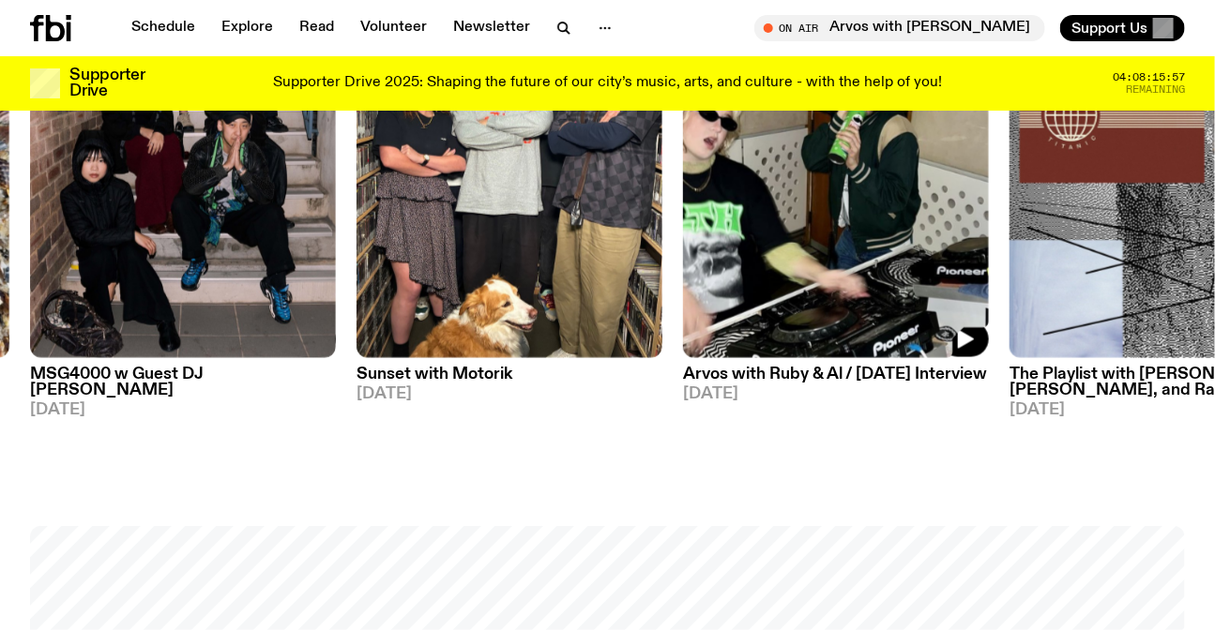
drag, startPoint x: 679, startPoint y: 255, endPoint x: 434, endPoint y: 258, distance: 244.8
click at [503, 258] on div "On Rotation Indie Rock Post-Rock The Live Feed / Mess Esque [DATE] DJ Mix M5 //…" at bounding box center [607, 193] width 1155 height 485
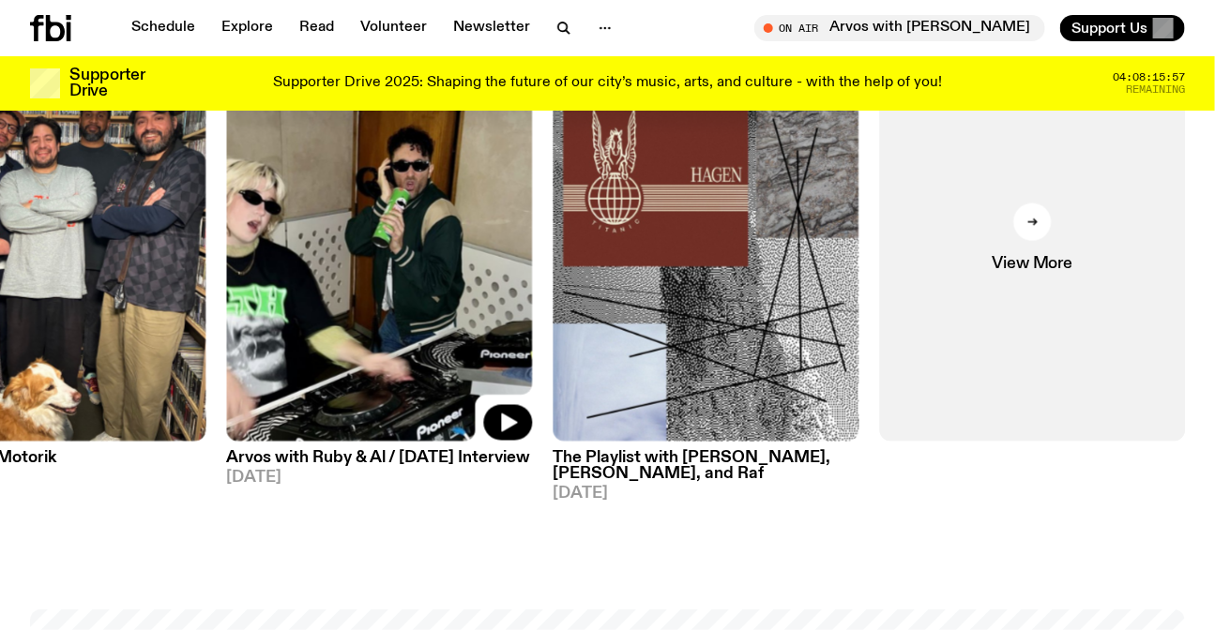
scroll to position [838, 0]
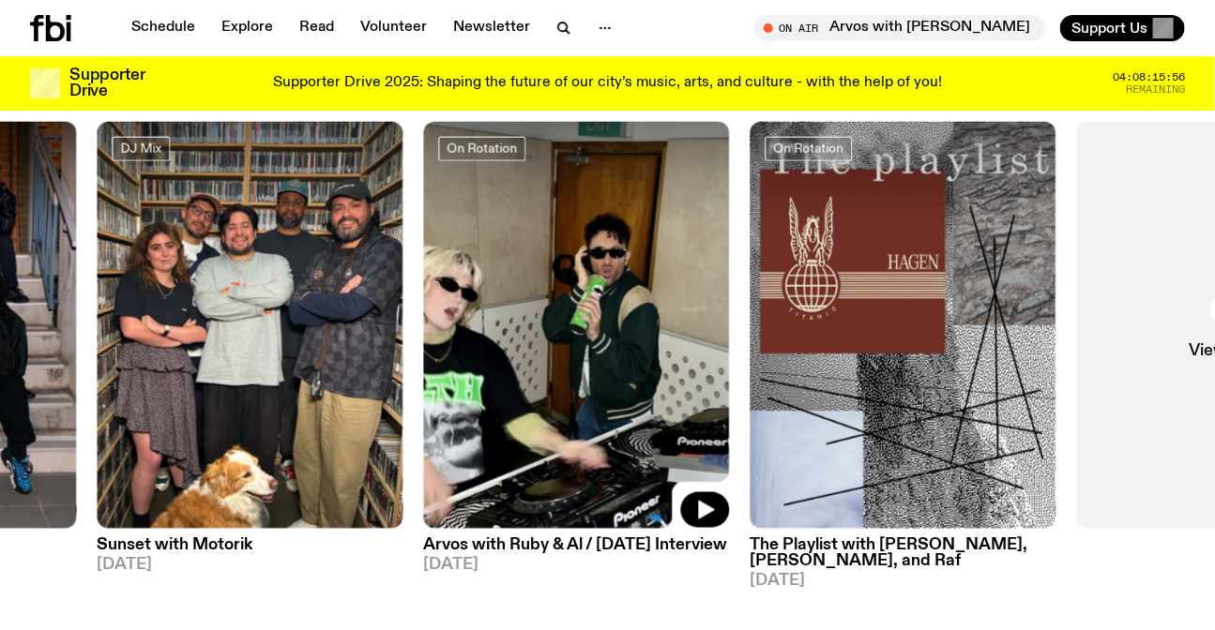
drag, startPoint x: 413, startPoint y: 332, endPoint x: 620, endPoint y: 344, distance: 207.6
click at [620, 344] on img at bounding box center [577, 326] width 306 height 408
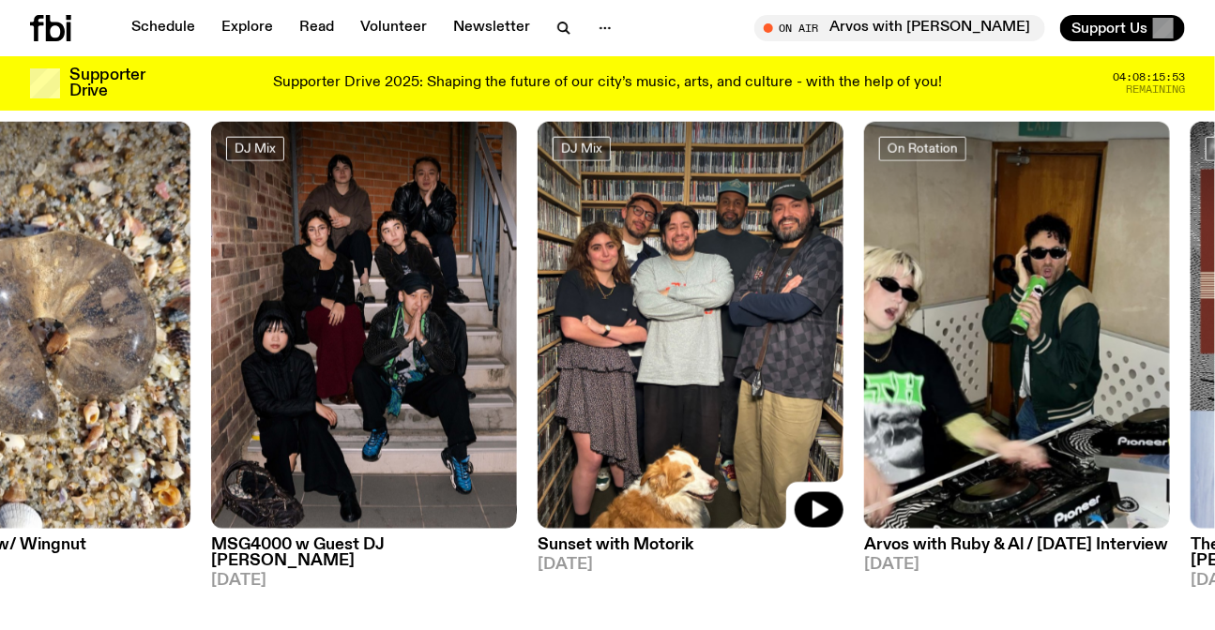
drag, startPoint x: 382, startPoint y: 313, endPoint x: 708, endPoint y: 327, distance: 326.7
click at [708, 327] on img at bounding box center [690, 326] width 306 height 408
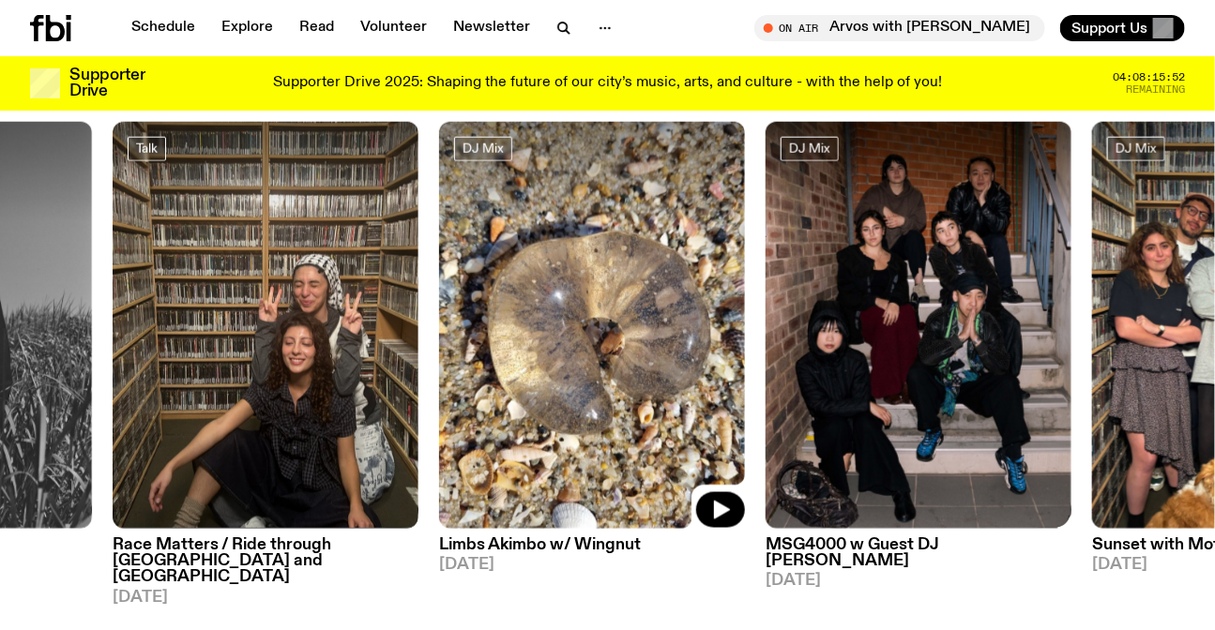
drag, startPoint x: 713, startPoint y: 292, endPoint x: 921, endPoint y: 293, distance: 208.2
click at [745, 293] on img at bounding box center [592, 326] width 306 height 408
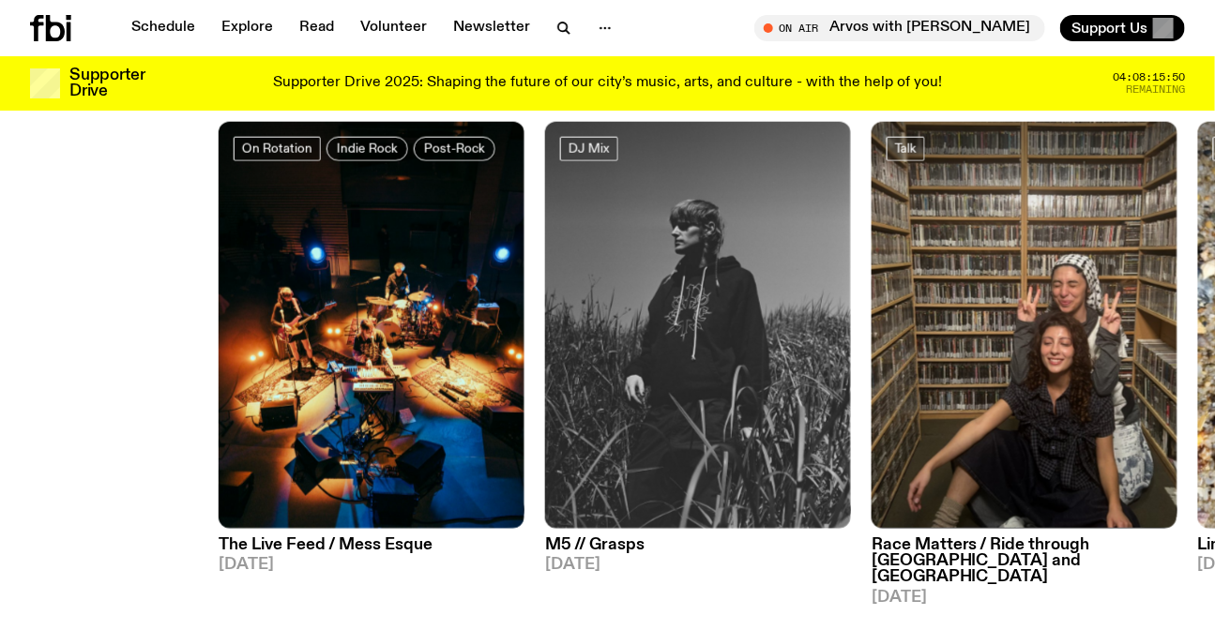
drag, startPoint x: 642, startPoint y: 259, endPoint x: 1227, endPoint y: 301, distance: 586.8
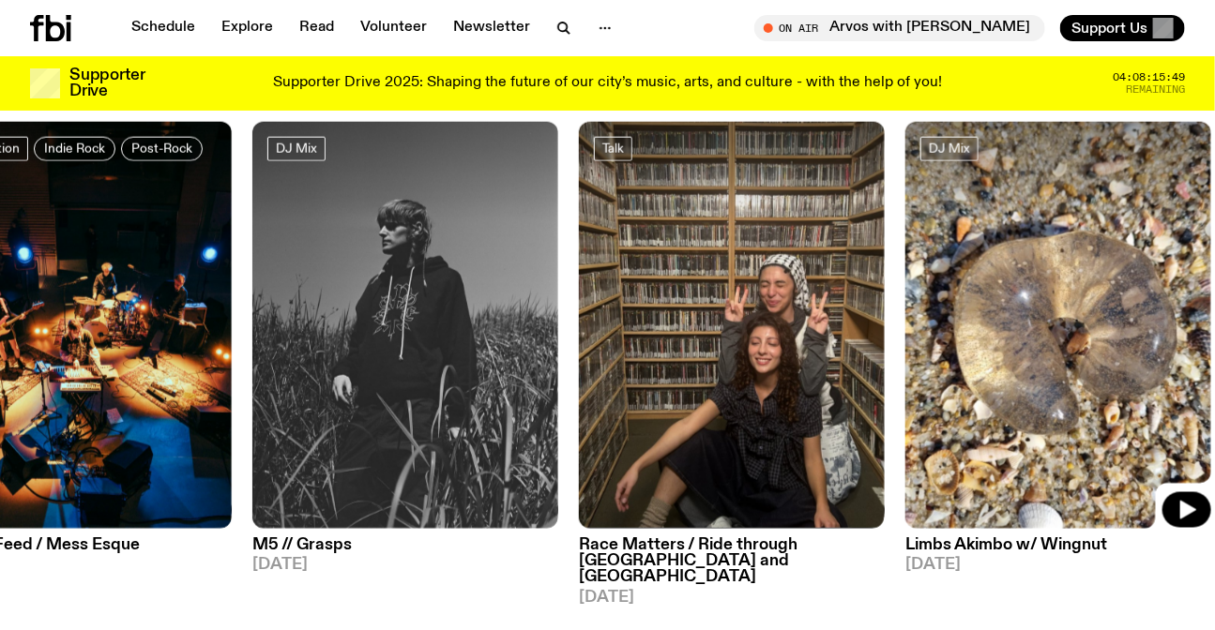
drag, startPoint x: 1003, startPoint y: 324, endPoint x: 379, endPoint y: 292, distance: 624.5
click at [905, 300] on img at bounding box center [1058, 326] width 306 height 408
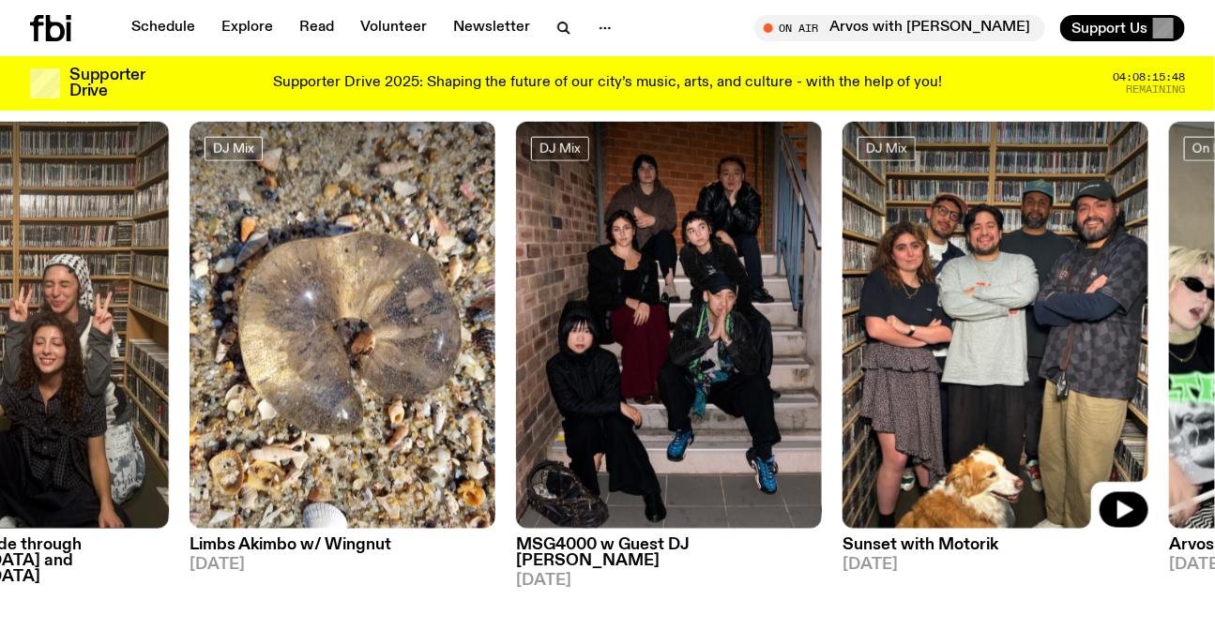
drag, startPoint x: 754, startPoint y: 281, endPoint x: 749, endPoint y: 299, distance: 18.4
click at [842, 299] on img at bounding box center [995, 326] width 306 height 408
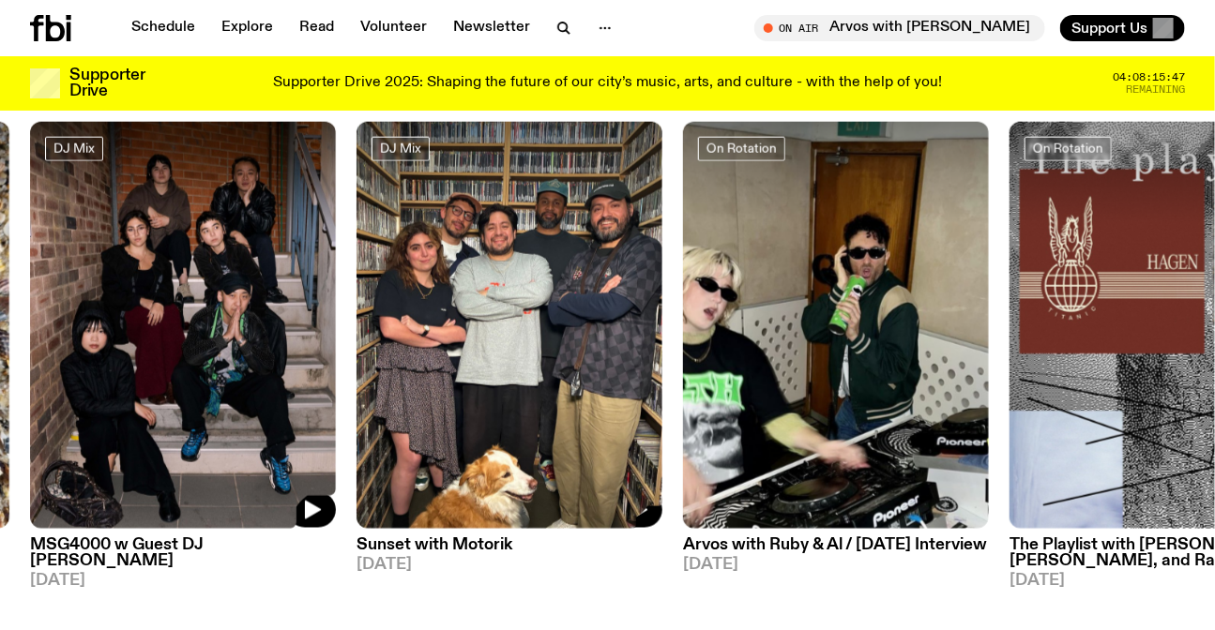
click at [234, 259] on img at bounding box center [183, 326] width 306 height 408
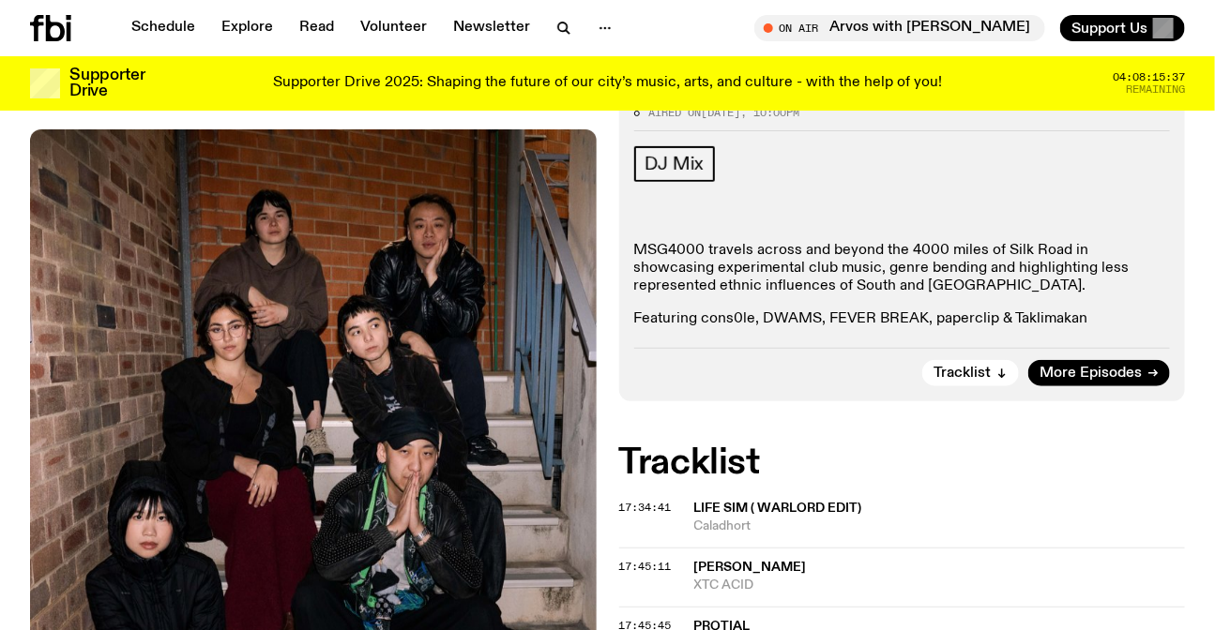
scroll to position [170, 0]
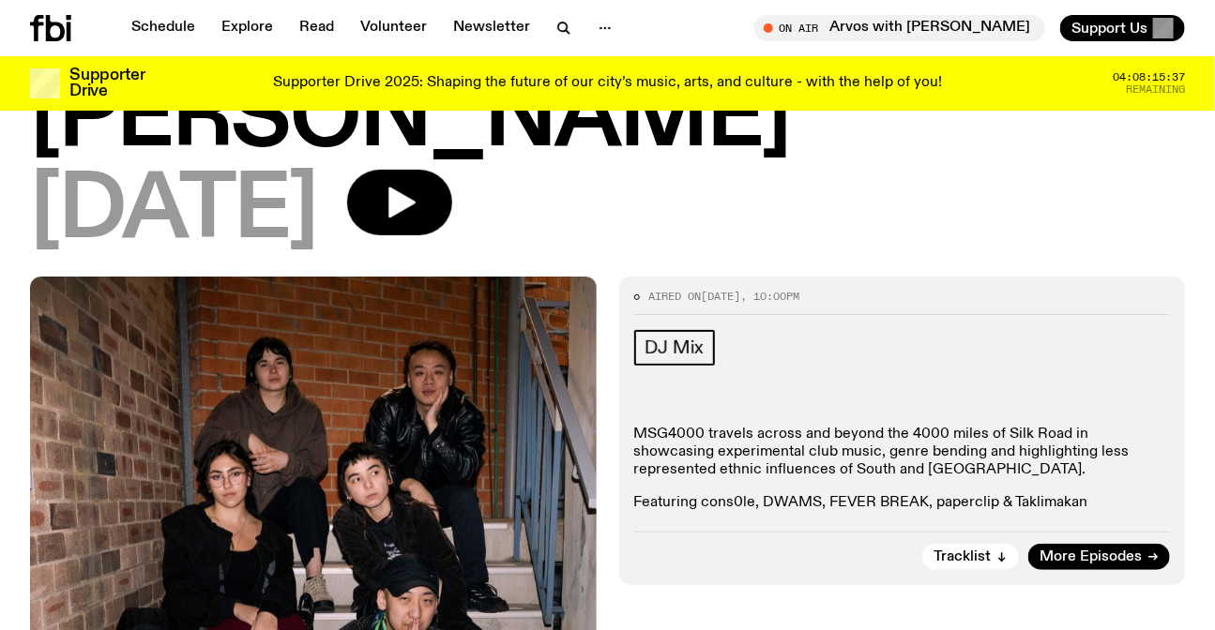
click at [31, 35] on icon at bounding box center [50, 28] width 41 height 26
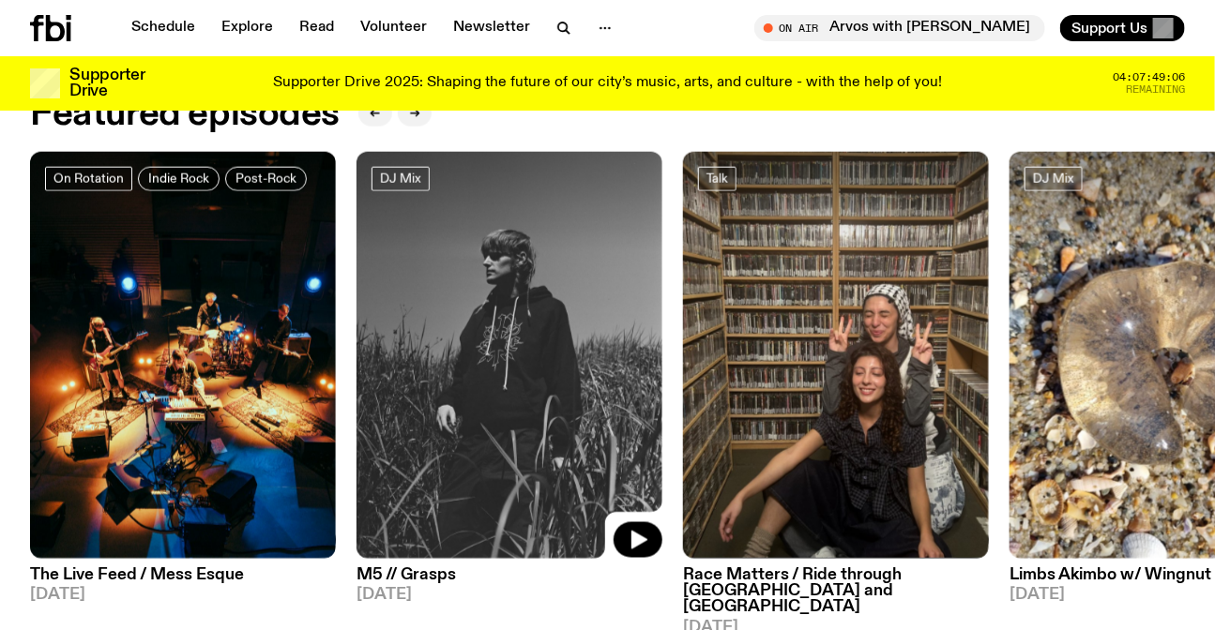
scroll to position [839, 0]
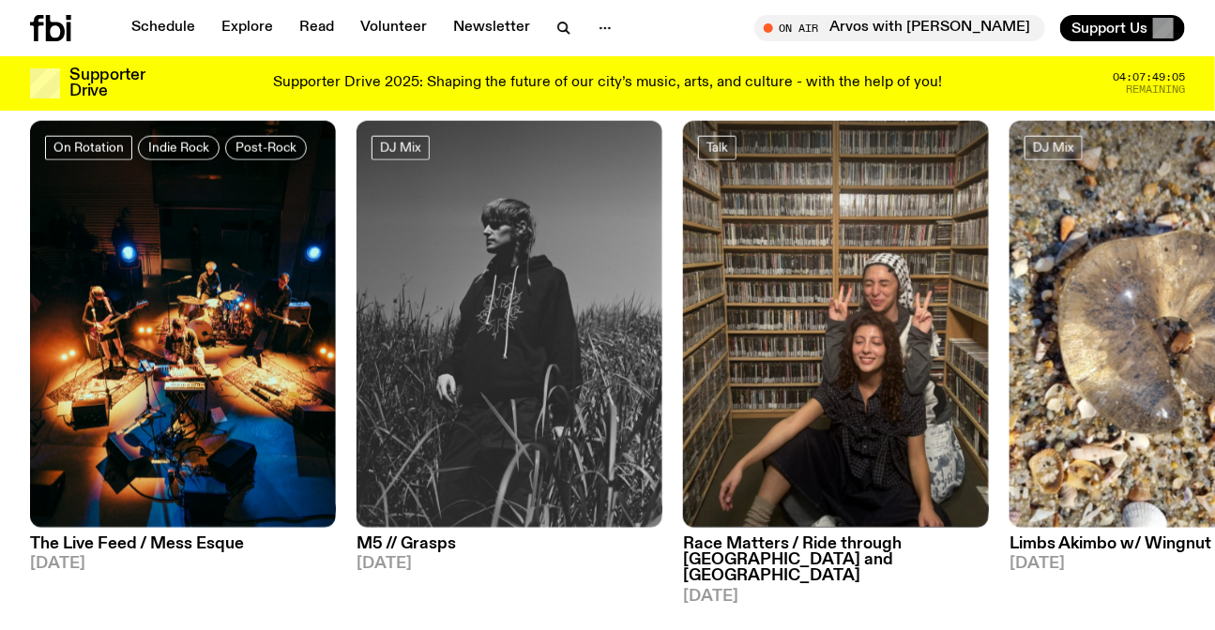
drag, startPoint x: 1092, startPoint y: 263, endPoint x: 203, endPoint y: 224, distance: 890.0
click at [340, 250] on div "On Rotation Indie Rock Post-Rock The Live Feed / Mess Esque [DATE] DJ Mix M5 //…" at bounding box center [607, 363] width 1155 height 485
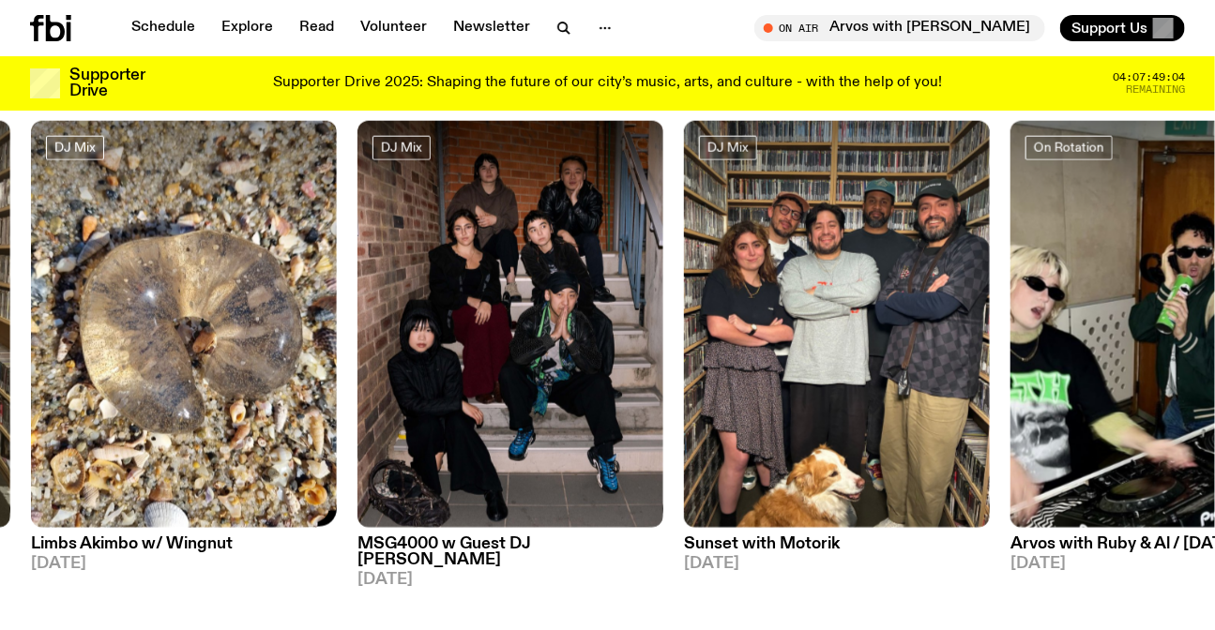
drag, startPoint x: 1058, startPoint y: 331, endPoint x: 0, endPoint y: 309, distance: 1058.2
click at [82, 329] on div "On Rotation Indie Rock Post-Rock The Live Feed / Mess Esque [DATE] DJ Mix M5 //…" at bounding box center [607, 363] width 1155 height 485
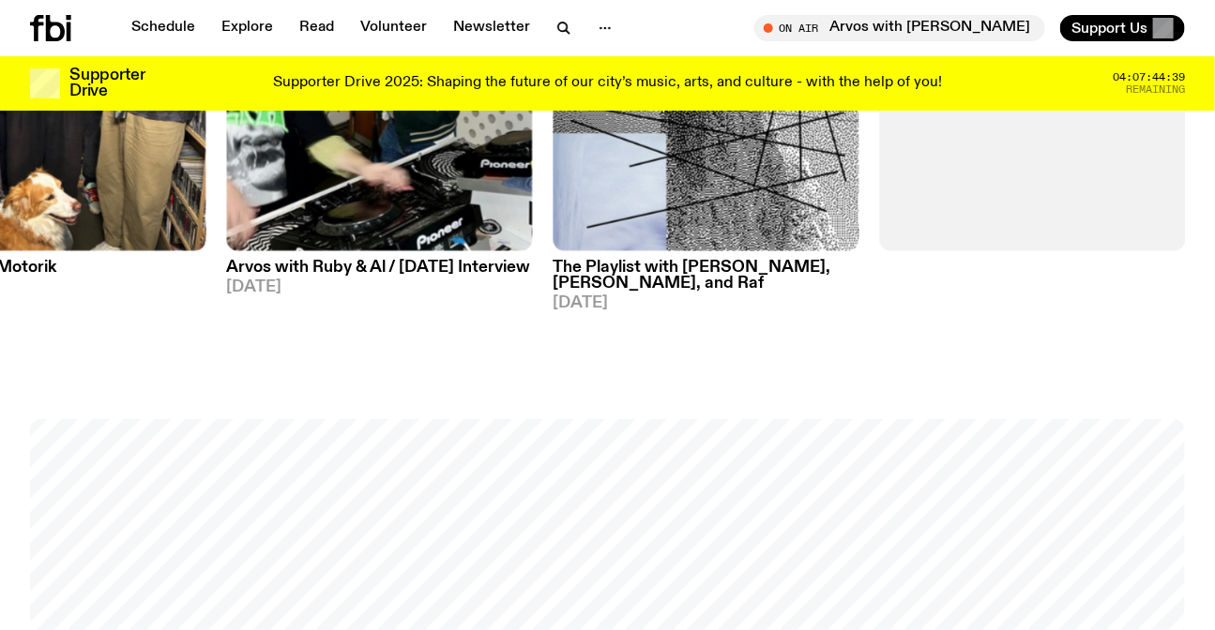
scroll to position [1264, 0]
